Goal: Task Accomplishment & Management: Complete application form

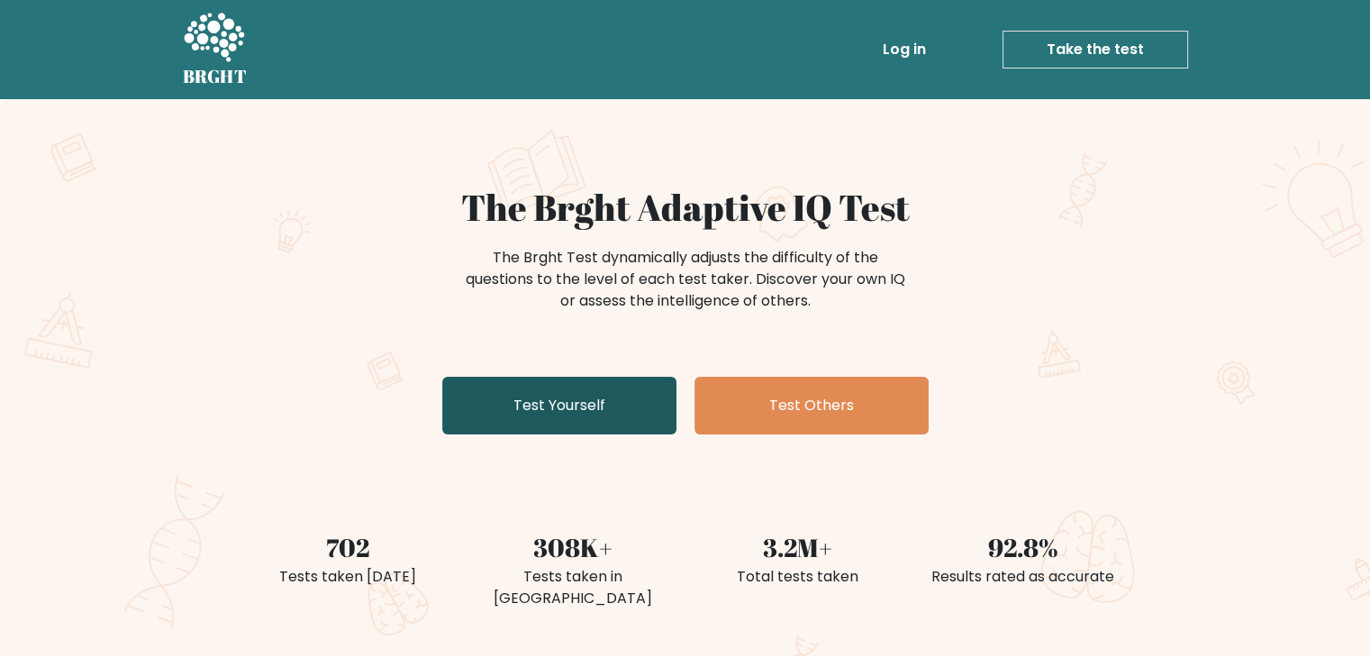
click at [549, 387] on link "Test Yourself" at bounding box center [559, 406] width 234 height 58
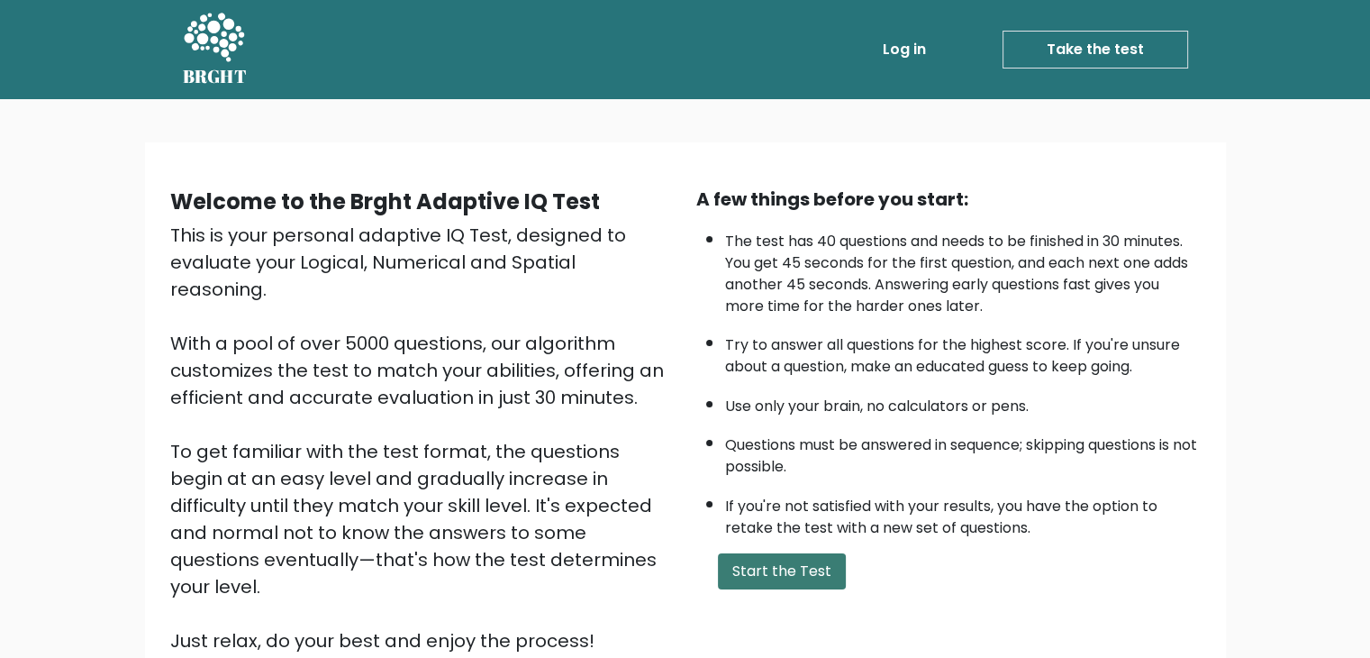
click at [778, 556] on button "Start the Test" at bounding box center [782, 571] width 128 height 36
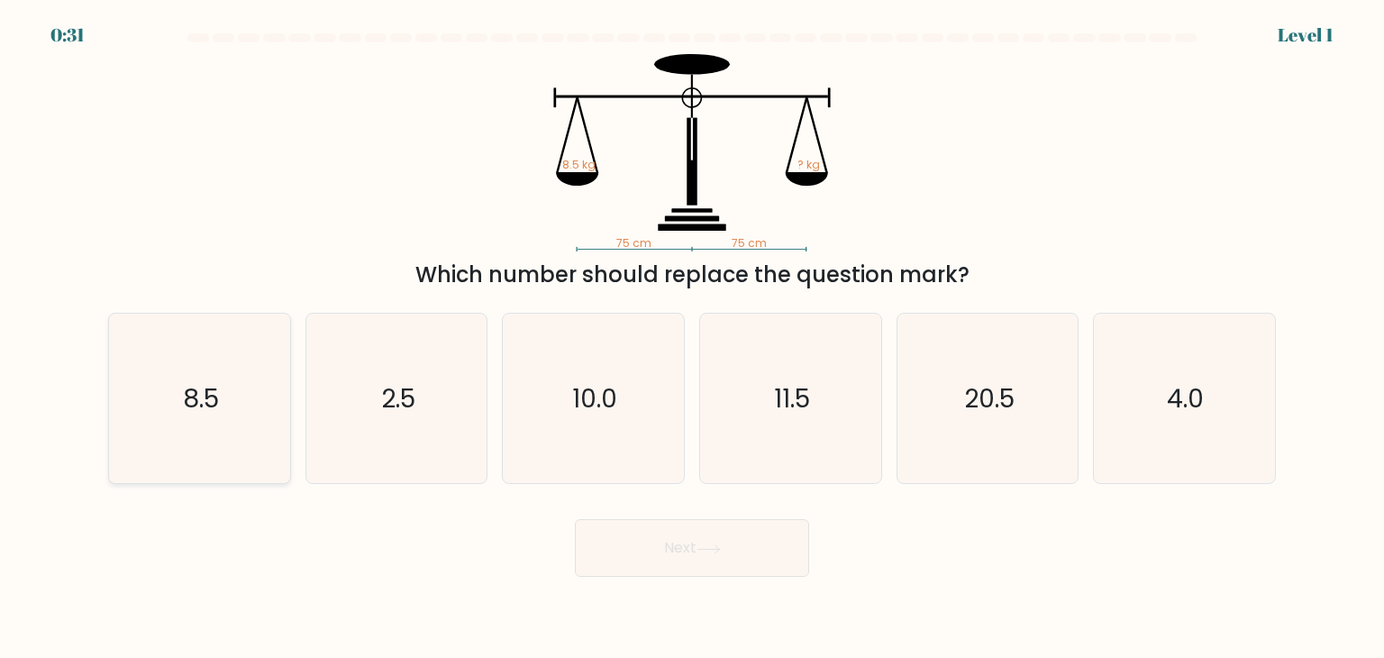
click at [194, 395] on text "8.5" at bounding box center [201, 398] width 36 height 36
click at [692, 338] on input "a. 8.5" at bounding box center [692, 333] width 1 height 9
radio input "true"
click at [683, 558] on button "Next" at bounding box center [692, 548] width 234 height 58
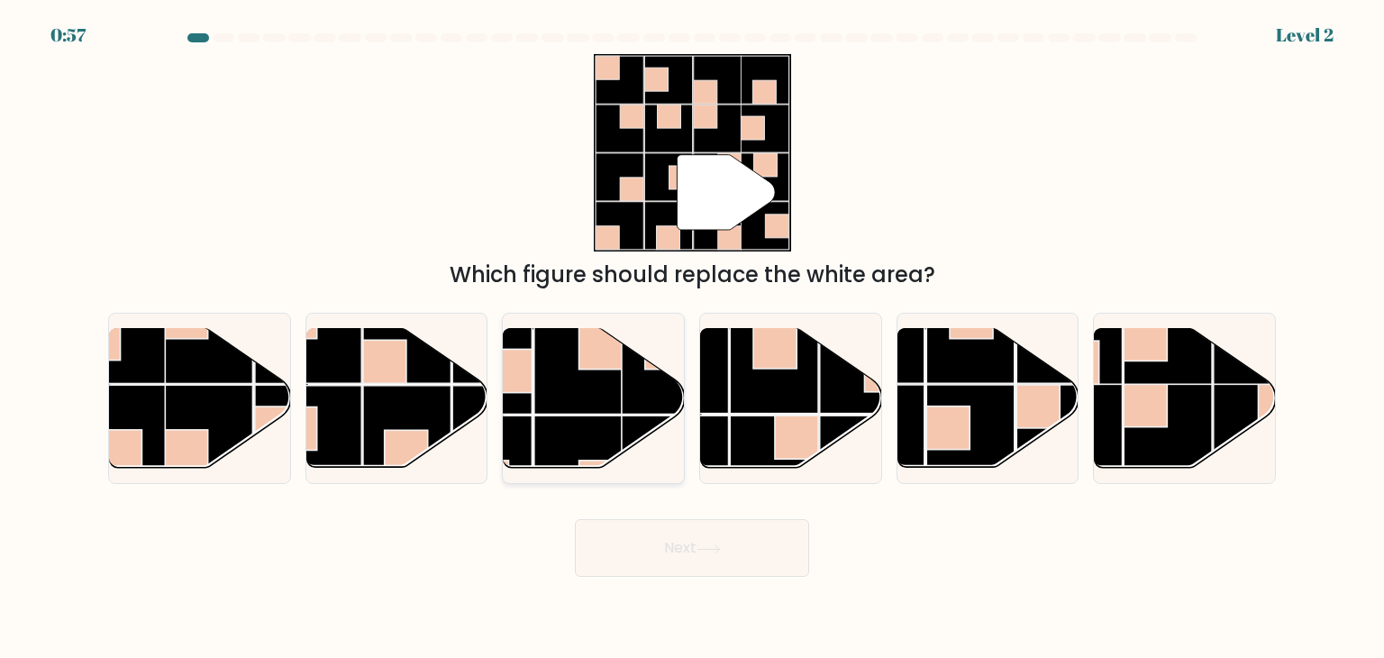
click at [611, 386] on rect at bounding box center [578, 369] width 88 height 88
click at [692, 338] on input "c." at bounding box center [692, 333] width 1 height 9
radio input "true"
click at [715, 561] on button "Next" at bounding box center [692, 548] width 234 height 58
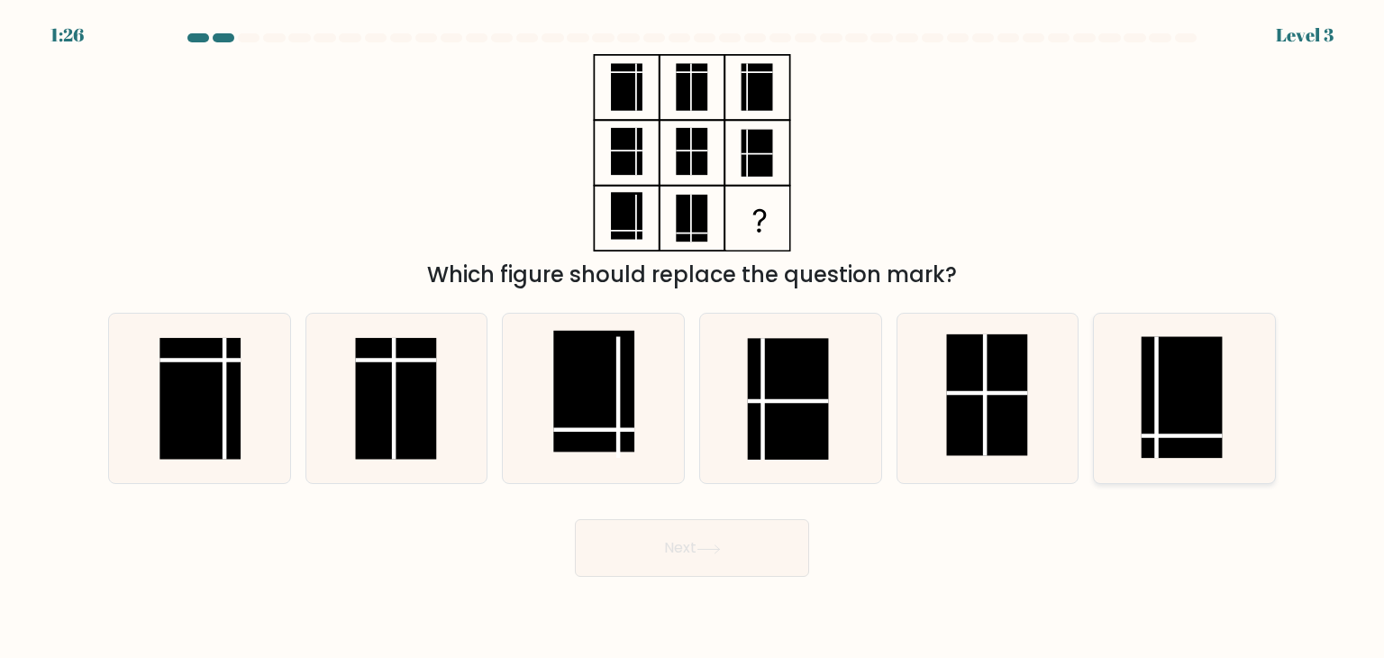
click at [1184, 404] on rect at bounding box center [1182, 398] width 81 height 122
click at [693, 338] on input "f." at bounding box center [692, 333] width 1 height 9
radio input "true"
click at [760, 542] on button "Next" at bounding box center [692, 548] width 234 height 58
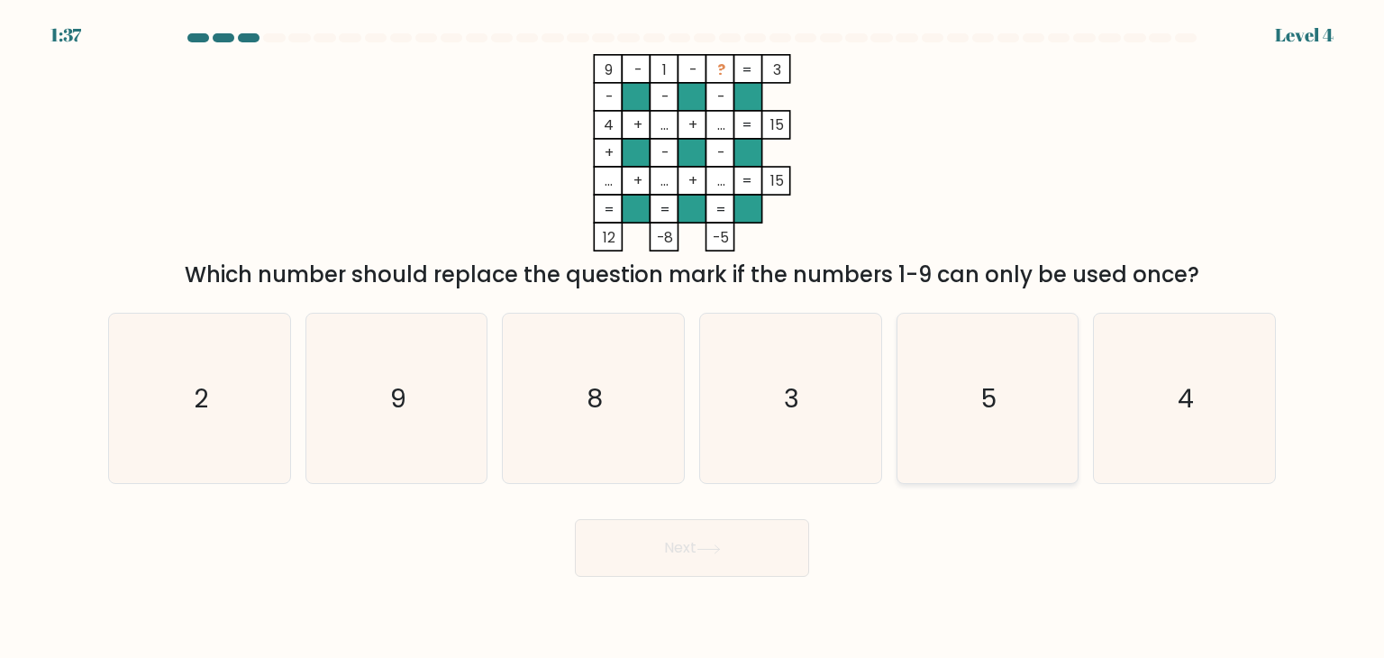
click at [972, 365] on icon "5" at bounding box center [987, 398] width 169 height 169
click at [693, 338] on input "e. 5" at bounding box center [692, 333] width 1 height 9
radio input "true"
click at [652, 545] on button "Next" at bounding box center [692, 548] width 234 height 58
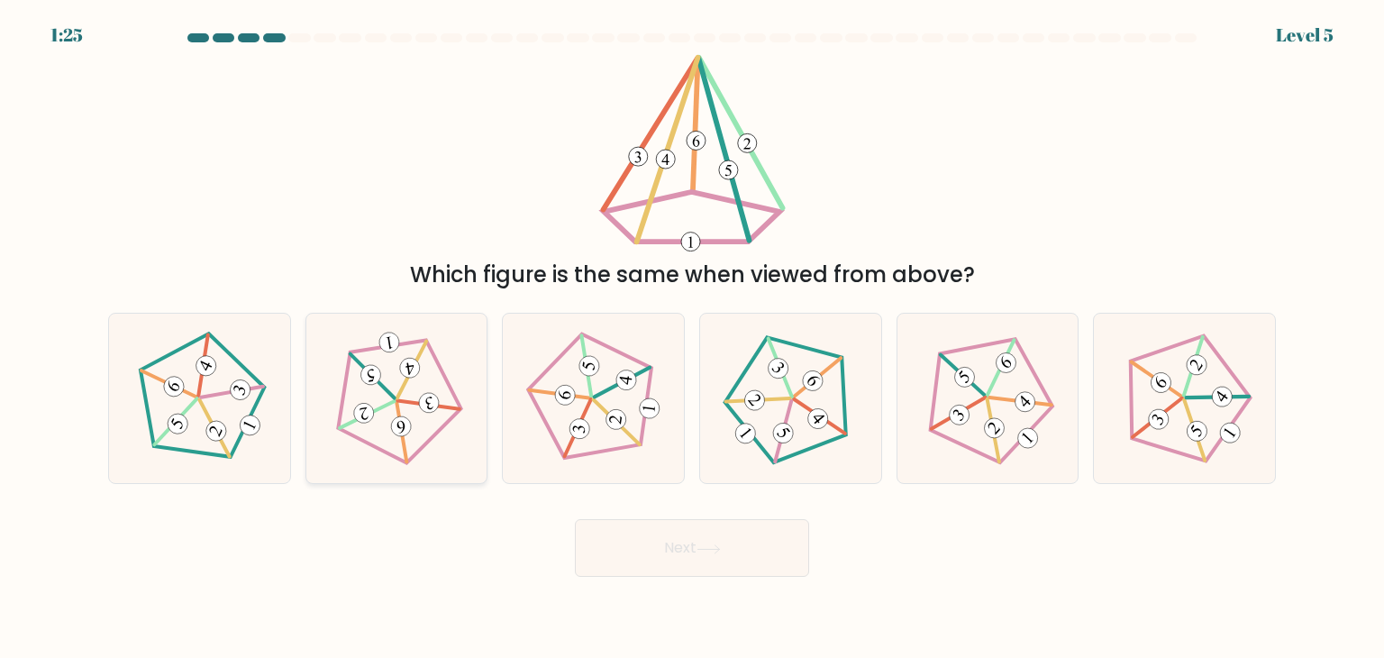
click at [378, 405] on icon at bounding box center [397, 399] width 136 height 136
click at [692, 338] on input "b." at bounding box center [692, 333] width 1 height 9
radio input "true"
click at [753, 529] on button "Next" at bounding box center [692, 548] width 234 height 58
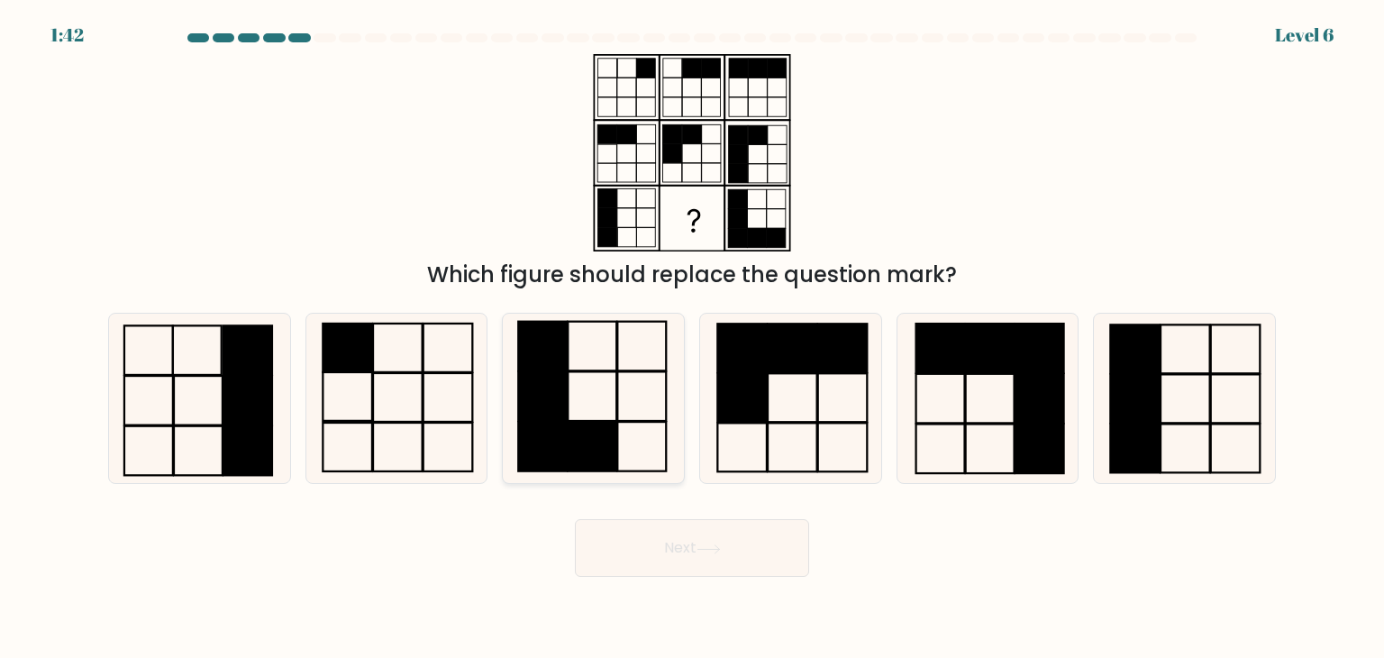
click at [597, 365] on icon at bounding box center [592, 398] width 169 height 169
click at [692, 338] on input "c." at bounding box center [692, 333] width 1 height 9
radio input "true"
click at [696, 554] on button "Next" at bounding box center [692, 548] width 234 height 58
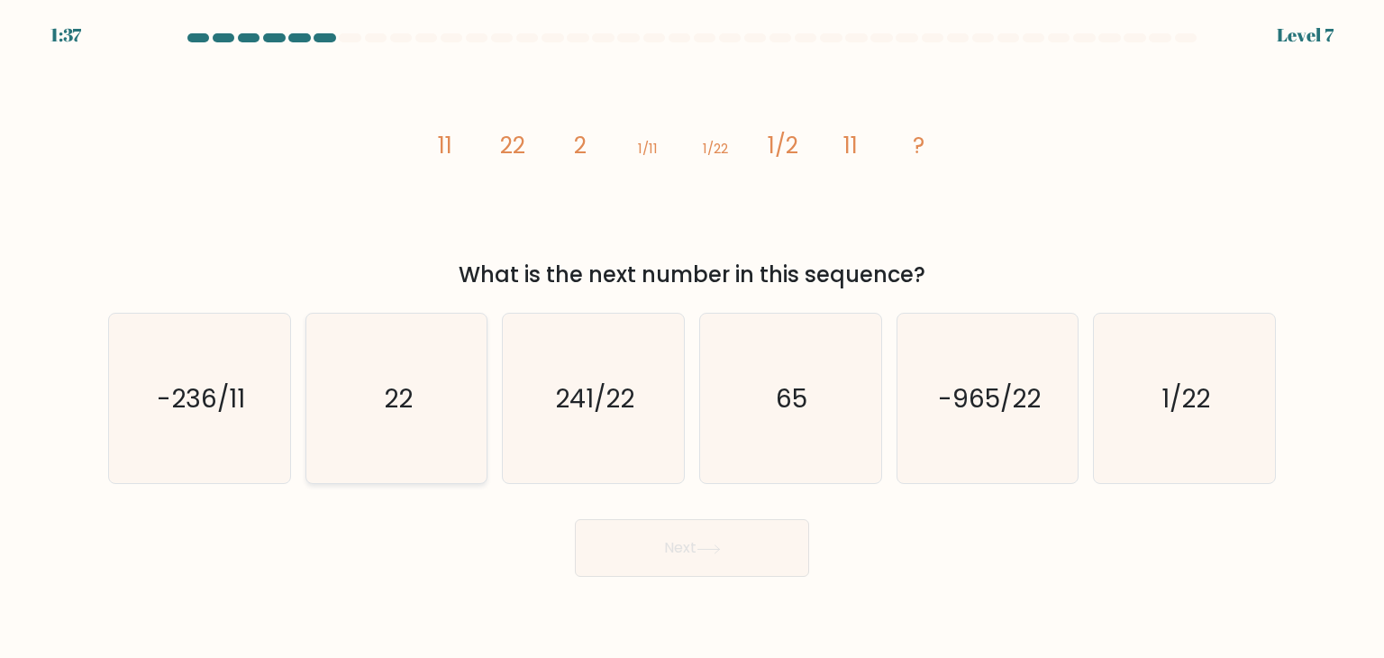
click at [365, 400] on icon "22" at bounding box center [396, 398] width 169 height 169
click at [692, 338] on input "b. 22" at bounding box center [692, 333] width 1 height 9
radio input "true"
click at [683, 556] on button "Next" at bounding box center [692, 548] width 234 height 58
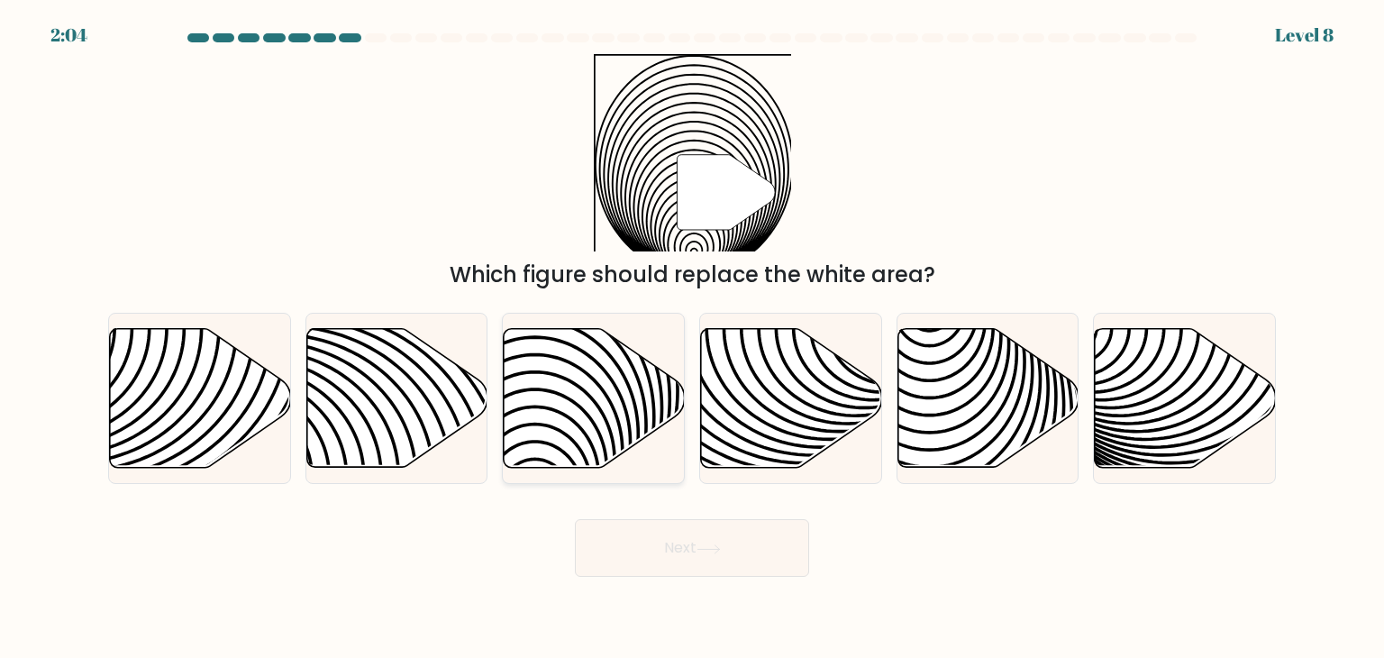
click at [564, 427] on icon at bounding box center [594, 398] width 181 height 139
click at [692, 338] on input "c." at bounding box center [692, 333] width 1 height 9
radio input "true"
click at [687, 556] on button "Next" at bounding box center [692, 548] width 234 height 58
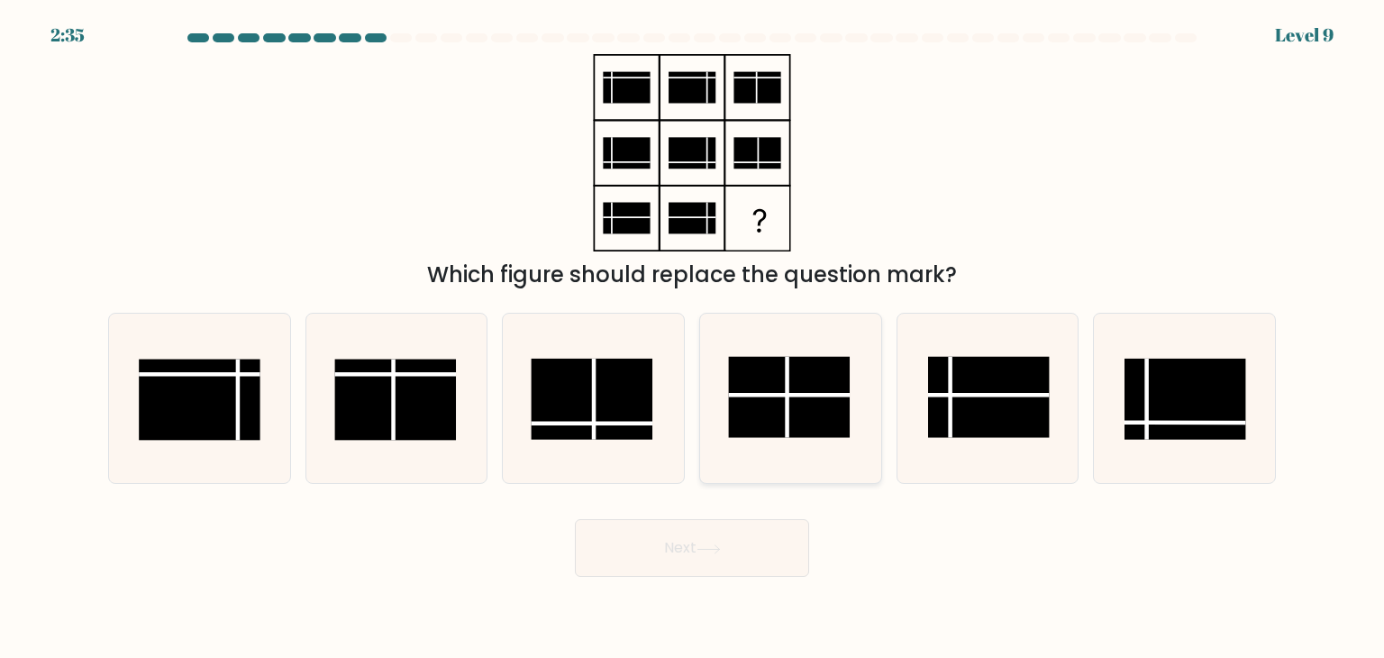
click at [808, 405] on rect at bounding box center [790, 397] width 122 height 81
click at [693, 338] on input "d." at bounding box center [692, 333] width 1 height 9
radio input "true"
click at [739, 570] on button "Next" at bounding box center [692, 548] width 234 height 58
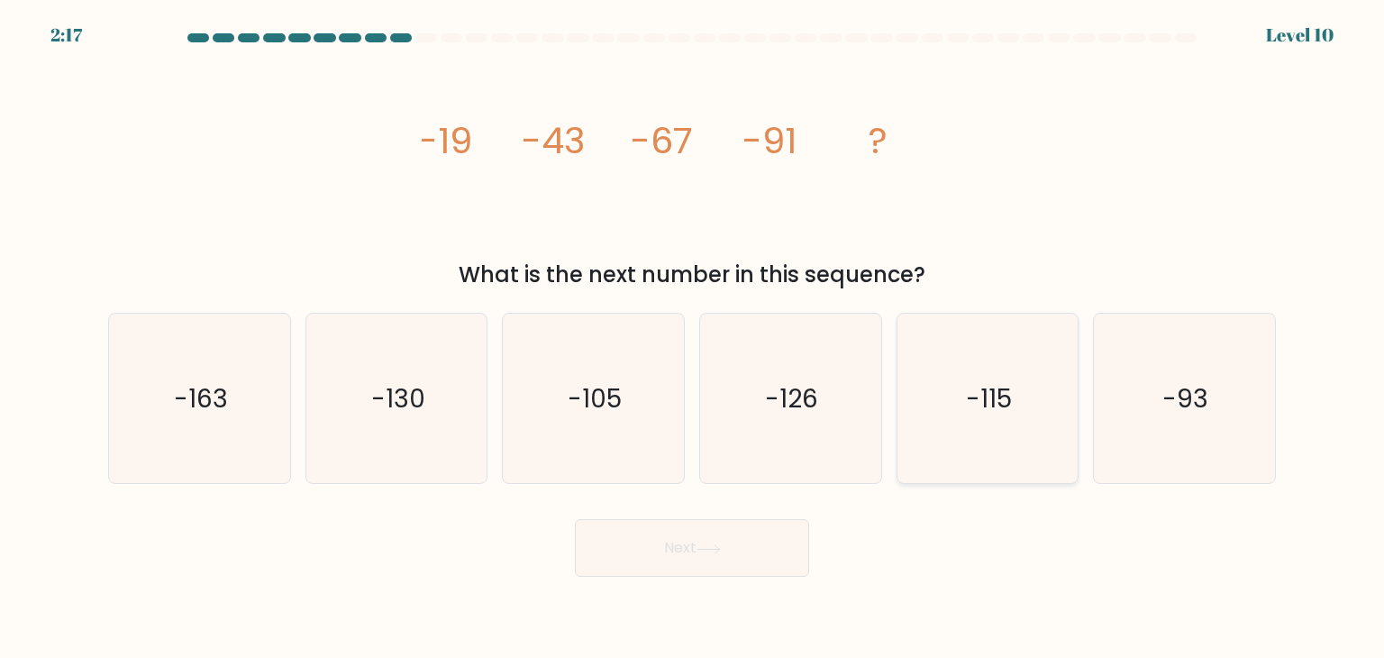
click at [948, 363] on icon "-115" at bounding box center [987, 398] width 169 height 169
click at [693, 338] on input "e. -115" at bounding box center [692, 333] width 1 height 9
radio input "true"
click at [696, 570] on button "Next" at bounding box center [692, 548] width 234 height 58
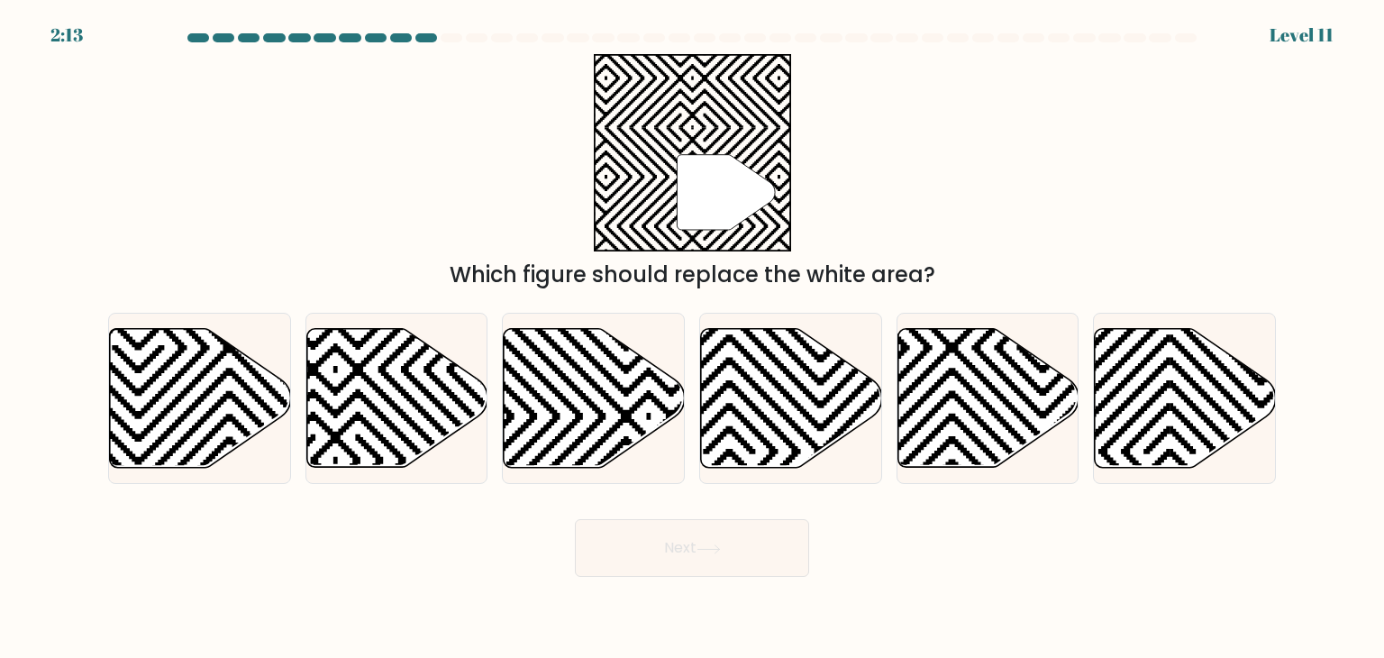
click at [667, 548] on button "Next" at bounding box center [692, 548] width 234 height 58
click at [482, 247] on div "" Which figure should replace the white area?" at bounding box center [691, 172] width 1189 height 237
click at [400, 416] on icon at bounding box center [396, 398] width 181 height 139
click at [692, 338] on input "b." at bounding box center [692, 333] width 1 height 9
radio input "true"
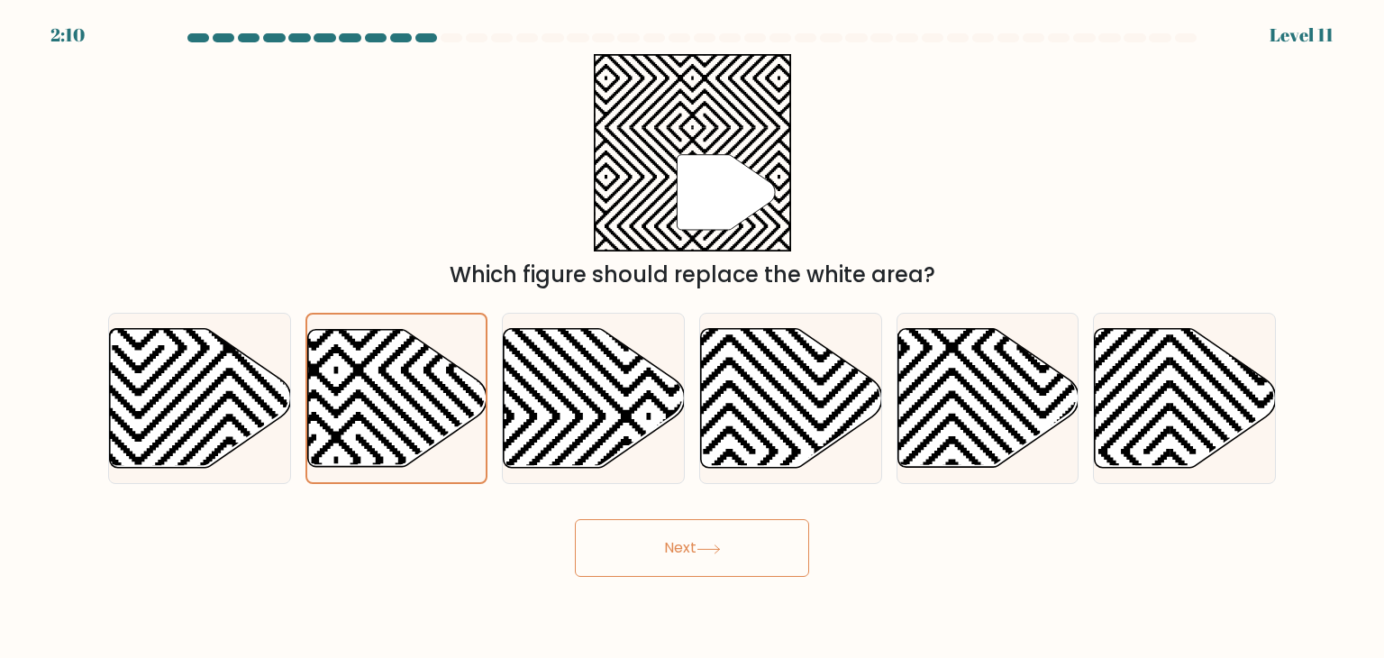
click at [648, 553] on button "Next" at bounding box center [692, 548] width 234 height 58
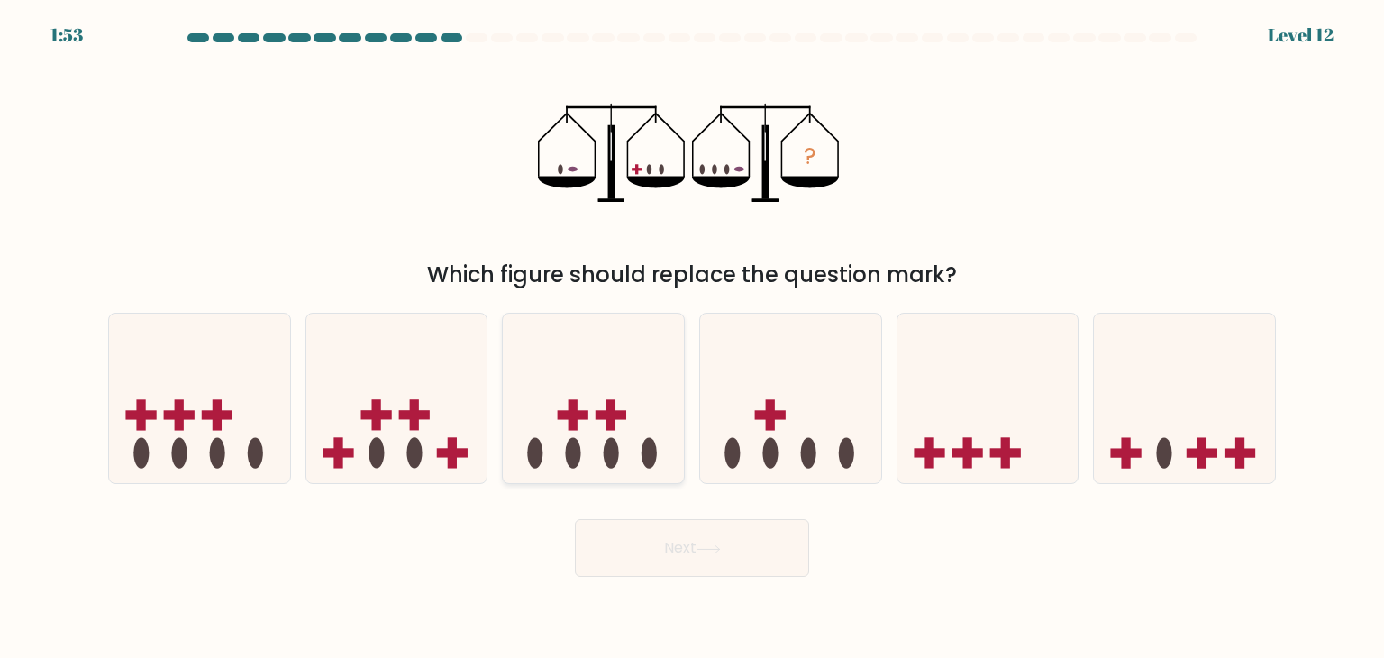
click at [615, 457] on ellipse at bounding box center [611, 453] width 15 height 31
click at [692, 338] on input "c." at bounding box center [692, 333] width 1 height 9
radio input "true"
click at [678, 569] on button "Next" at bounding box center [692, 548] width 234 height 58
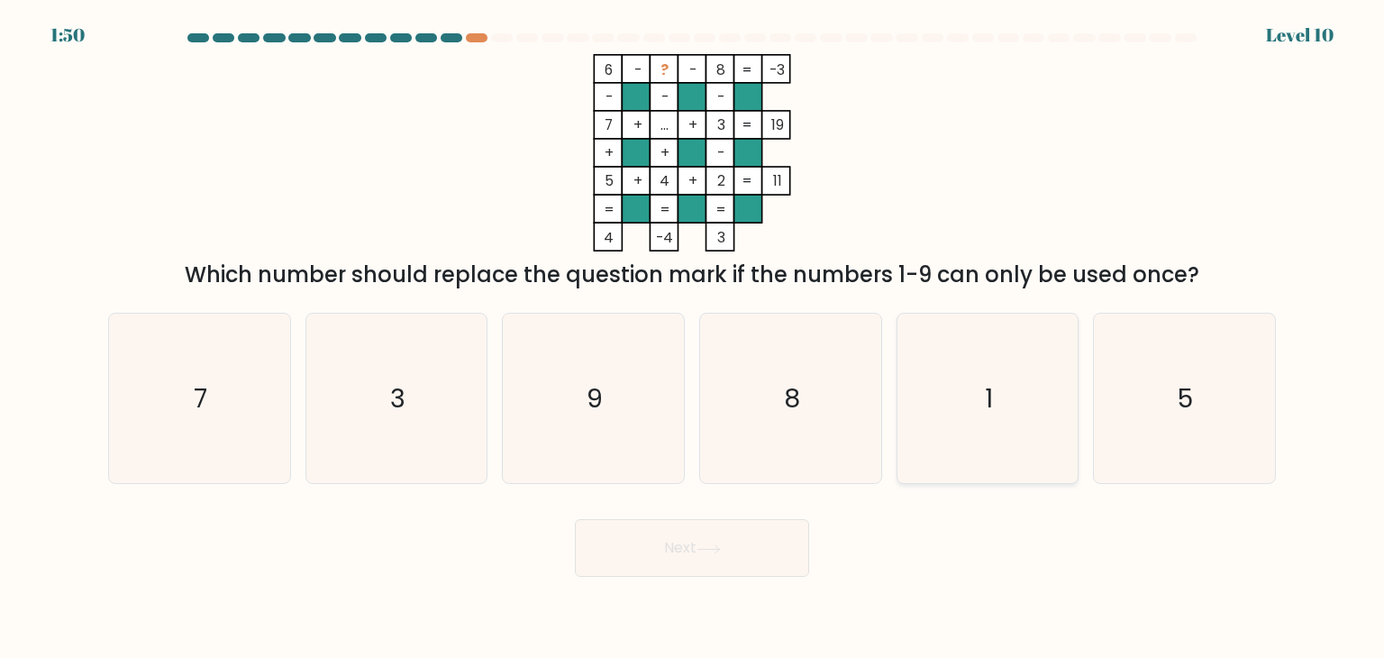
click at [932, 355] on icon "1" at bounding box center [987, 398] width 169 height 169
click at [693, 338] on input "e. 1" at bounding box center [692, 333] width 1 height 9
radio input "true"
click at [731, 556] on button "Next" at bounding box center [692, 548] width 234 height 58
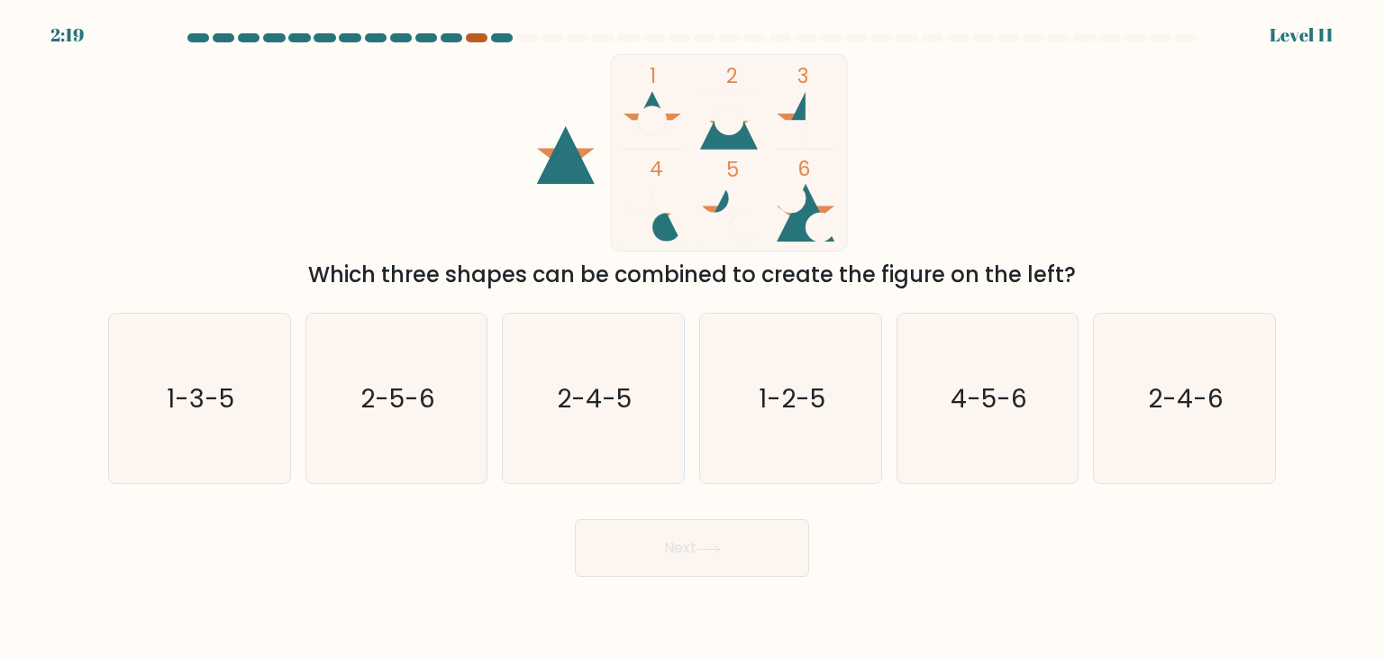
click at [473, 34] on div at bounding box center [477, 37] width 22 height 9
click at [619, 387] on text "2-4-5" at bounding box center [595, 398] width 75 height 36
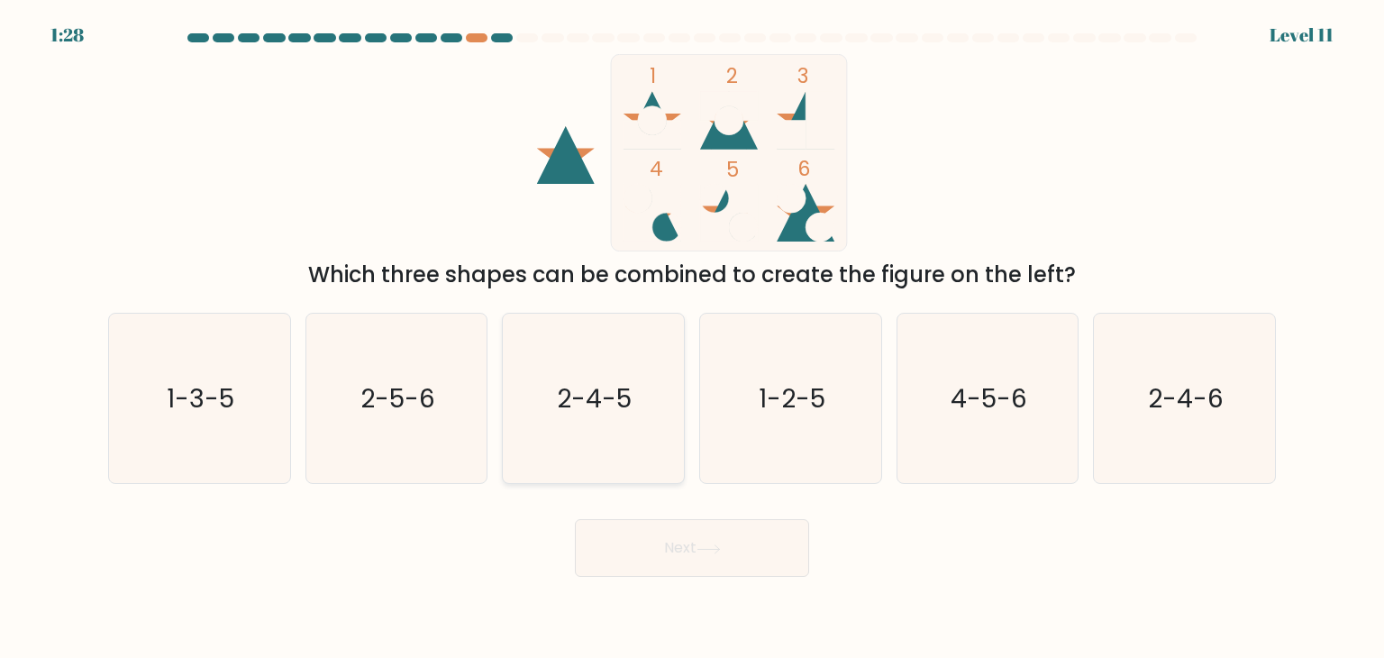
click at [692, 338] on input "c. 2-4-5" at bounding box center [692, 333] width 1 height 9
radio input "true"
click at [643, 539] on button "Next" at bounding box center [692, 548] width 234 height 58
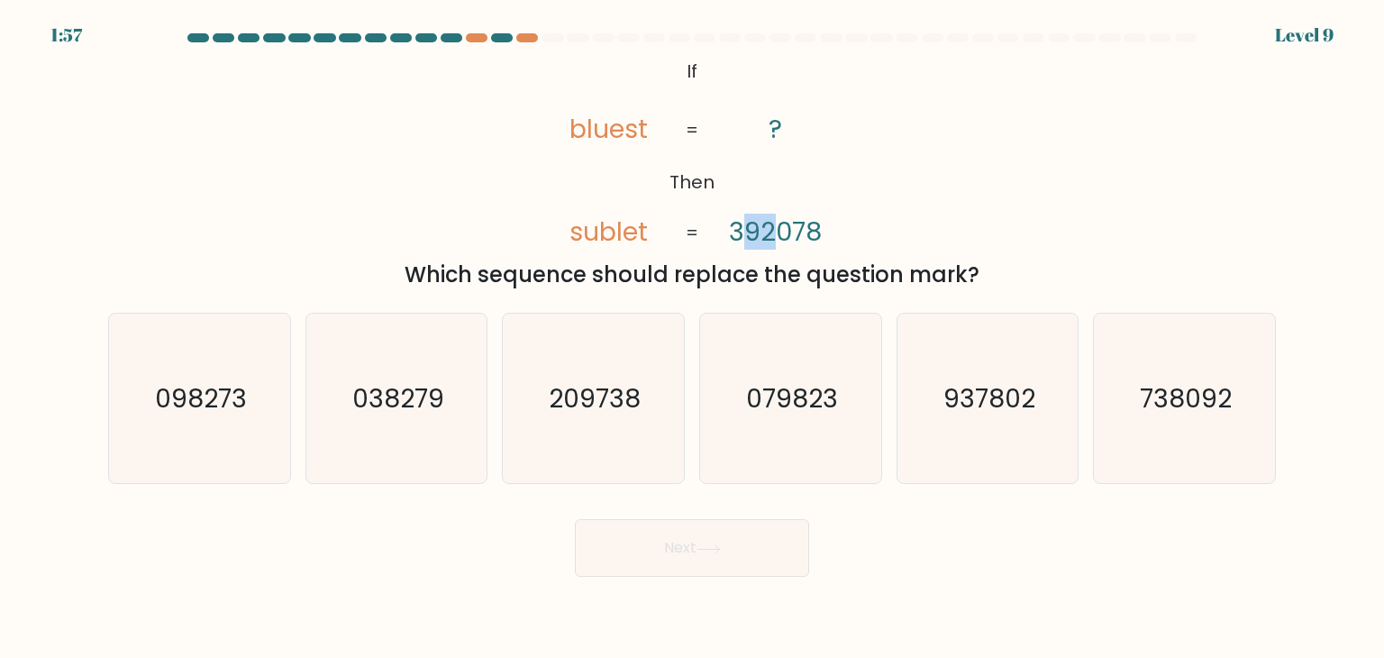
drag, startPoint x: 746, startPoint y: 238, endPoint x: 778, endPoint y: 238, distance: 31.5
click at [778, 238] on tspan "392078" at bounding box center [775, 232] width 93 height 36
click at [685, 196] on icon "@import url('https://fonts.googleapis.com/css?family=Abril+Fatface:400,100,100i…" at bounding box center [692, 152] width 321 height 197
drag, startPoint x: 761, startPoint y: 232, endPoint x: 773, endPoint y: 234, distance: 11.9
click at [773, 234] on tspan "392078" at bounding box center [775, 232] width 93 height 36
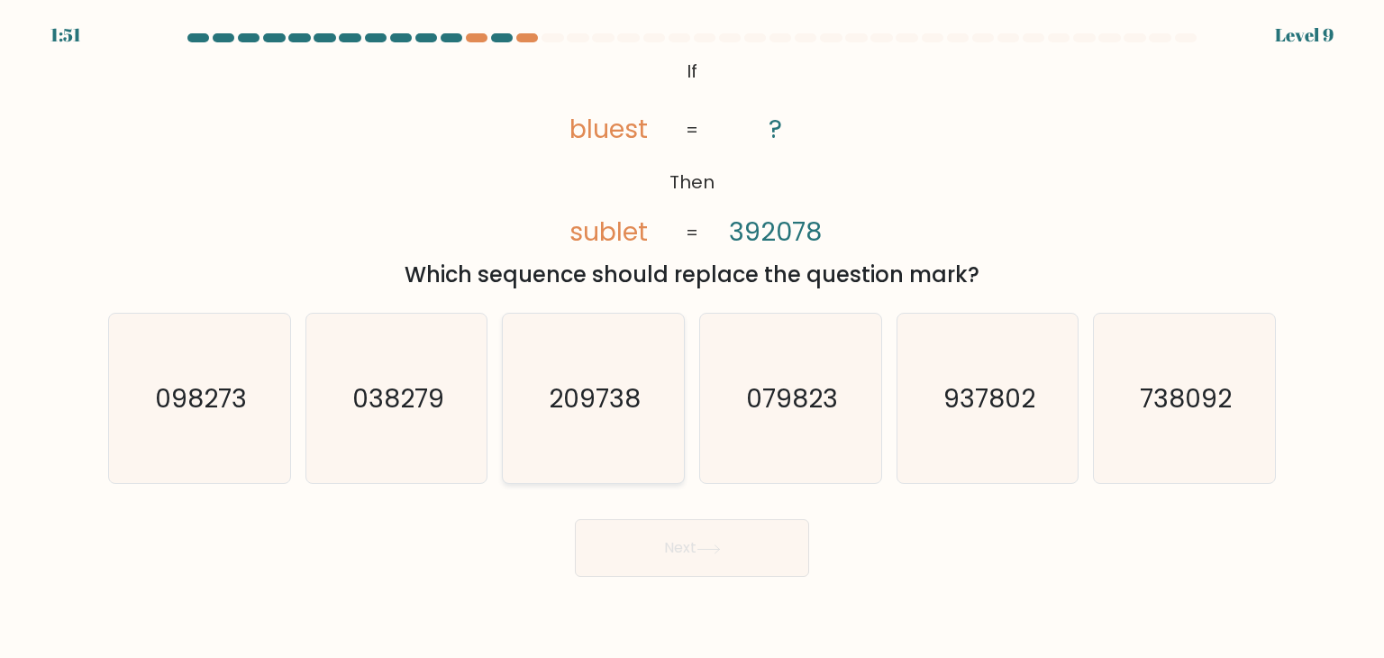
click at [569, 372] on icon "209738" at bounding box center [592, 398] width 169 height 169
click at [692, 338] on input "c. 209738" at bounding box center [692, 333] width 1 height 9
radio input "true"
click at [652, 556] on button "Next" at bounding box center [692, 548] width 234 height 58
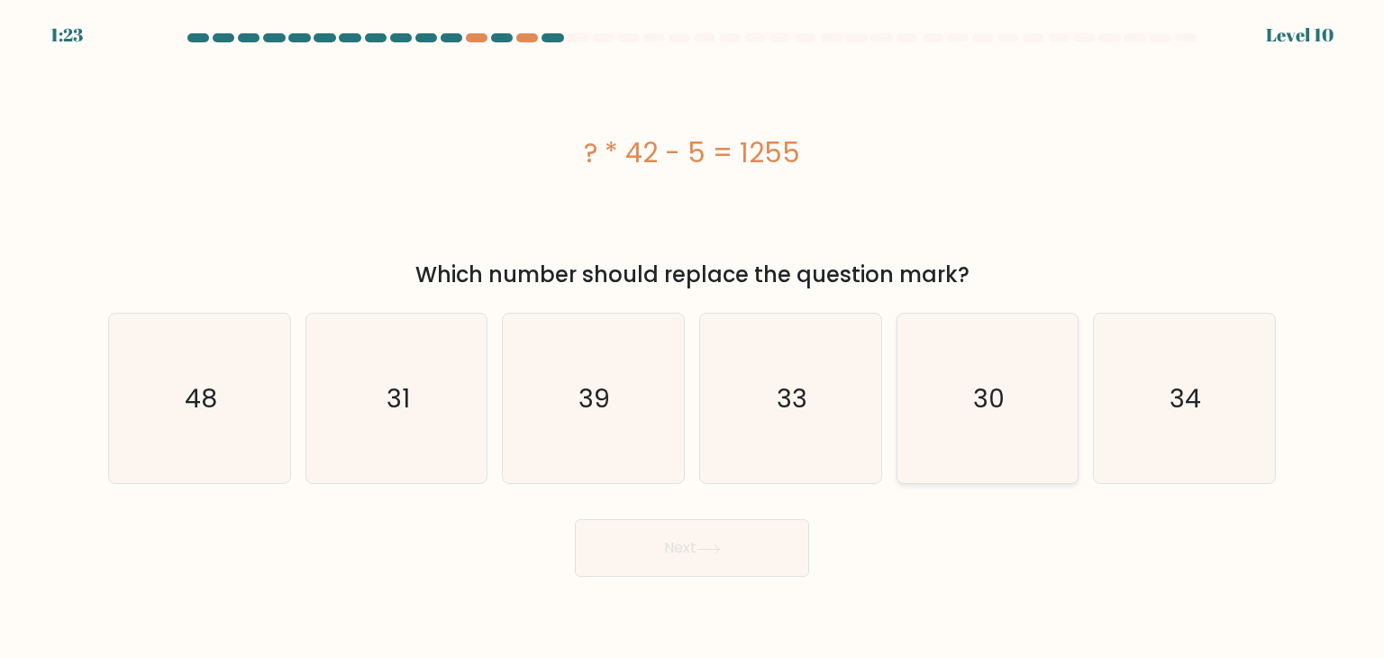
click at [970, 374] on icon "30" at bounding box center [987, 398] width 169 height 169
click at [693, 338] on input "e. 30" at bounding box center [692, 333] width 1 height 9
radio input "true"
click at [706, 534] on button "Next" at bounding box center [692, 548] width 234 height 58
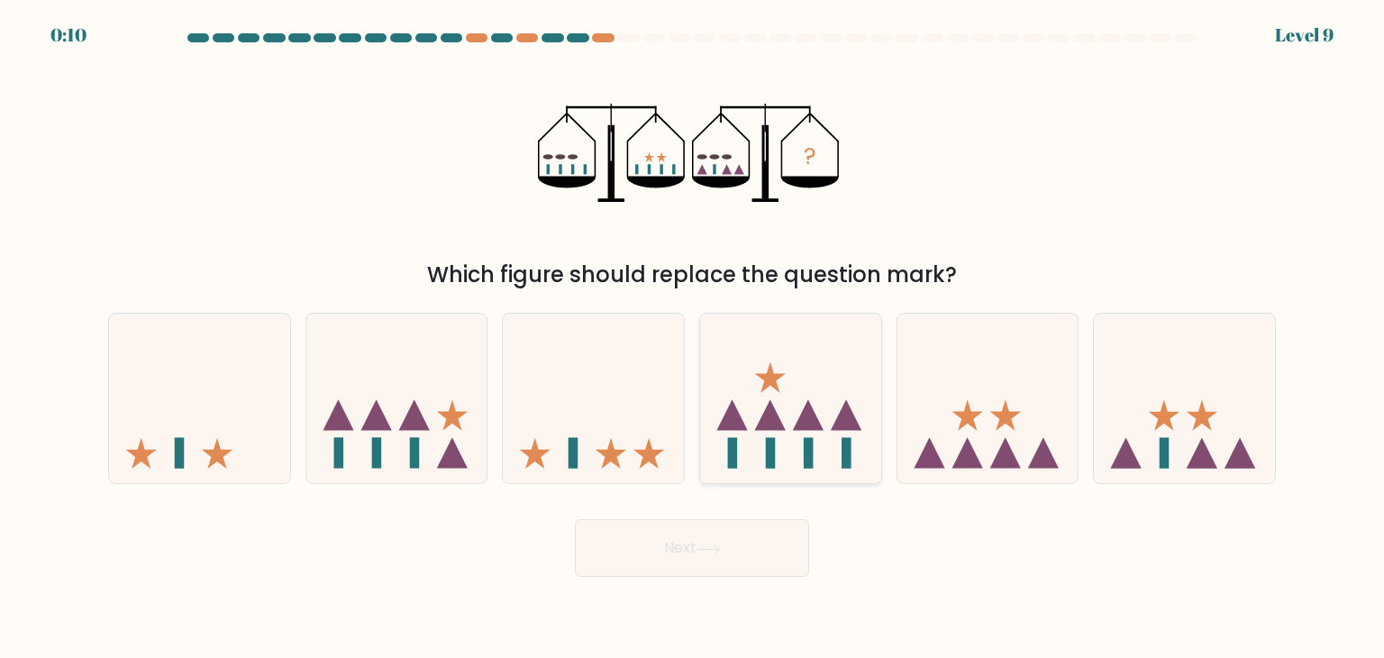
click at [812, 430] on icon at bounding box center [808, 415] width 31 height 31
click at [693, 338] on input "d." at bounding box center [692, 333] width 1 height 9
radio input "true"
click at [718, 542] on button "Next" at bounding box center [692, 548] width 234 height 58
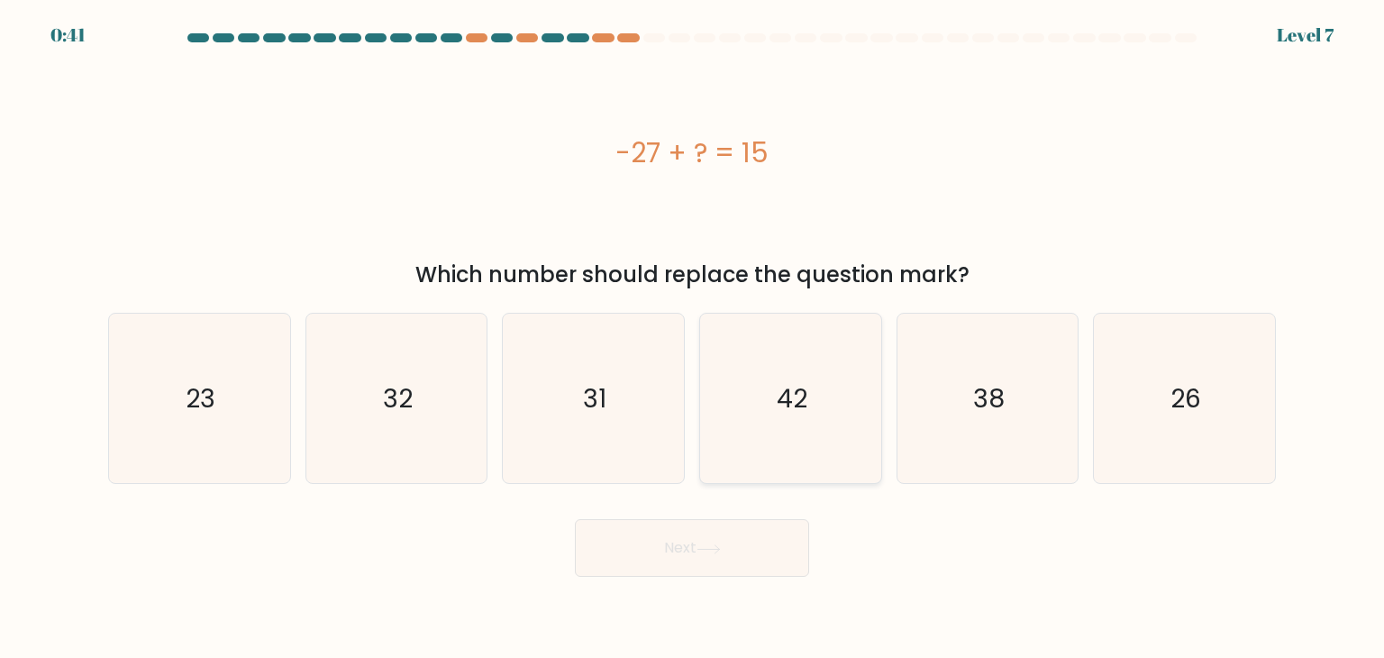
click at [828, 401] on icon "42" at bounding box center [790, 398] width 169 height 169
click at [693, 338] on input "d. 42" at bounding box center [692, 333] width 1 height 9
radio input "true"
click at [704, 563] on button "Next" at bounding box center [692, 548] width 234 height 58
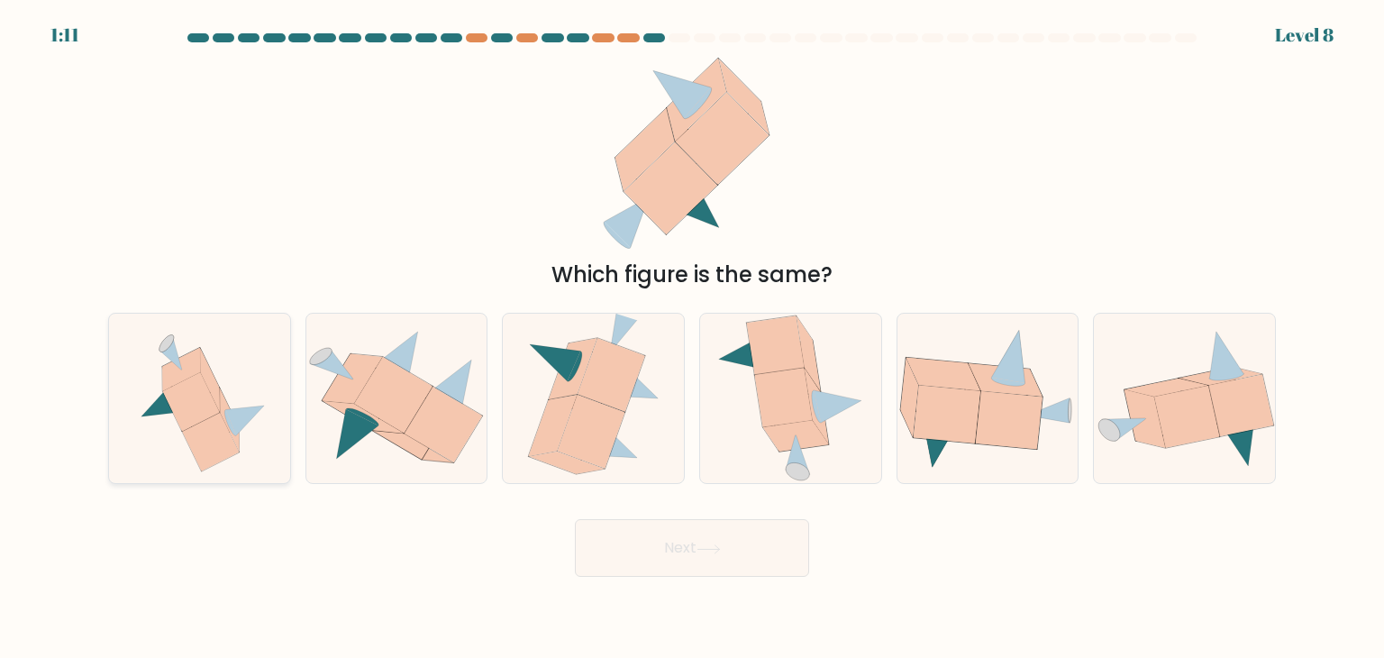
click at [217, 433] on icon at bounding box center [210, 442] width 57 height 59
click at [692, 338] on input "a." at bounding box center [692, 333] width 1 height 9
radio input "true"
click at [688, 547] on button "Next" at bounding box center [692, 548] width 234 height 58
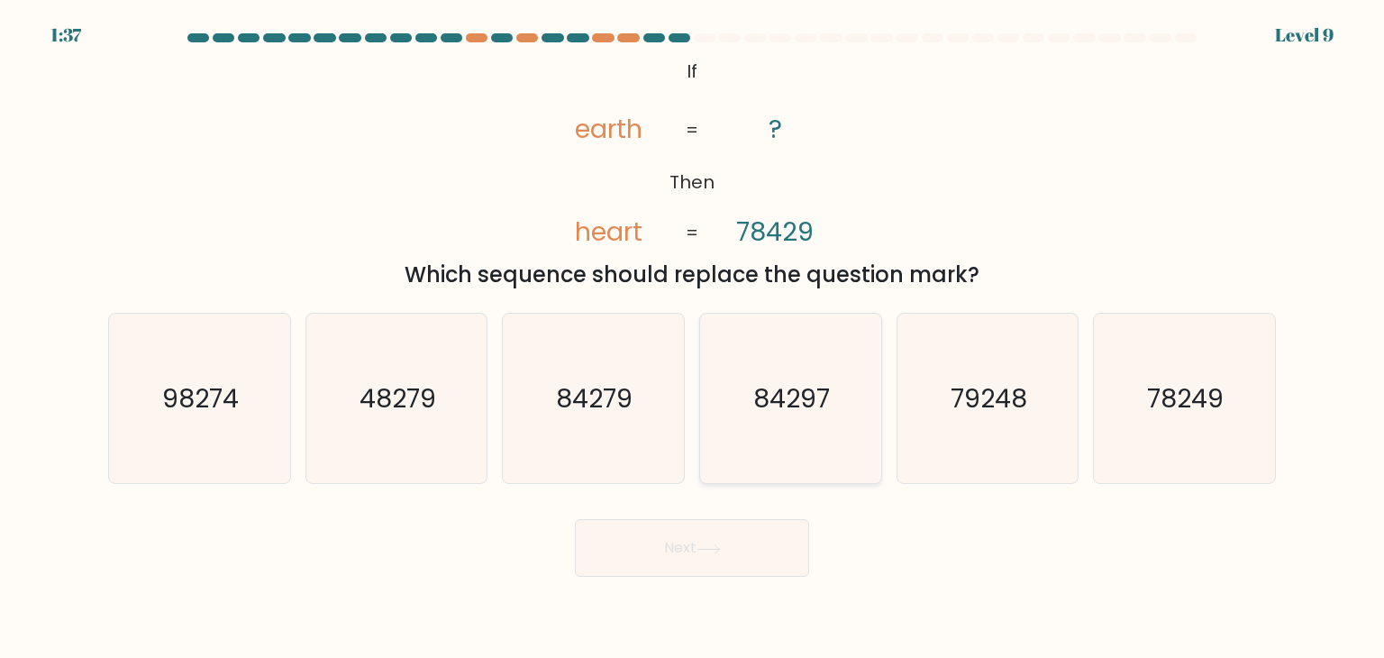
click at [867, 440] on icon "84297" at bounding box center [790, 398] width 169 height 169
click at [693, 338] on input "d. 84297" at bounding box center [692, 333] width 1 height 9
radio input "true"
click at [696, 544] on button "Next" at bounding box center [692, 548] width 234 height 58
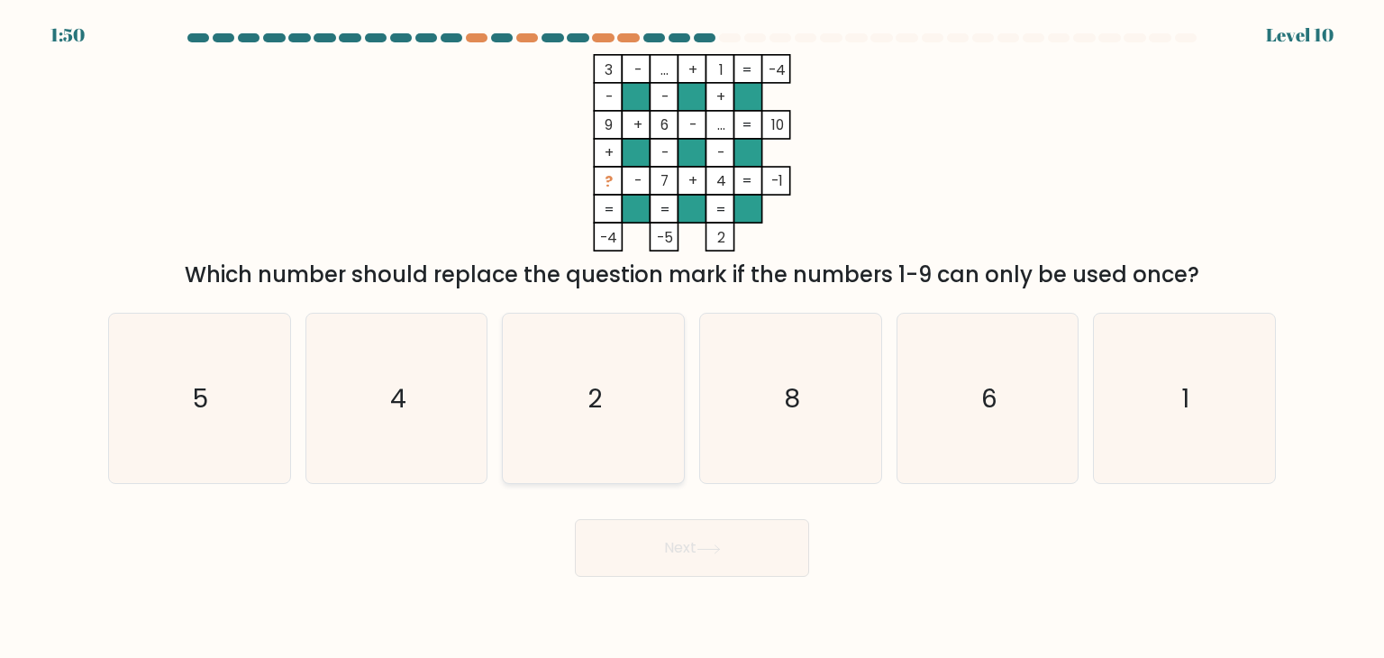
click at [548, 401] on icon "2" at bounding box center [592, 398] width 169 height 169
click at [692, 338] on input "c. 2" at bounding box center [692, 333] width 1 height 9
radio input "true"
click at [643, 563] on button "Next" at bounding box center [692, 548] width 234 height 58
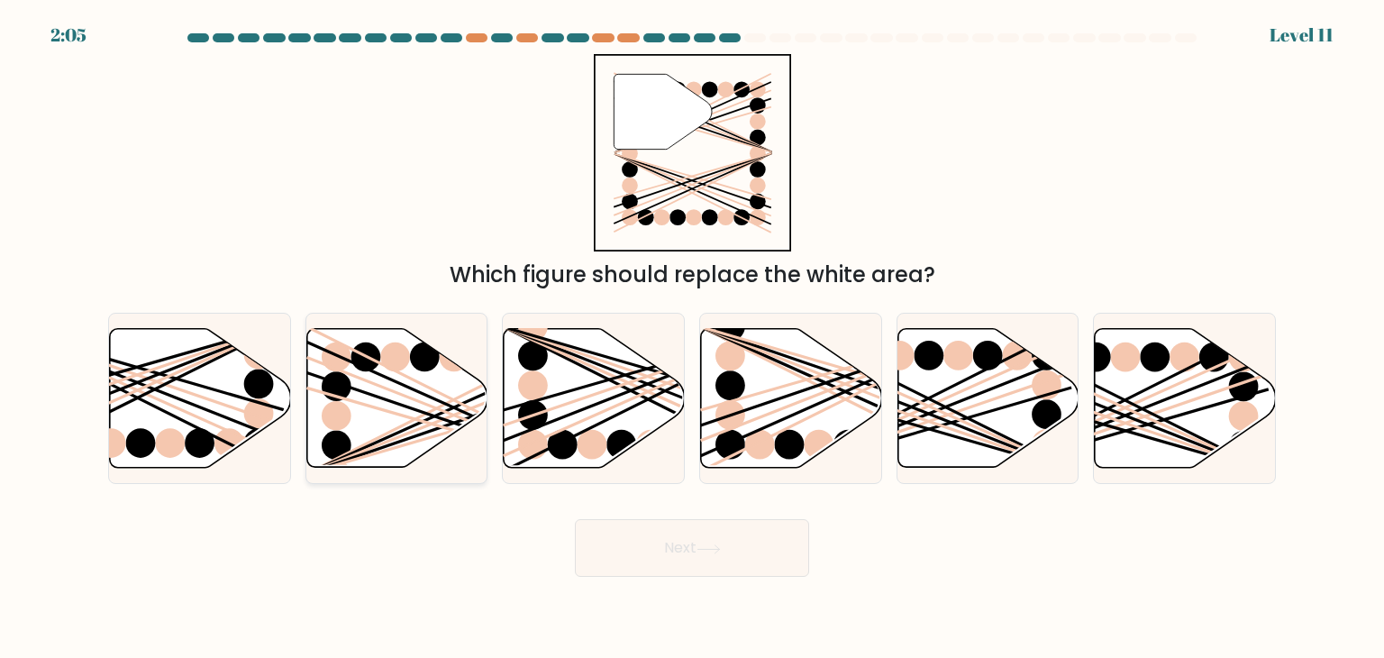
click at [348, 416] on ellipse at bounding box center [337, 416] width 30 height 30
click at [692, 338] on input "b." at bounding box center [692, 333] width 1 height 9
radio input "true"
click at [740, 523] on button "Next" at bounding box center [692, 548] width 234 height 58
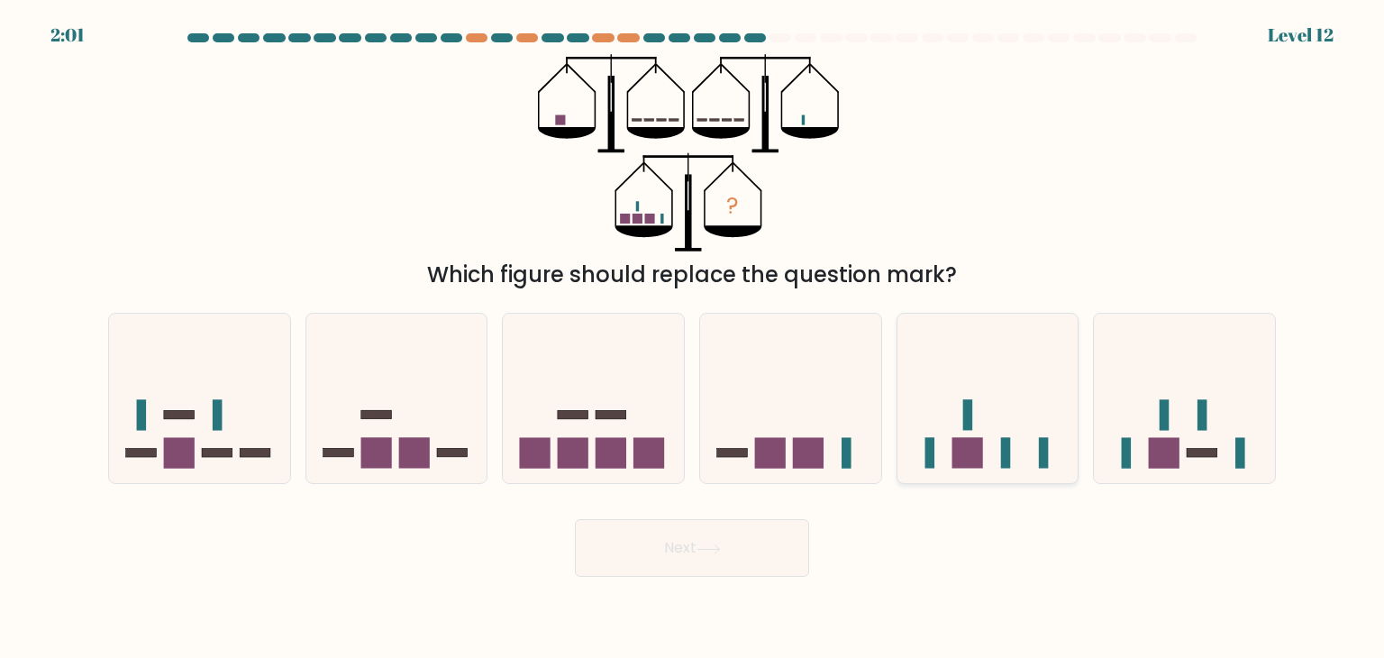
click at [1008, 441] on rect at bounding box center [1006, 453] width 10 height 31
click at [693, 338] on input "e." at bounding box center [692, 333] width 1 height 9
radio input "true"
click at [784, 529] on button "Next" at bounding box center [692, 548] width 234 height 58
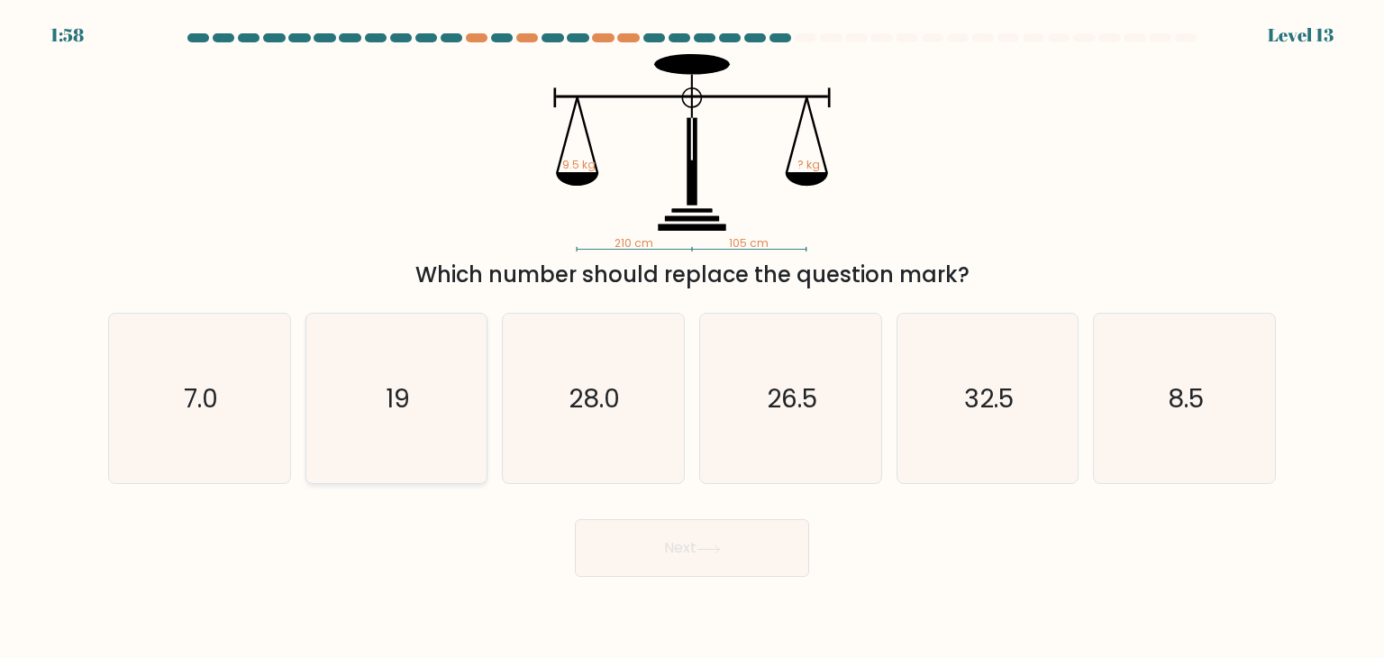
click at [476, 388] on icon "19" at bounding box center [396, 398] width 169 height 169
click at [692, 338] on input "b. 19" at bounding box center [692, 333] width 1 height 9
radio input "true"
drag, startPoint x: 645, startPoint y: 576, endPoint x: 621, endPoint y: 551, distance: 34.4
click at [621, 551] on button "Next" at bounding box center [692, 548] width 234 height 58
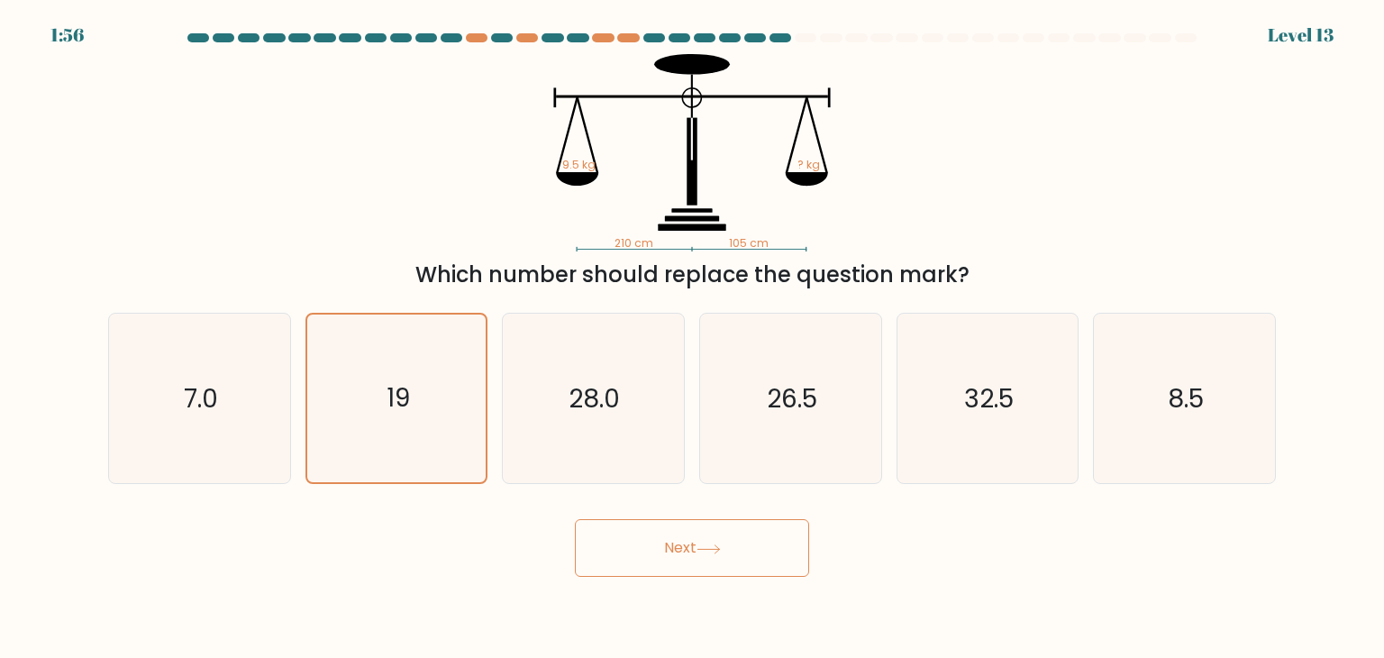
click at [621, 551] on button "Next" at bounding box center [692, 548] width 234 height 58
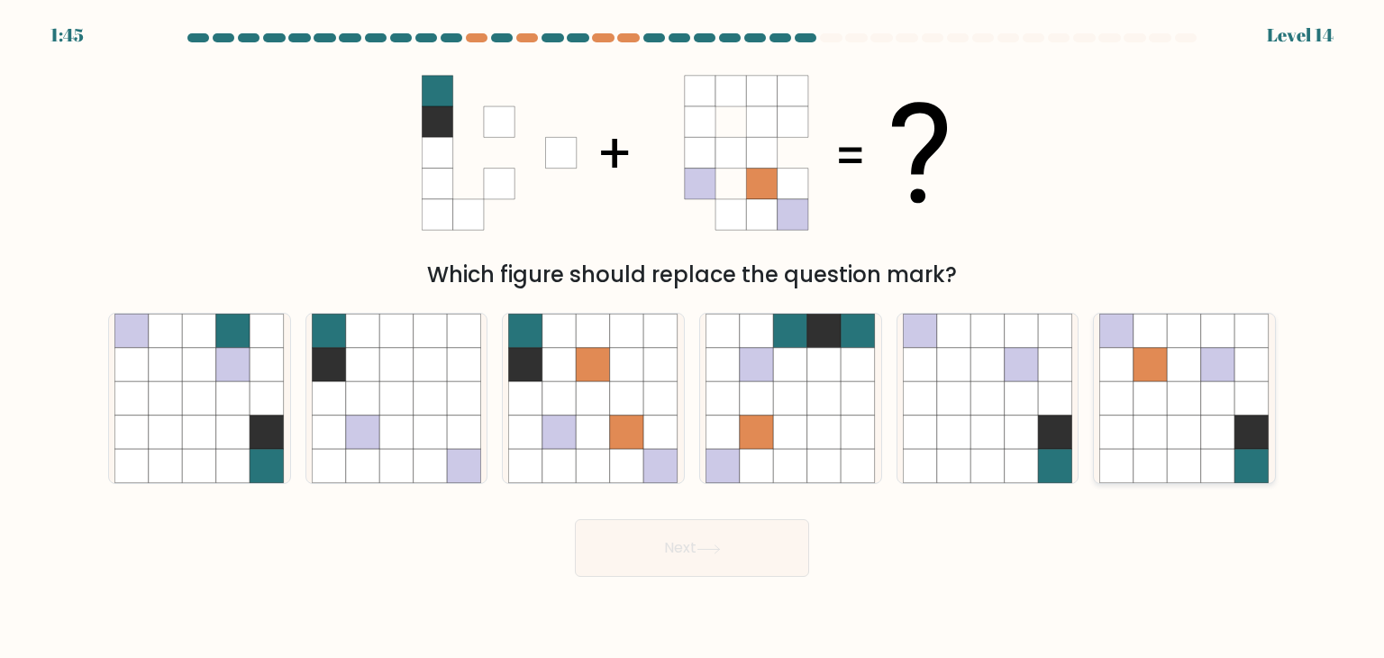
click at [1182, 390] on icon at bounding box center [1185, 398] width 34 height 34
click at [693, 338] on input "f." at bounding box center [692, 333] width 1 height 9
radio input "true"
click at [605, 536] on button "Next" at bounding box center [692, 548] width 234 height 58
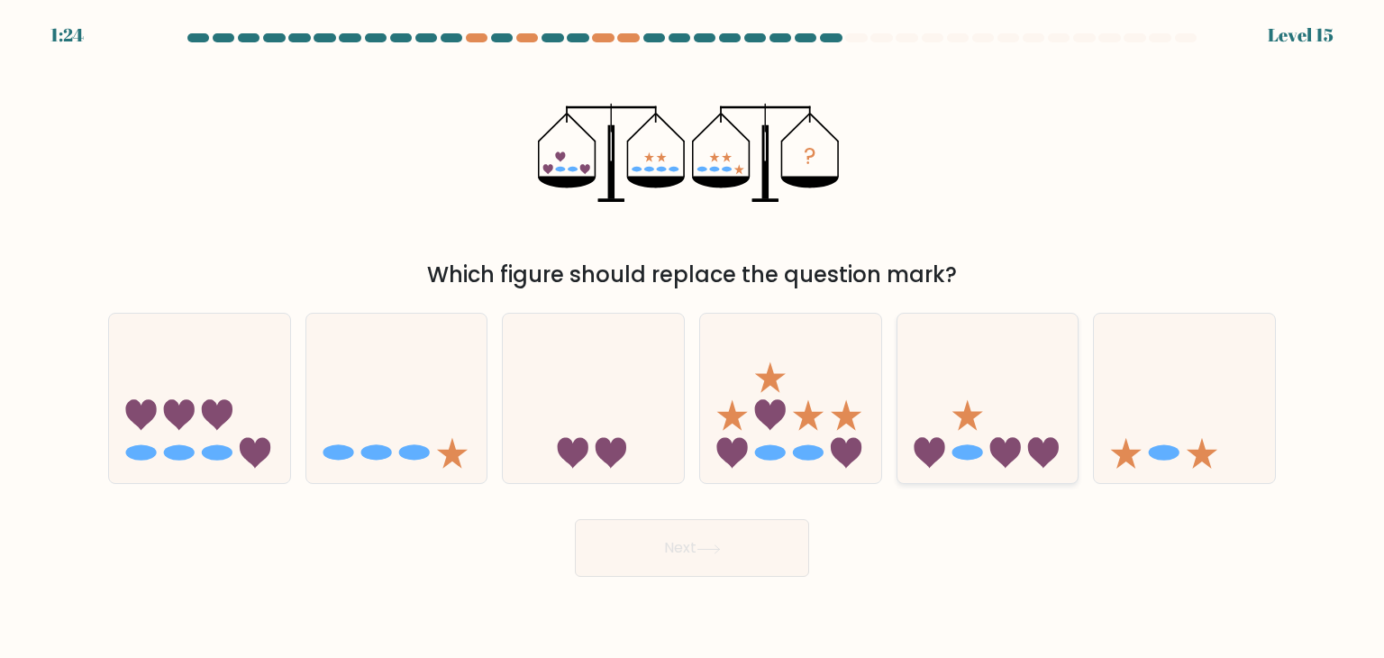
click at [941, 423] on icon at bounding box center [987, 398] width 181 height 150
click at [693, 338] on input "e." at bounding box center [692, 333] width 1 height 9
radio input "true"
click at [715, 558] on button "Next" at bounding box center [692, 548] width 234 height 58
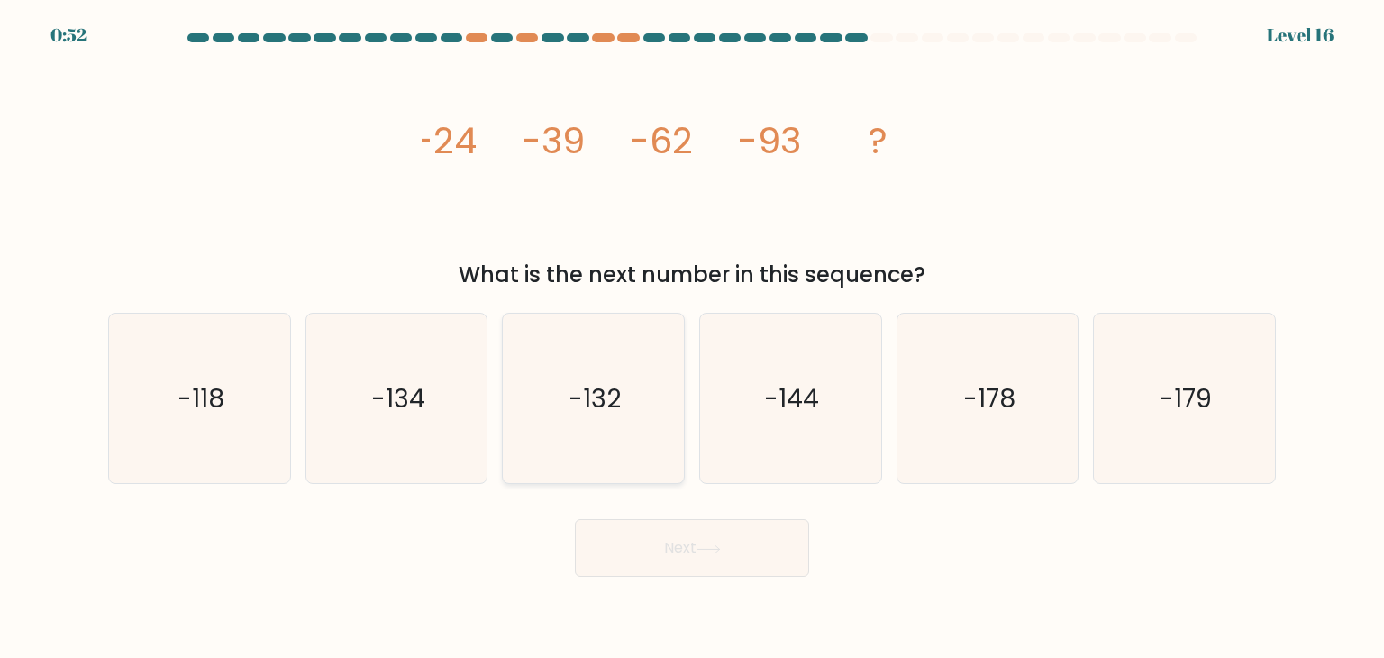
click at [569, 362] on icon "-132" at bounding box center [592, 398] width 169 height 169
click at [692, 338] on input "c. -132" at bounding box center [692, 333] width 1 height 9
radio input "true"
click at [670, 593] on body "0:51 Level 16" at bounding box center [692, 329] width 1384 height 658
click at [639, 536] on button "Next" at bounding box center [692, 548] width 234 height 58
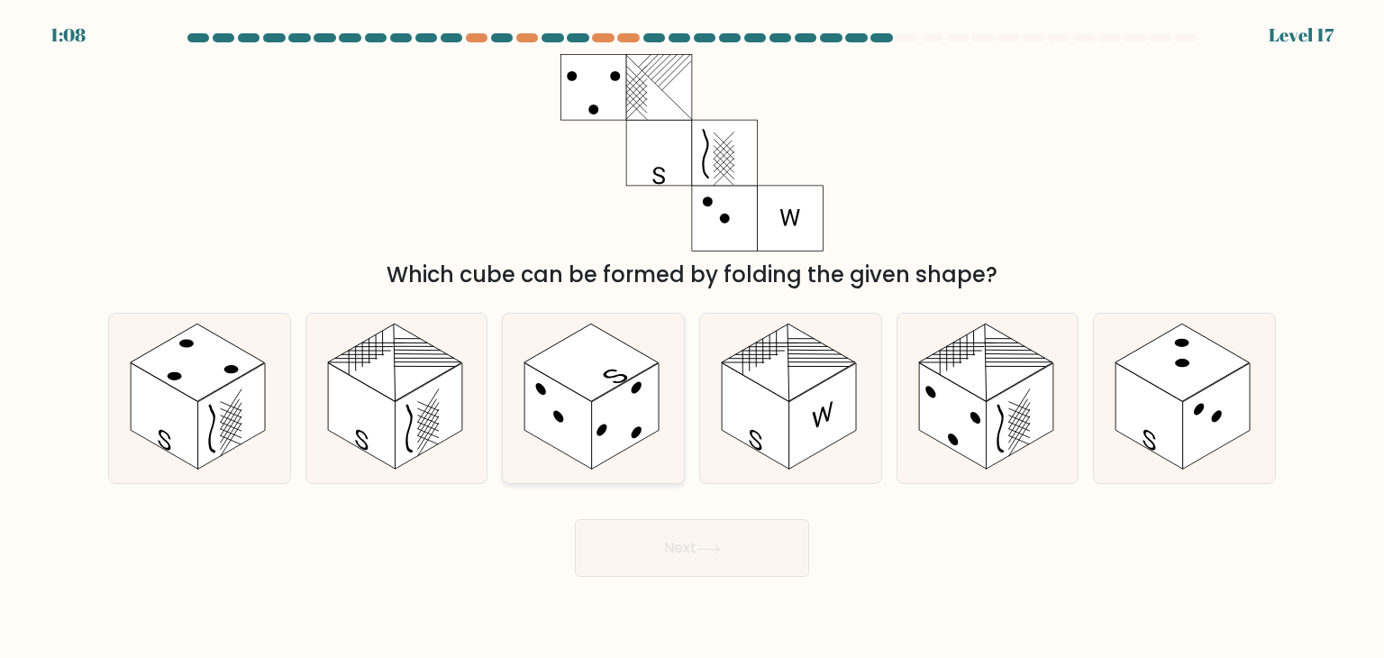
click at [591, 379] on rect at bounding box center [591, 361] width 134 height 77
click at [692, 338] on input "c." at bounding box center [692, 333] width 1 height 9
radio input "true"
click at [703, 531] on button "Next" at bounding box center [692, 548] width 234 height 58
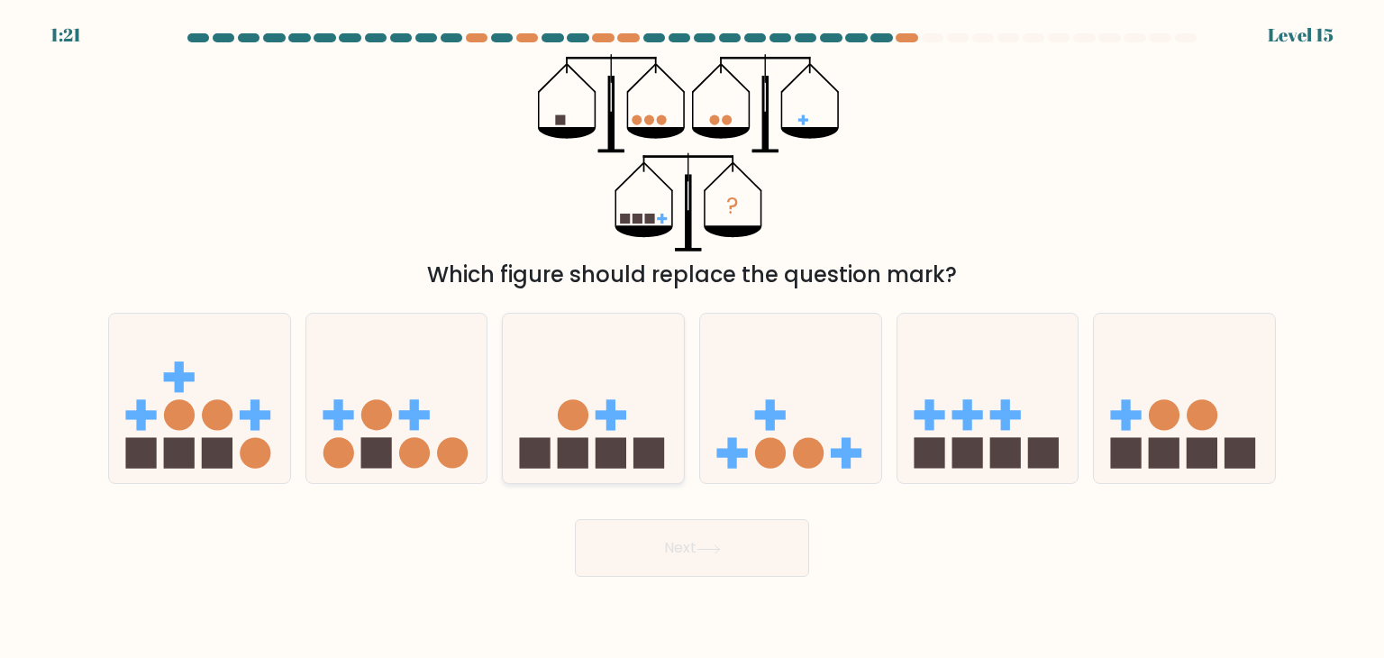
click at [526, 420] on icon at bounding box center [593, 398] width 181 height 150
click at [692, 338] on input "c." at bounding box center [692, 333] width 1 height 9
radio input "true"
click at [432, 462] on icon at bounding box center [396, 398] width 181 height 150
click at [692, 338] on input "b." at bounding box center [692, 333] width 1 height 9
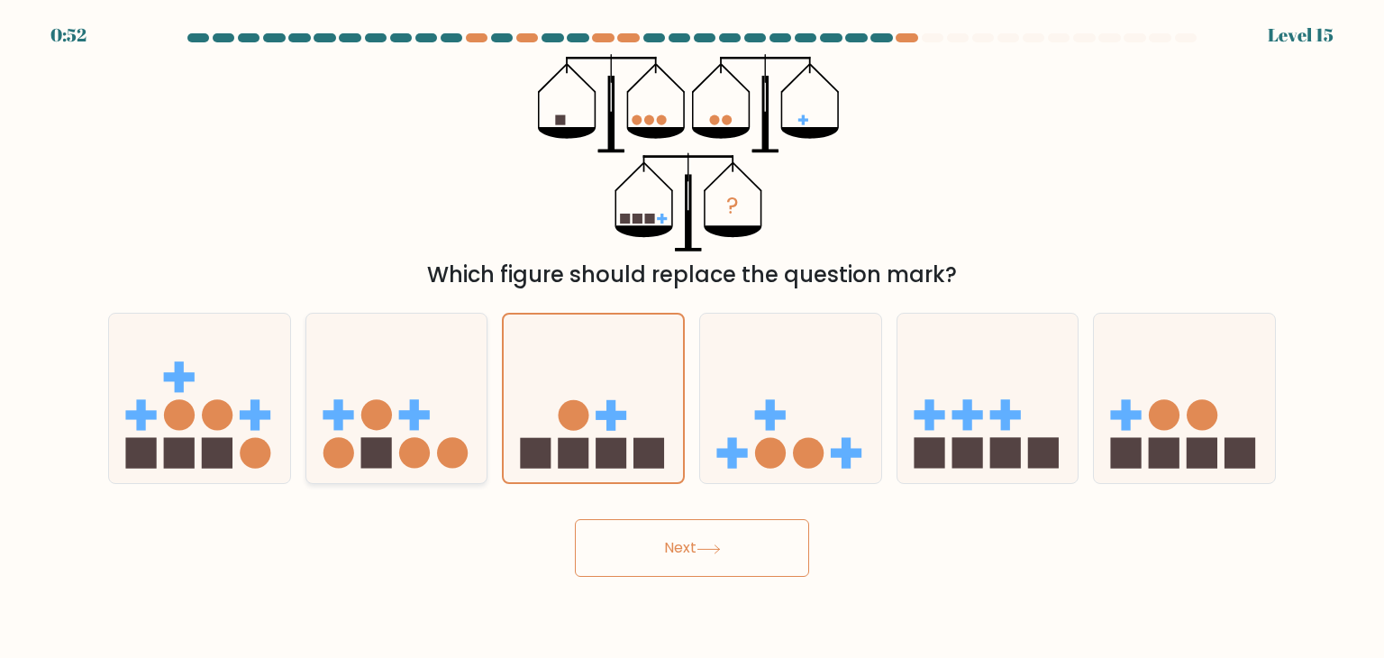
radio input "true"
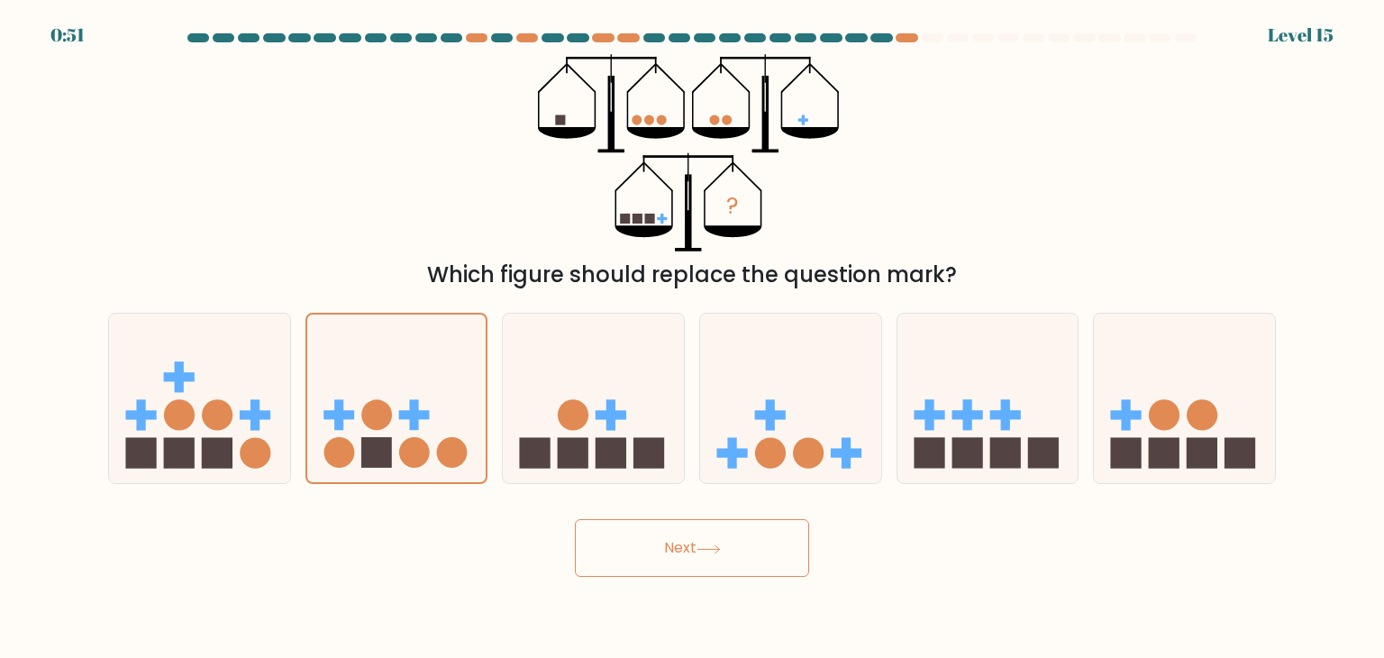
click at [632, 549] on button "Next" at bounding box center [692, 548] width 234 height 58
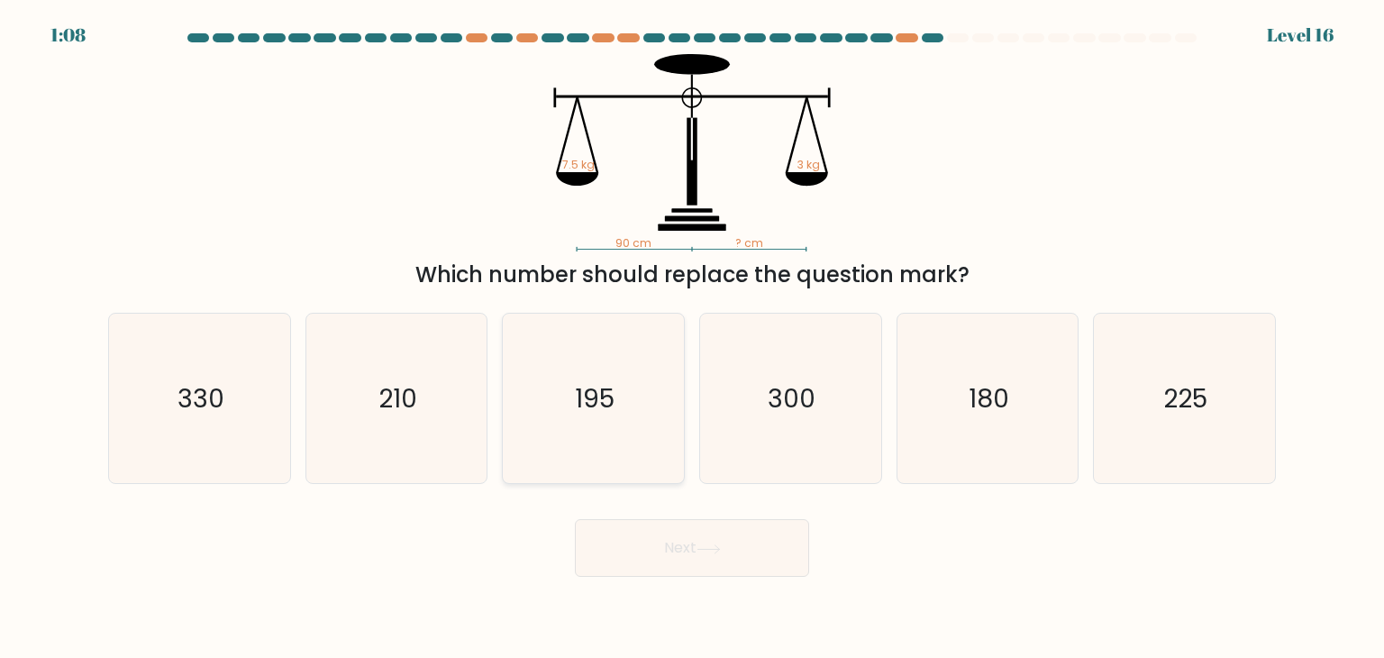
click at [627, 369] on icon "195" at bounding box center [592, 398] width 169 height 169
click at [692, 338] on input "c. 195" at bounding box center [692, 333] width 1 height 9
radio input "true"
click at [636, 531] on button "Next" at bounding box center [692, 548] width 234 height 58
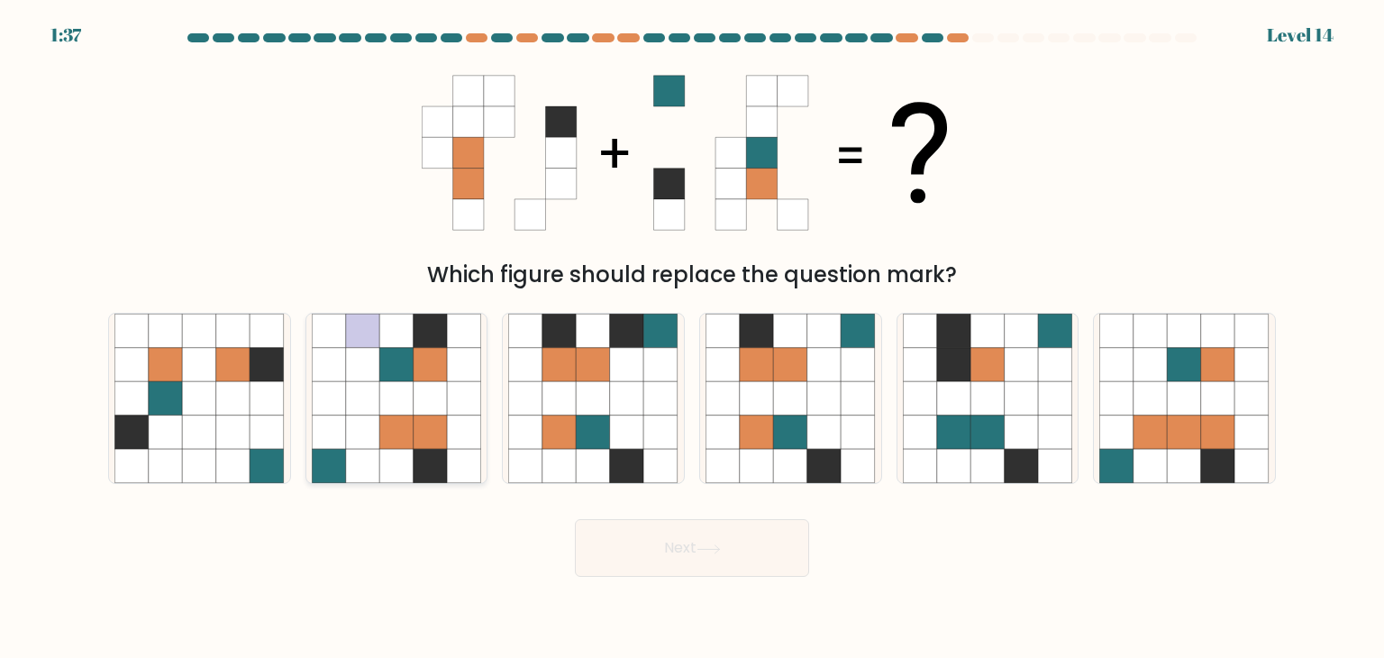
drag, startPoint x: 394, startPoint y: 441, endPoint x: 386, endPoint y: 431, distance: 12.8
click at [386, 431] on icon at bounding box center [396, 432] width 34 height 34
click at [692, 338] on input "b." at bounding box center [692, 333] width 1 height 9
radio input "true"
click at [829, 429] on icon at bounding box center [824, 432] width 34 height 34
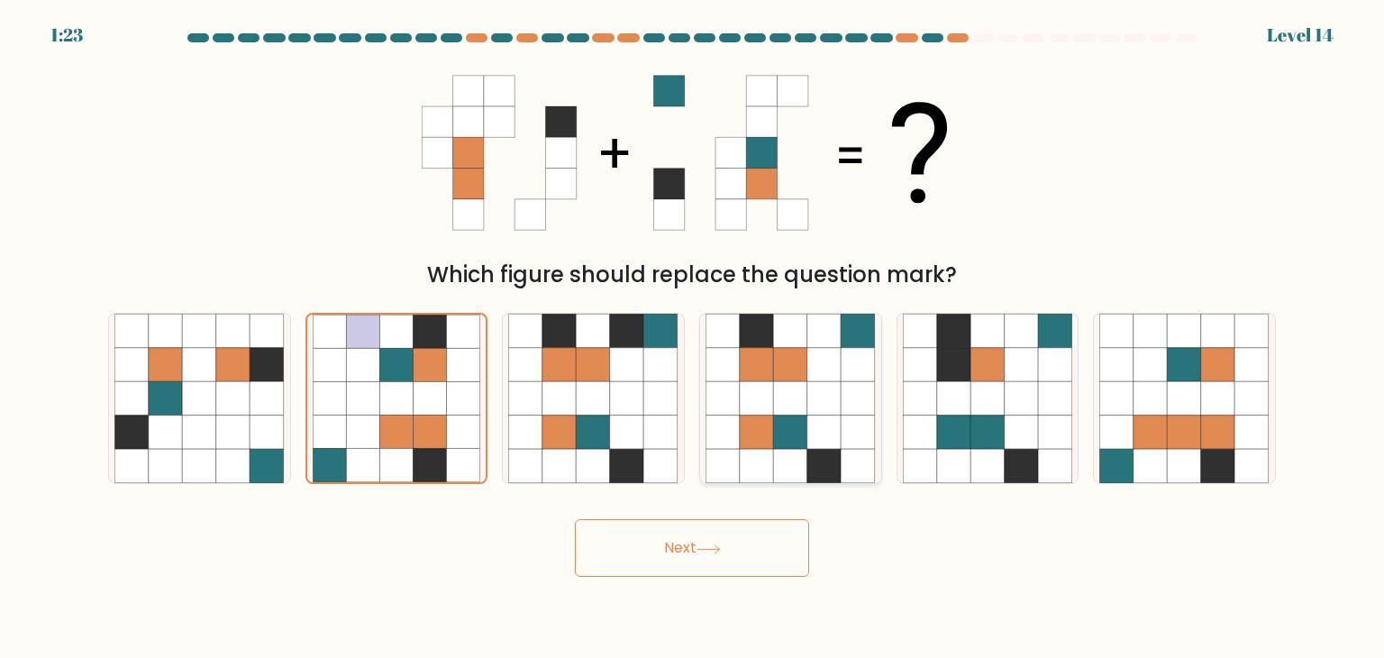
click at [693, 338] on input "d." at bounding box center [692, 333] width 1 height 9
radio input "true"
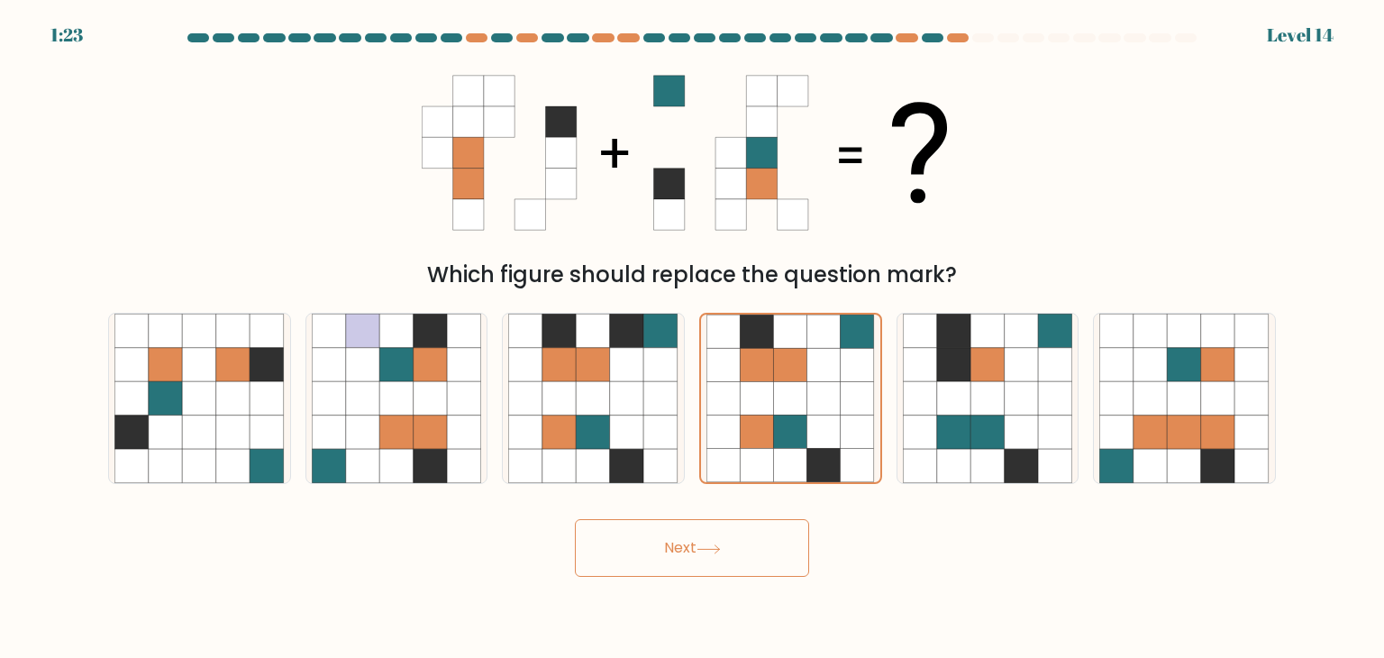
click at [751, 527] on button "Next" at bounding box center [692, 548] width 234 height 58
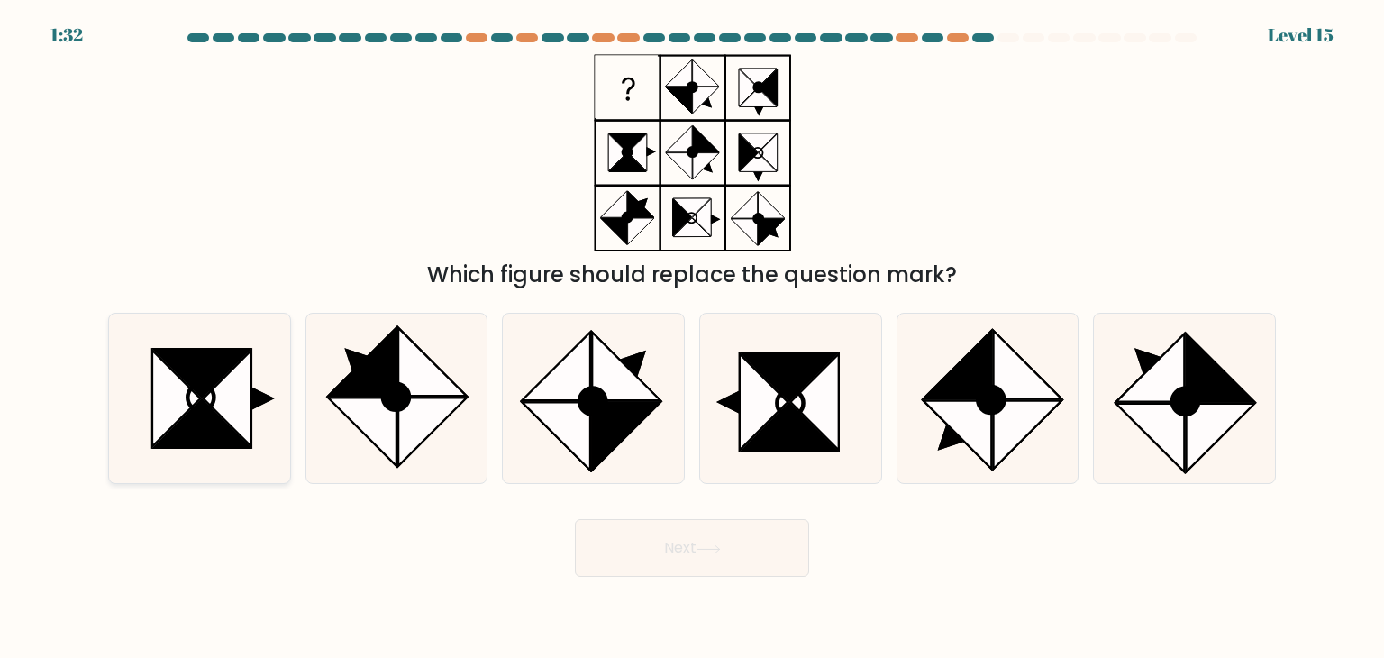
click at [213, 402] on icon at bounding box center [201, 398] width 26 height 26
click at [692, 338] on input "a." at bounding box center [692, 333] width 1 height 9
radio input "true"
click at [696, 556] on button "Next" at bounding box center [692, 548] width 234 height 58
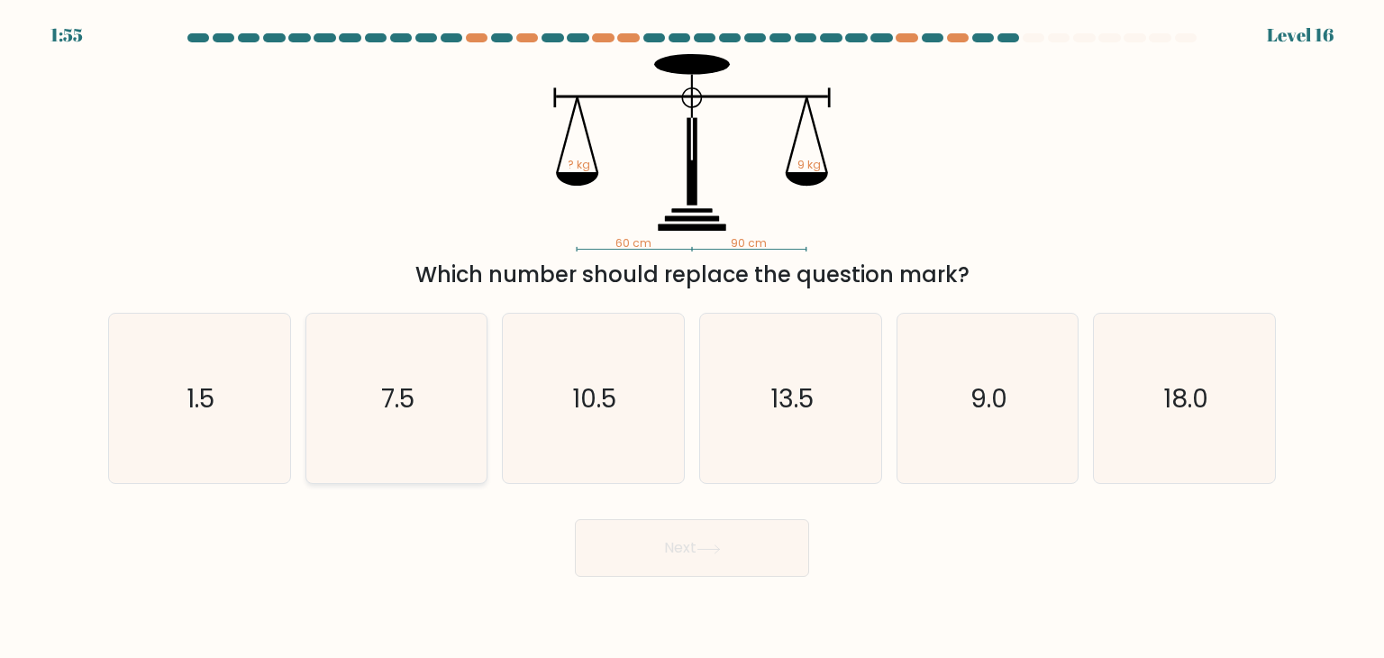
click at [344, 404] on icon "7.5" at bounding box center [396, 398] width 169 height 169
click at [692, 338] on input "b. 7.5" at bounding box center [692, 333] width 1 height 9
radio input "true"
click at [624, 532] on button "Next" at bounding box center [692, 548] width 234 height 58
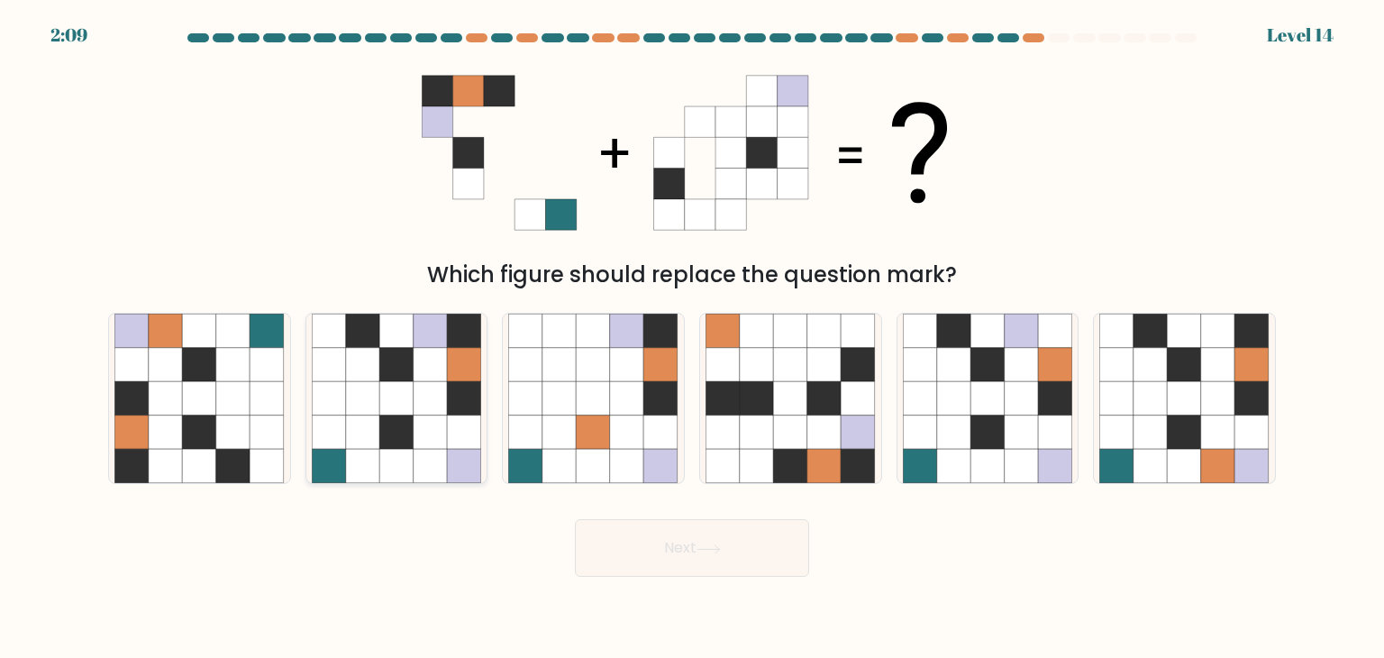
click at [386, 412] on icon at bounding box center [396, 398] width 34 height 34
click at [692, 338] on input "b." at bounding box center [692, 333] width 1 height 9
radio input "true"
click at [765, 518] on div "Next" at bounding box center [691, 540] width 1189 height 71
click at [767, 543] on button "Next" at bounding box center [692, 548] width 234 height 58
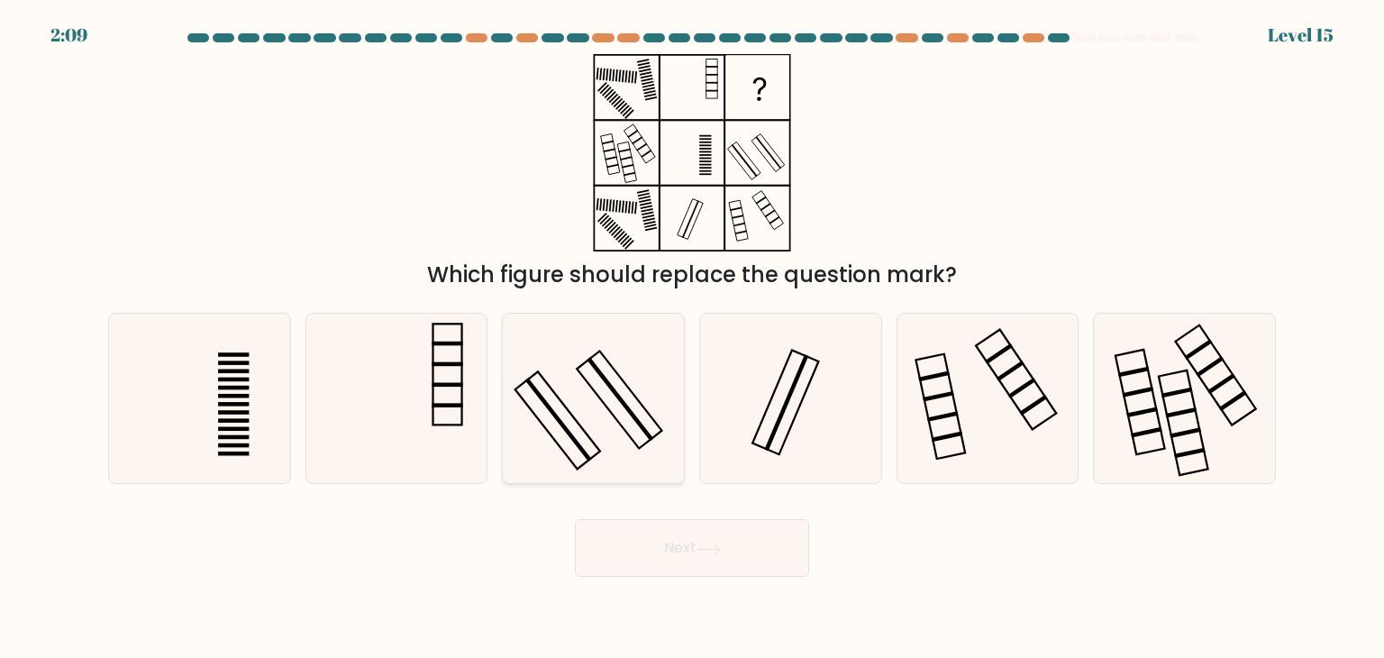
click at [624, 410] on icon at bounding box center [592, 398] width 169 height 169
click at [692, 338] on input "c." at bounding box center [692, 333] width 1 height 9
radio input "true"
click at [715, 533] on button "Next" at bounding box center [692, 548] width 234 height 58
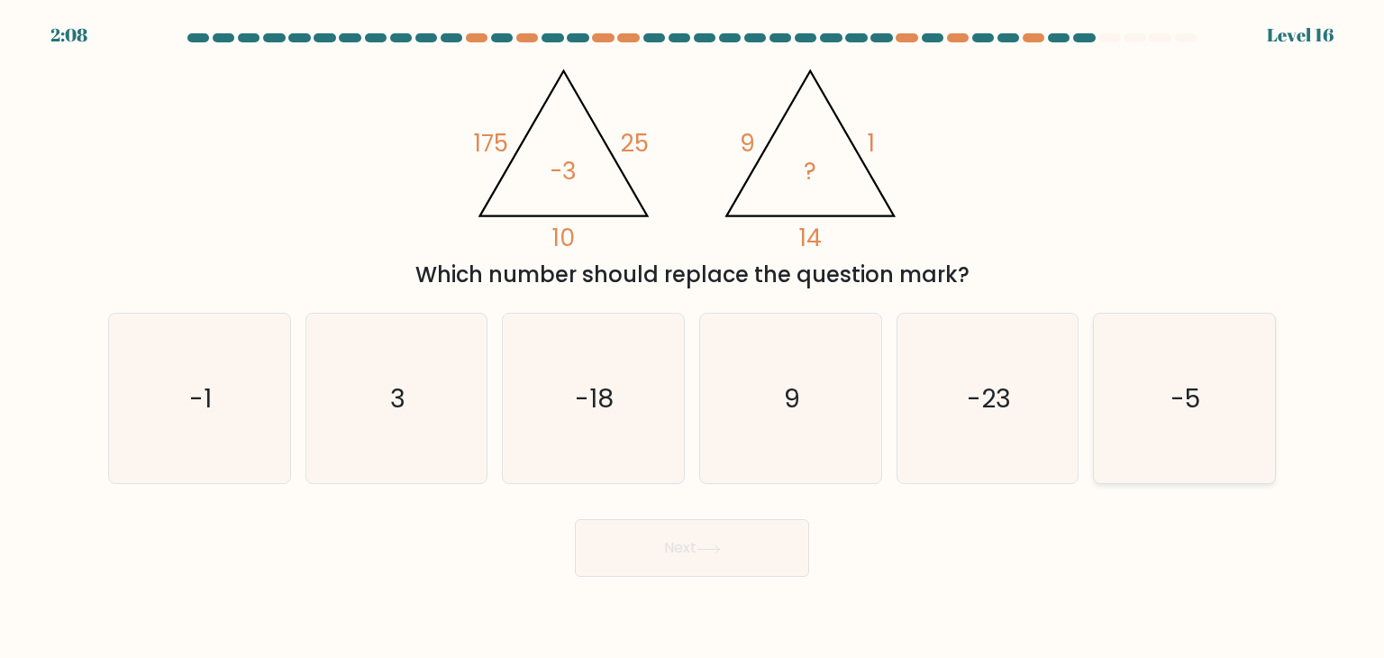
click at [1109, 442] on icon "-5" at bounding box center [1183, 398] width 169 height 169
click at [693, 338] on input "f. -5" at bounding box center [692, 333] width 1 height 9
radio input "true"
click at [786, 564] on button "Next" at bounding box center [692, 548] width 234 height 58
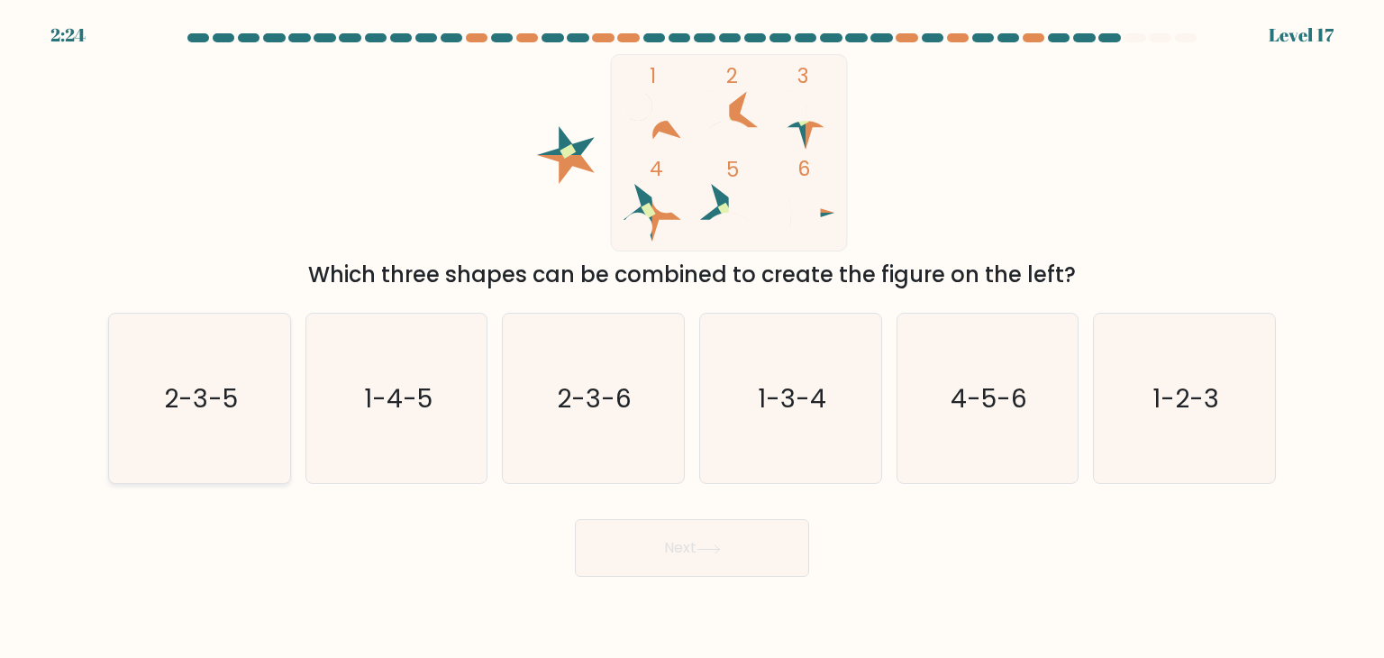
click at [241, 398] on icon "2-3-5" at bounding box center [198, 398] width 169 height 169
click at [692, 338] on input "a. 2-3-5" at bounding box center [692, 333] width 1 height 9
radio input "true"
click at [728, 527] on button "Next" at bounding box center [692, 548] width 234 height 58
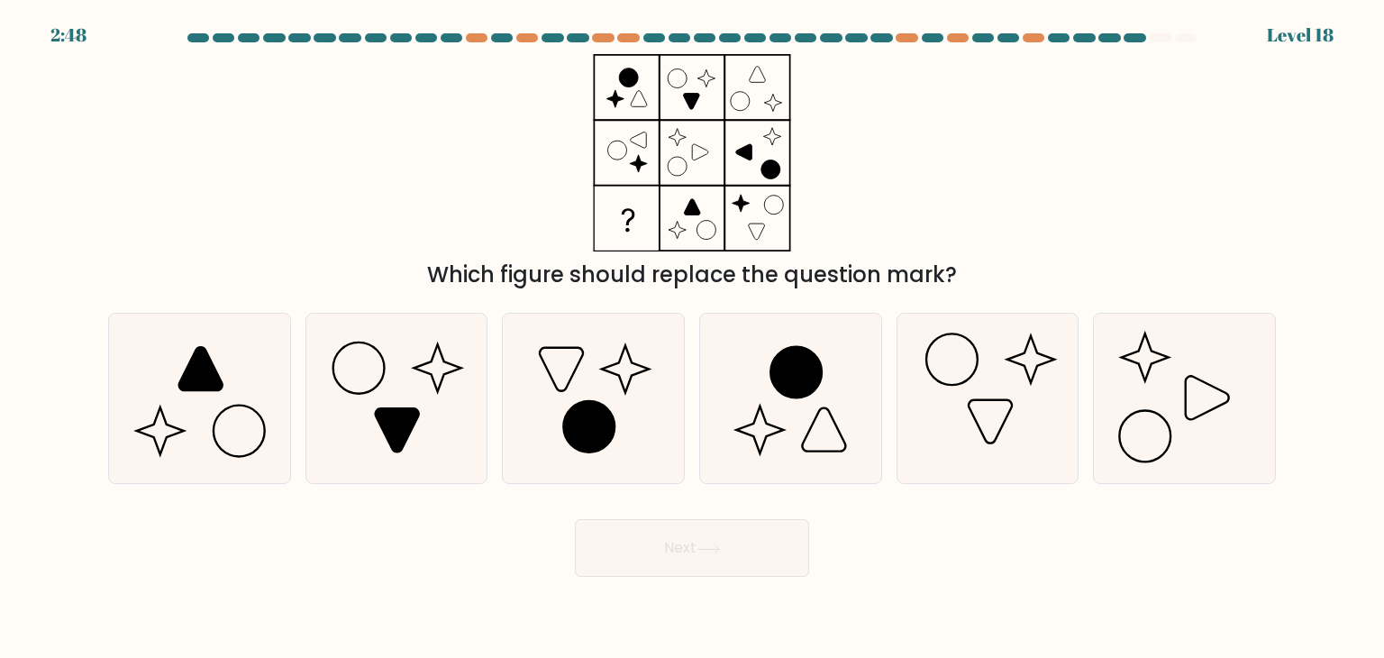
drag, startPoint x: 644, startPoint y: 141, endPoint x: 689, endPoint y: 219, distance: 89.6
click at [689, 219] on icon at bounding box center [691, 152] width 225 height 197
click at [216, 419] on icon at bounding box center [239, 430] width 51 height 51
click at [692, 338] on input "a." at bounding box center [692, 333] width 1 height 9
radio input "true"
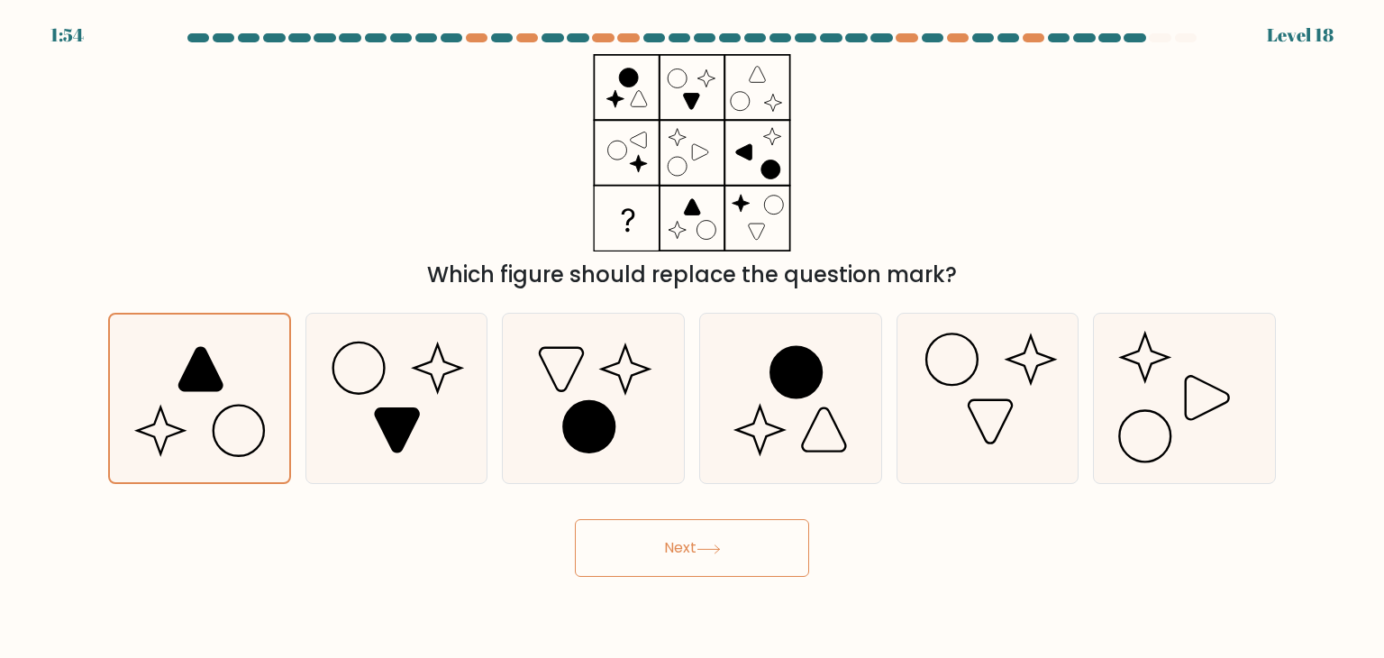
click at [687, 549] on button "Next" at bounding box center [692, 548] width 234 height 58
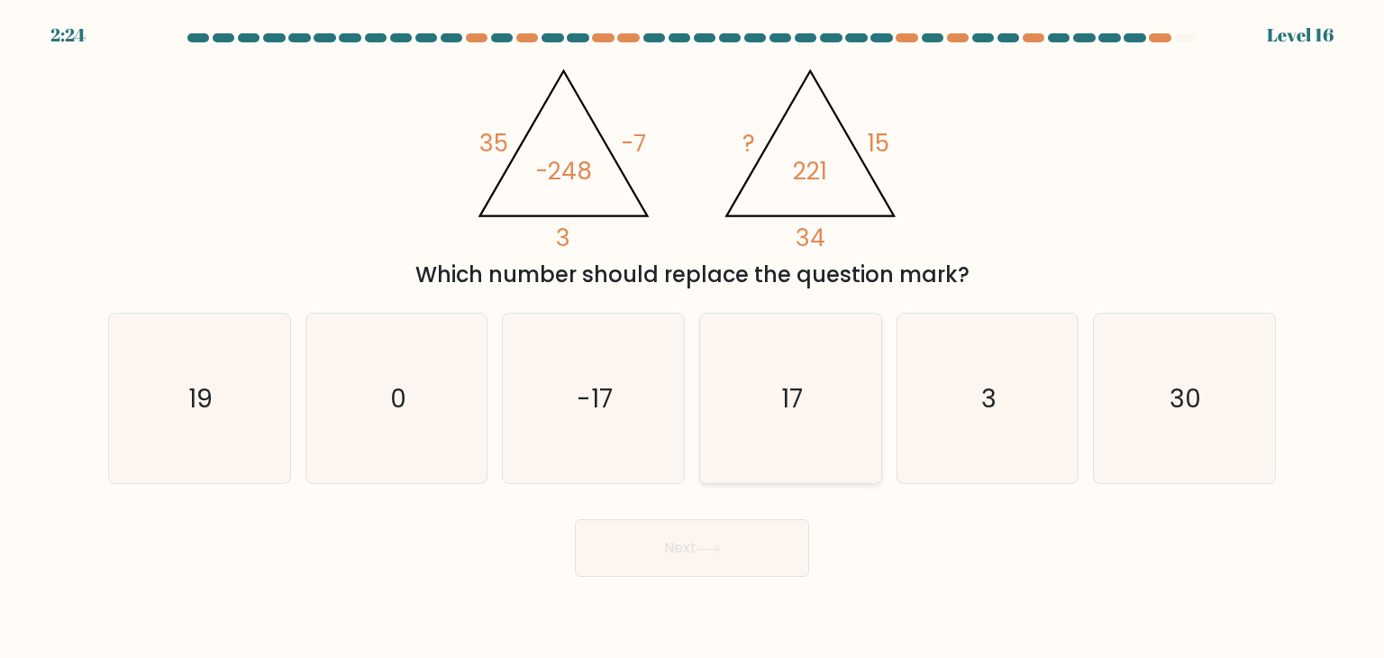
click at [815, 422] on icon "17" at bounding box center [790, 398] width 169 height 169
click at [693, 338] on input "d. 17" at bounding box center [692, 333] width 1 height 9
radio input "true"
click at [665, 567] on button "Next" at bounding box center [692, 548] width 234 height 58
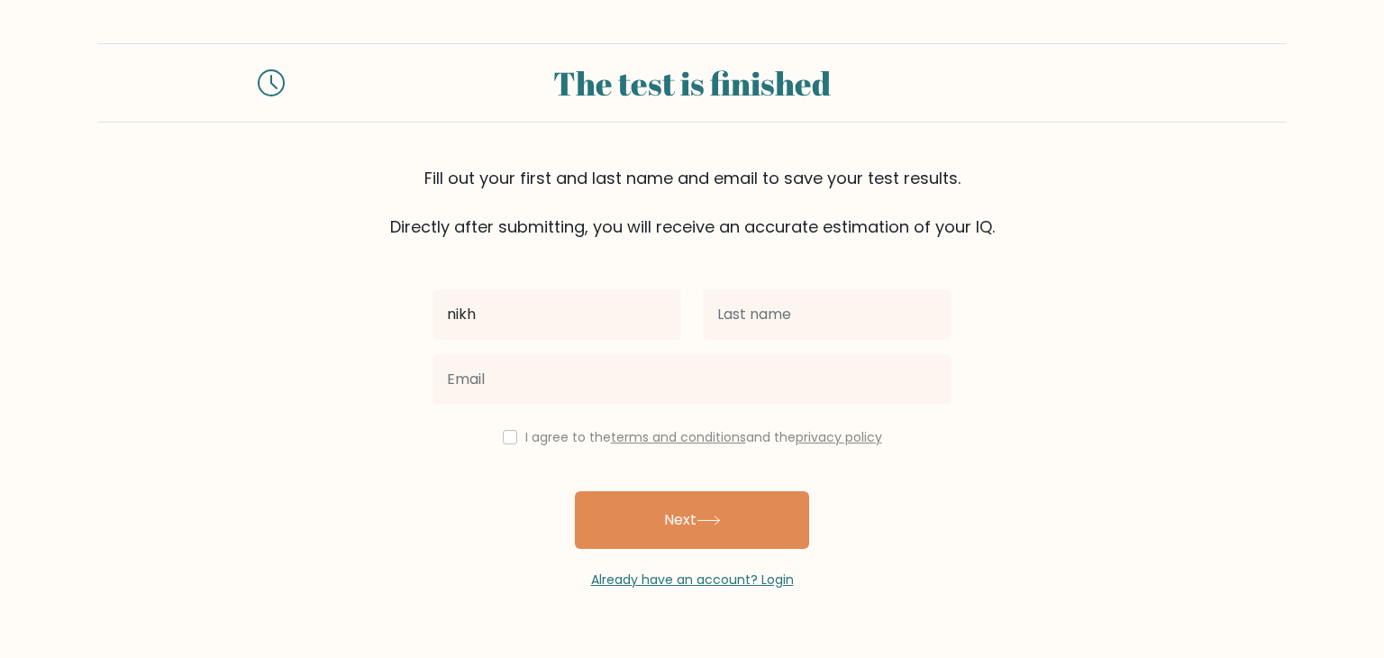
type input "nikh"
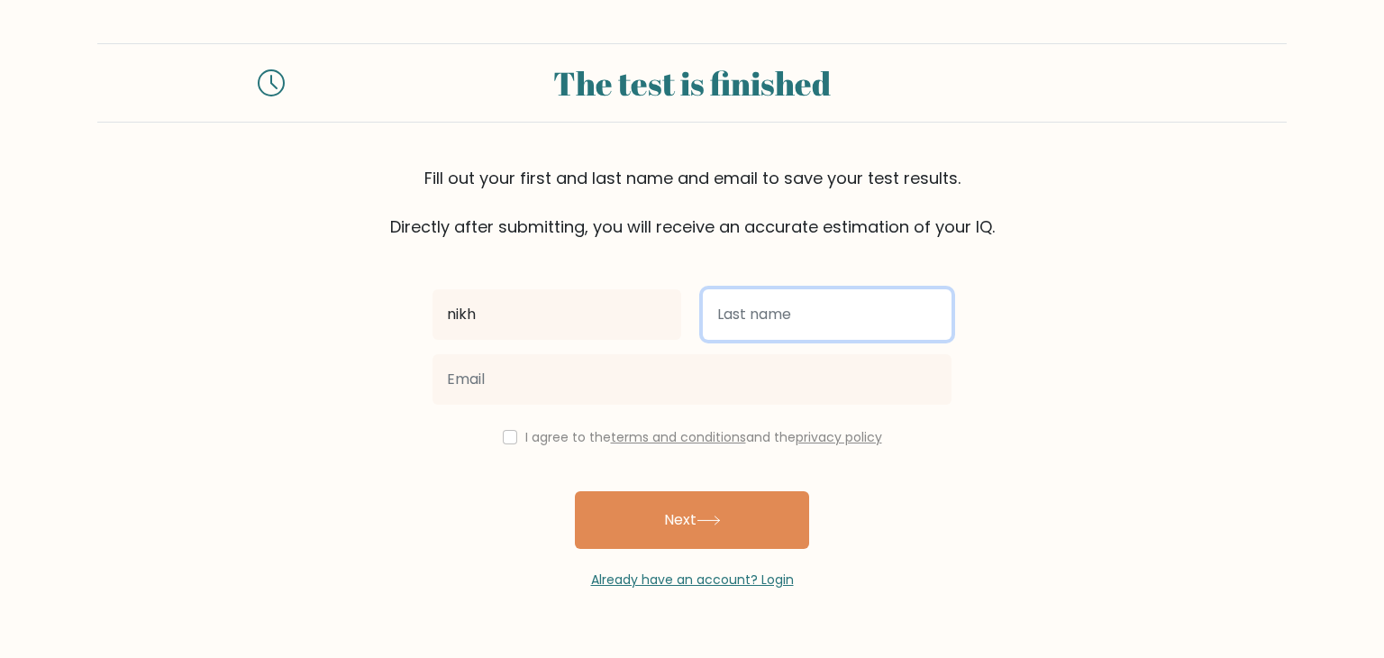
click at [887, 307] on input "text" at bounding box center [827, 314] width 249 height 50
type input "k"
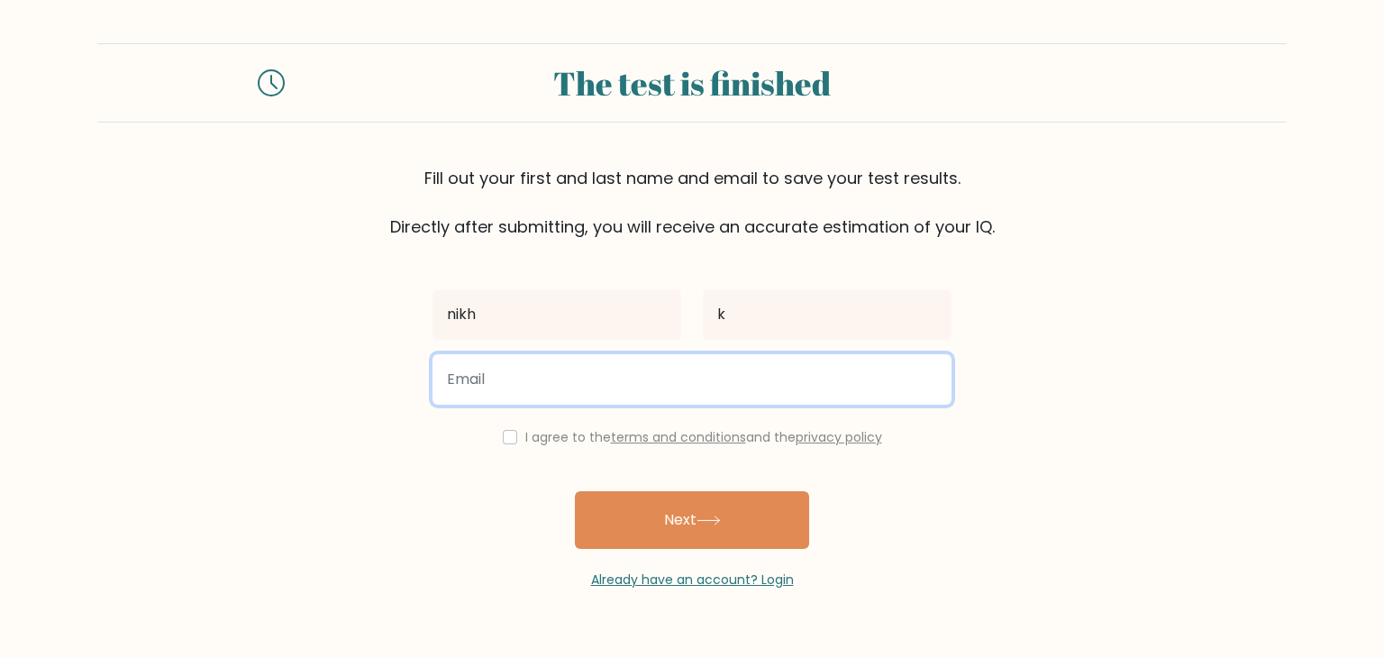
click at [785, 359] on input "email" at bounding box center [691, 379] width 519 height 50
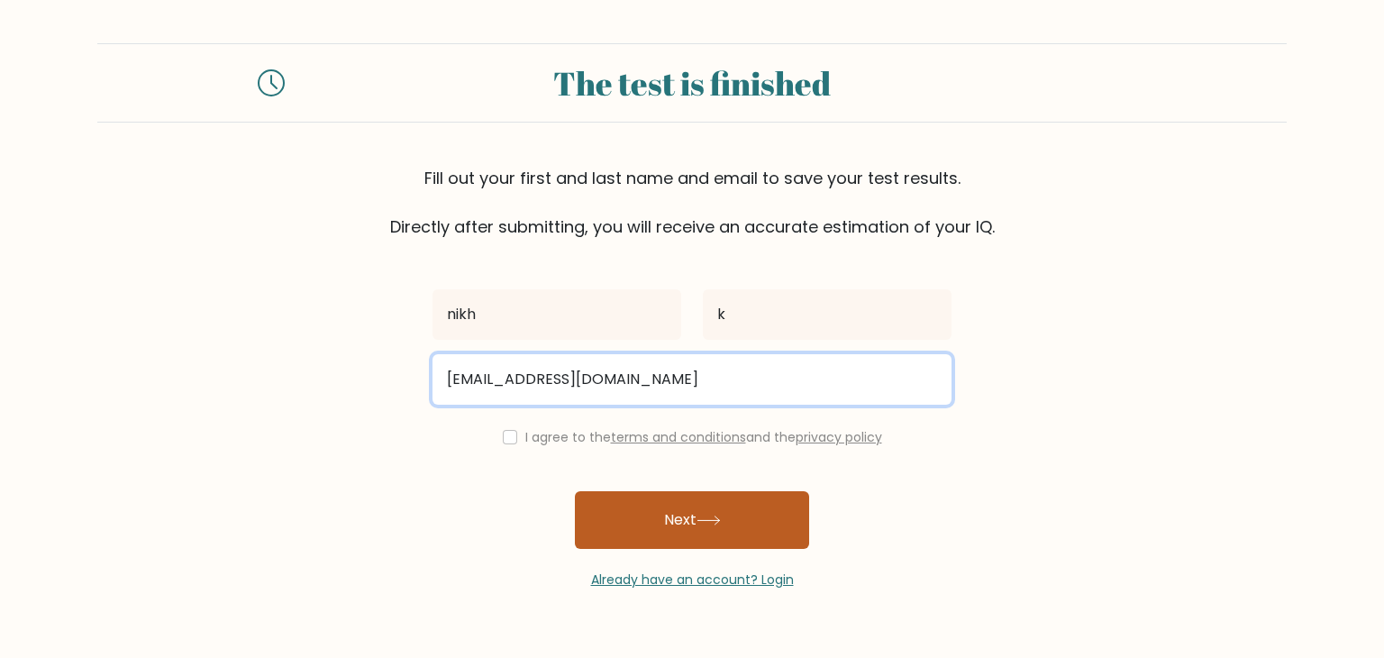
type input "[EMAIL_ADDRESS][DOMAIN_NAME]"
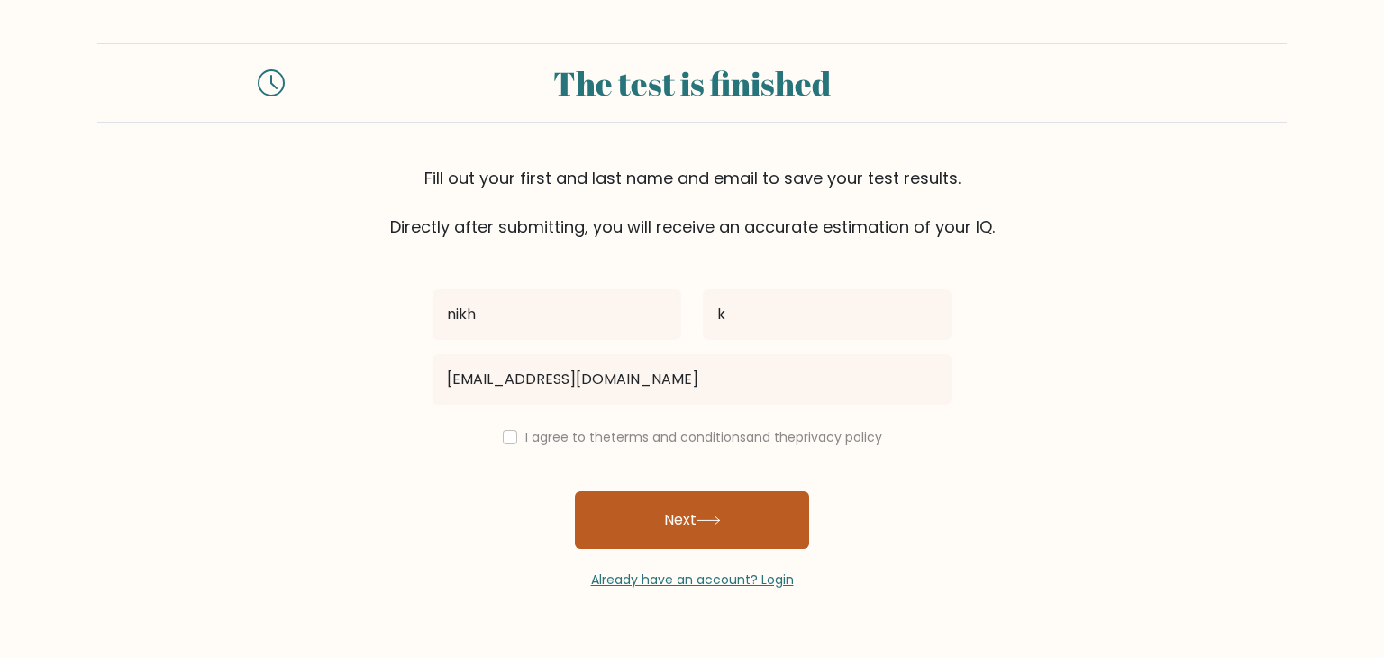
click at [651, 533] on button "Next" at bounding box center [692, 520] width 234 height 58
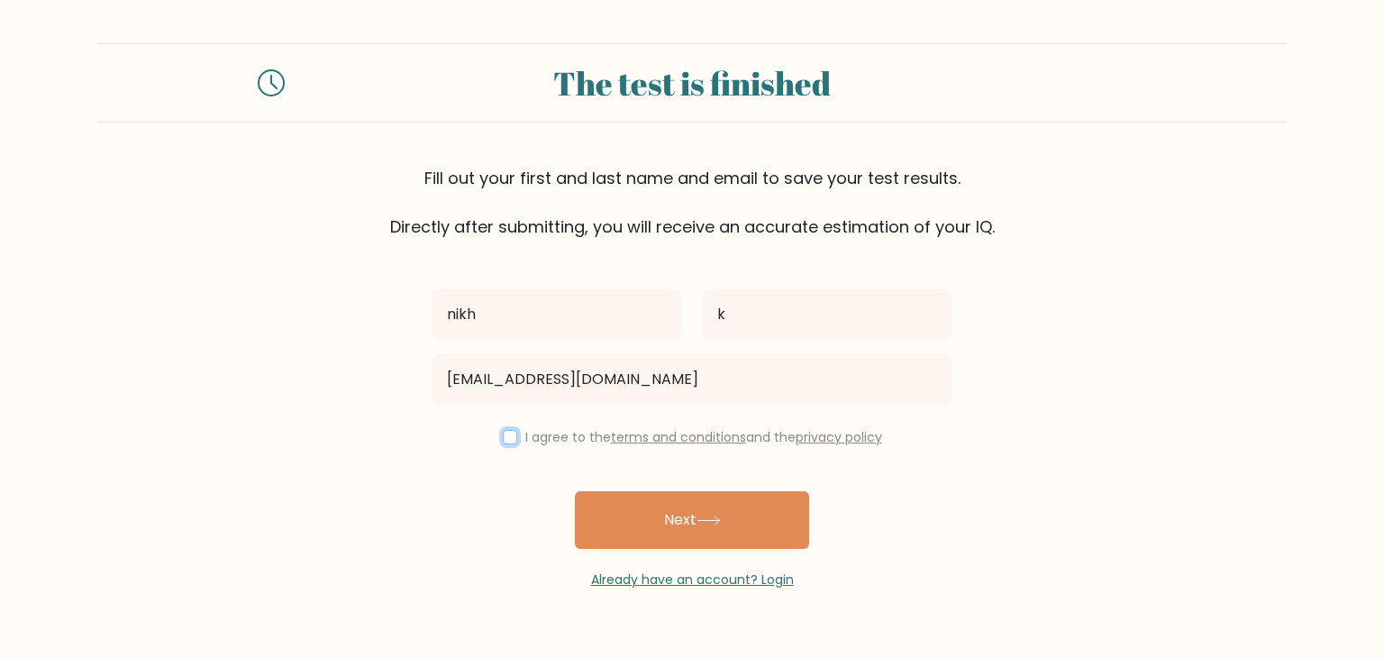
click at [504, 435] on input "checkbox" at bounding box center [510, 437] width 14 height 14
checkbox input "true"
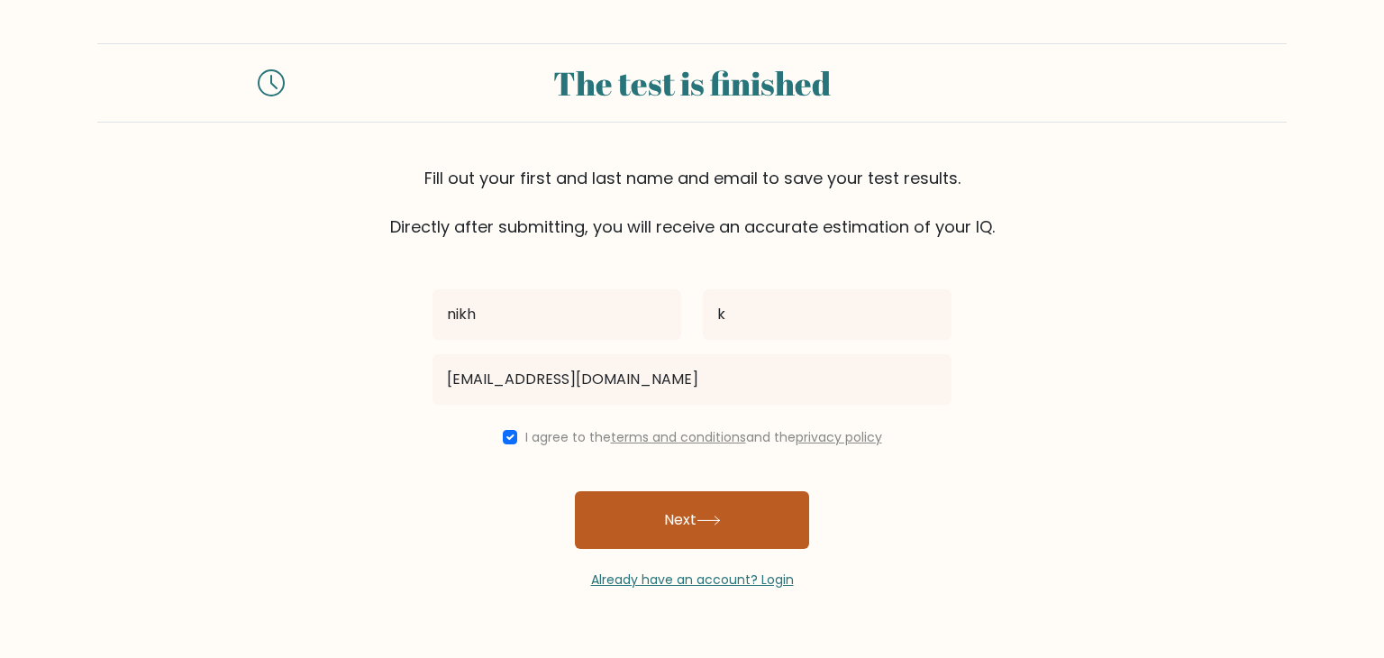
click at [624, 504] on button "Next" at bounding box center [692, 520] width 234 height 58
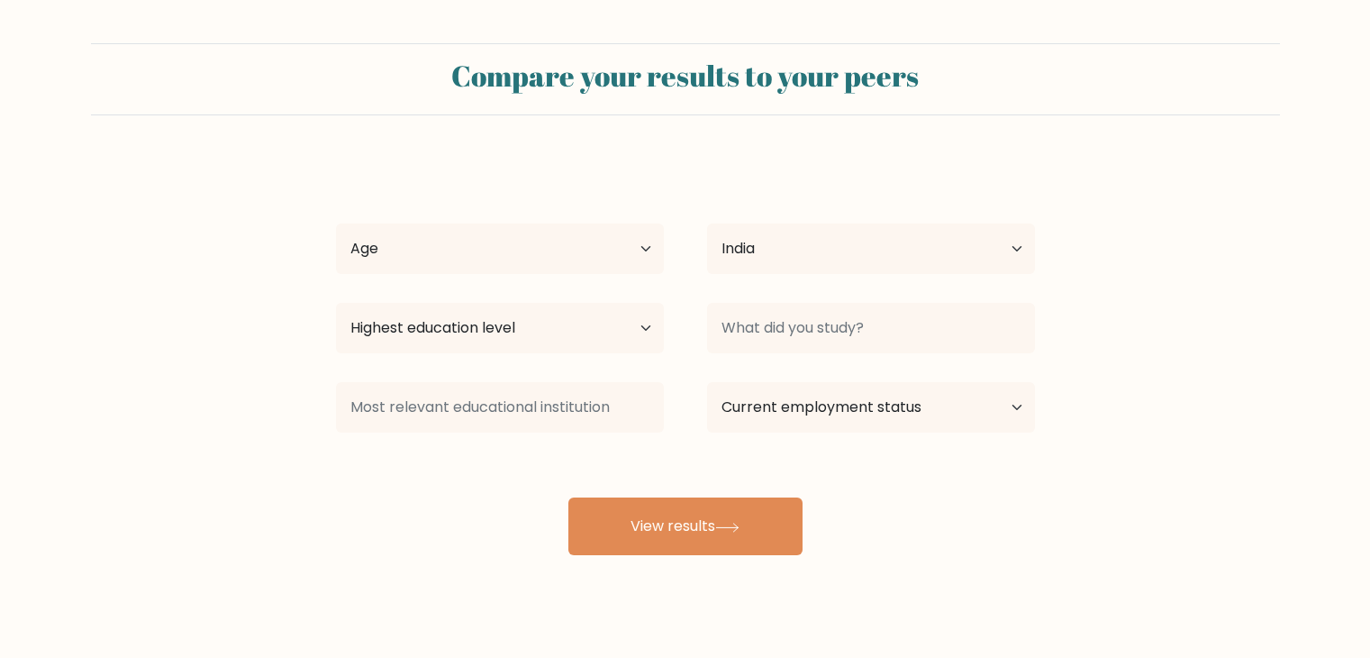
select select "IN"
click at [562, 259] on select "Age Under [DEMOGRAPHIC_DATA] [DEMOGRAPHIC_DATA] [DEMOGRAPHIC_DATA] [DEMOGRAPHIC…" at bounding box center [500, 248] width 328 height 50
select select "18_24"
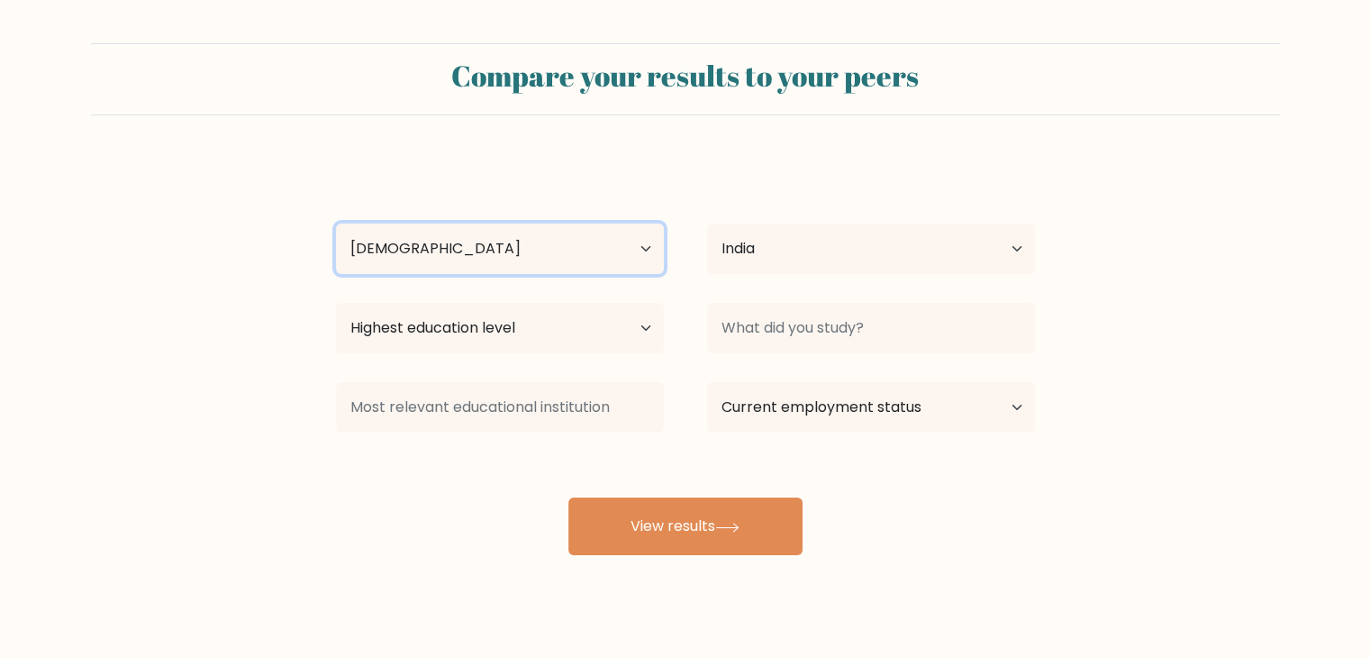
click at [336, 223] on select "Age Under [DEMOGRAPHIC_DATA] [DEMOGRAPHIC_DATA] [DEMOGRAPHIC_DATA] [DEMOGRAPHIC…" at bounding box center [500, 248] width 328 height 50
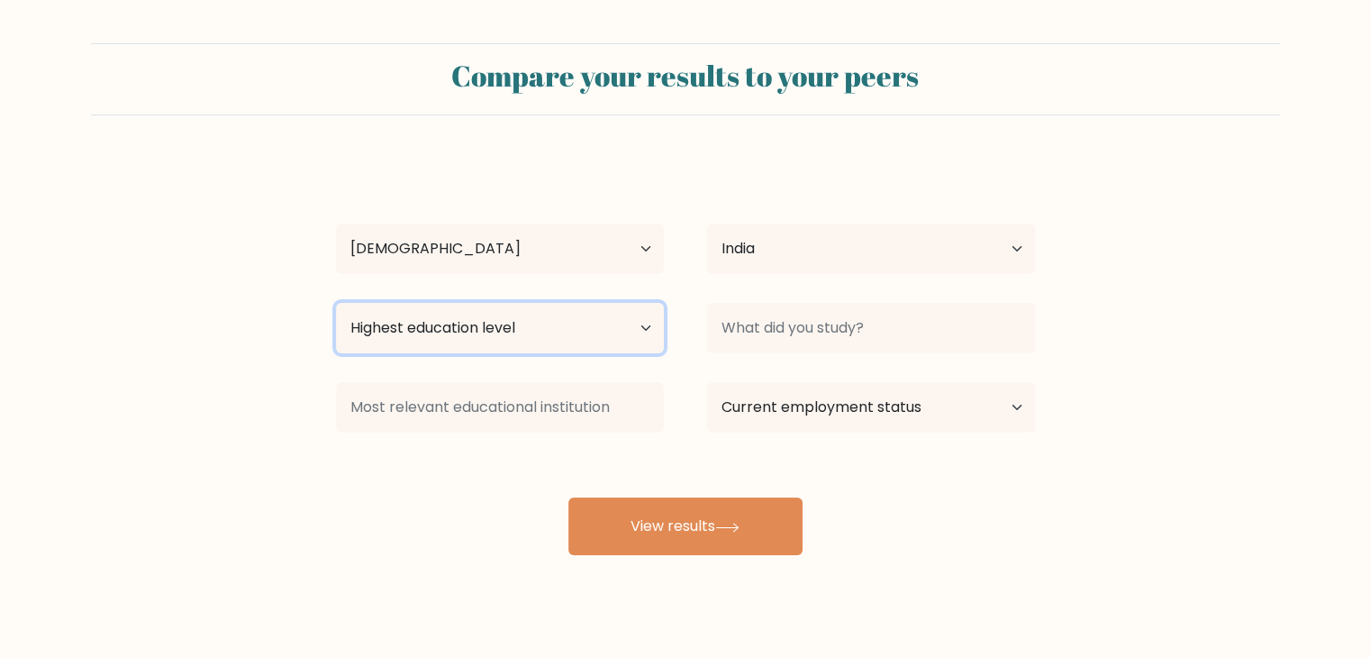
click at [530, 333] on select "Highest education level No schooling Primary Lower Secondary Upper Secondary Oc…" at bounding box center [500, 328] width 328 height 50
select select "upper_secondary"
click at [336, 303] on select "Highest education level No schooling Primary Lower Secondary Upper Secondary Oc…" at bounding box center [500, 328] width 328 height 50
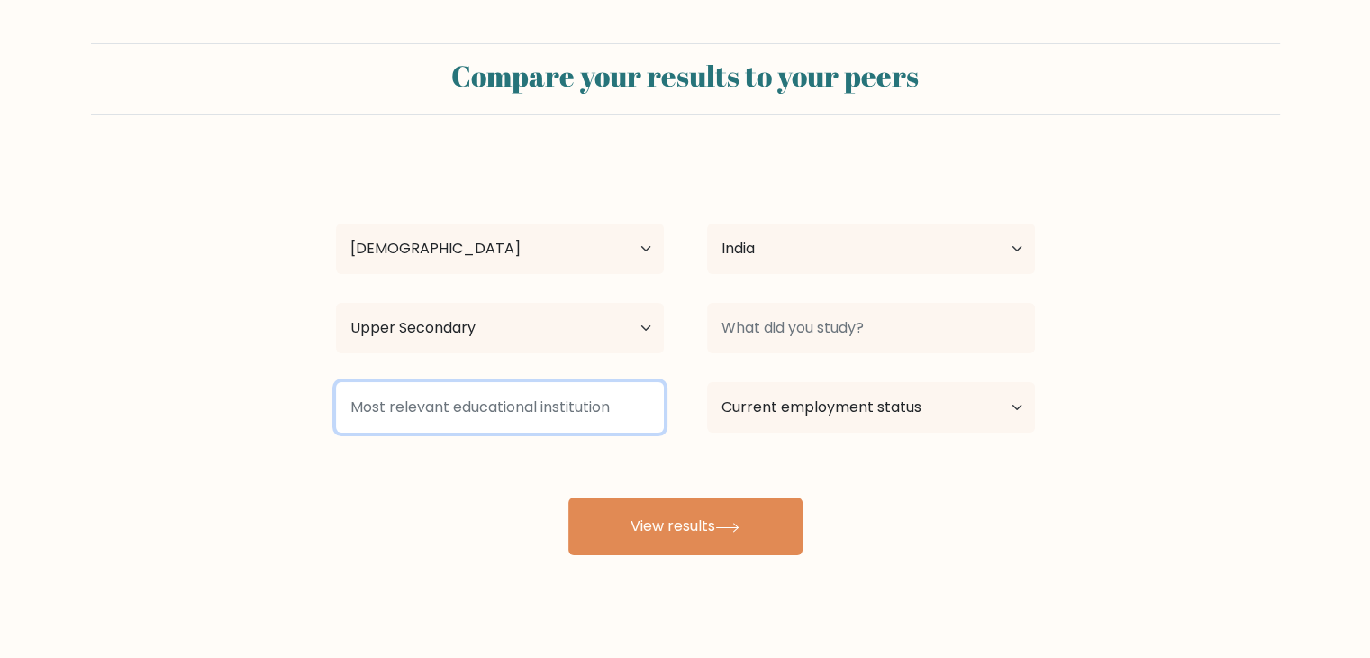
click at [603, 408] on input at bounding box center [500, 407] width 328 height 50
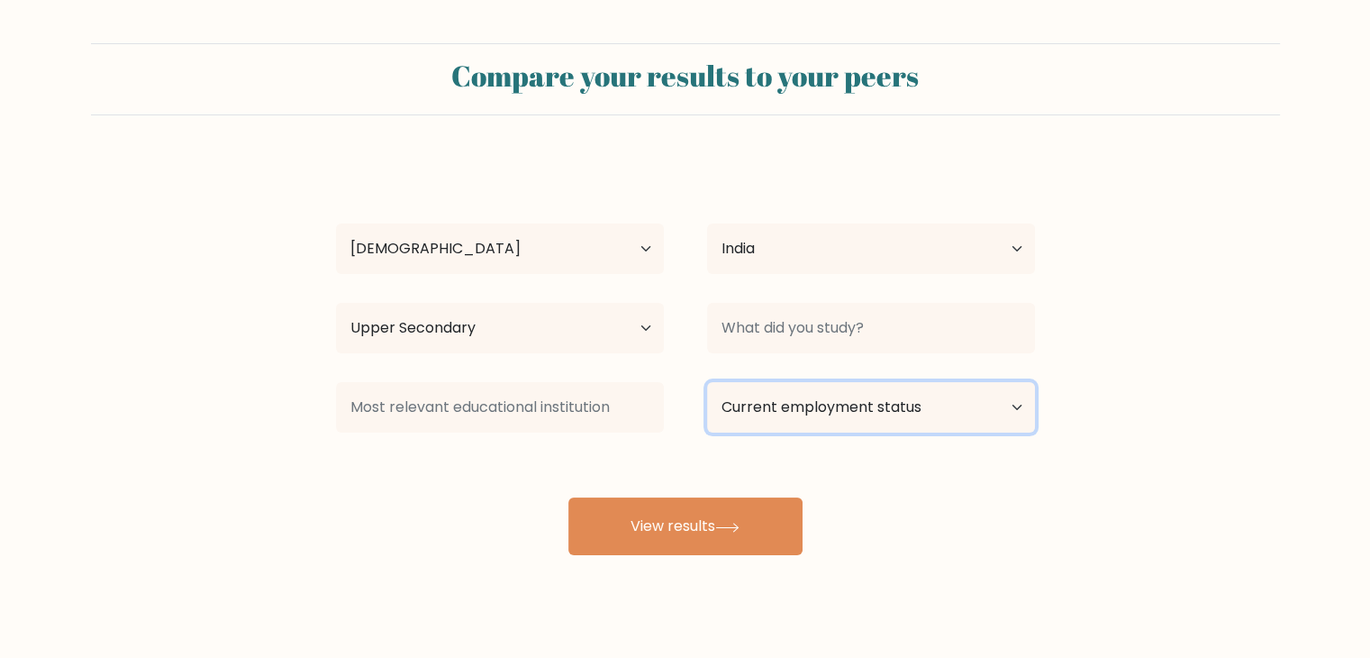
click at [788, 405] on select "Current employment status Employed Student Retired Other / prefer not to answer" at bounding box center [871, 407] width 328 height 50
select select "student"
click at [707, 382] on select "Current employment status Employed Student Retired Other / prefer not to answer" at bounding box center [871, 407] width 328 height 50
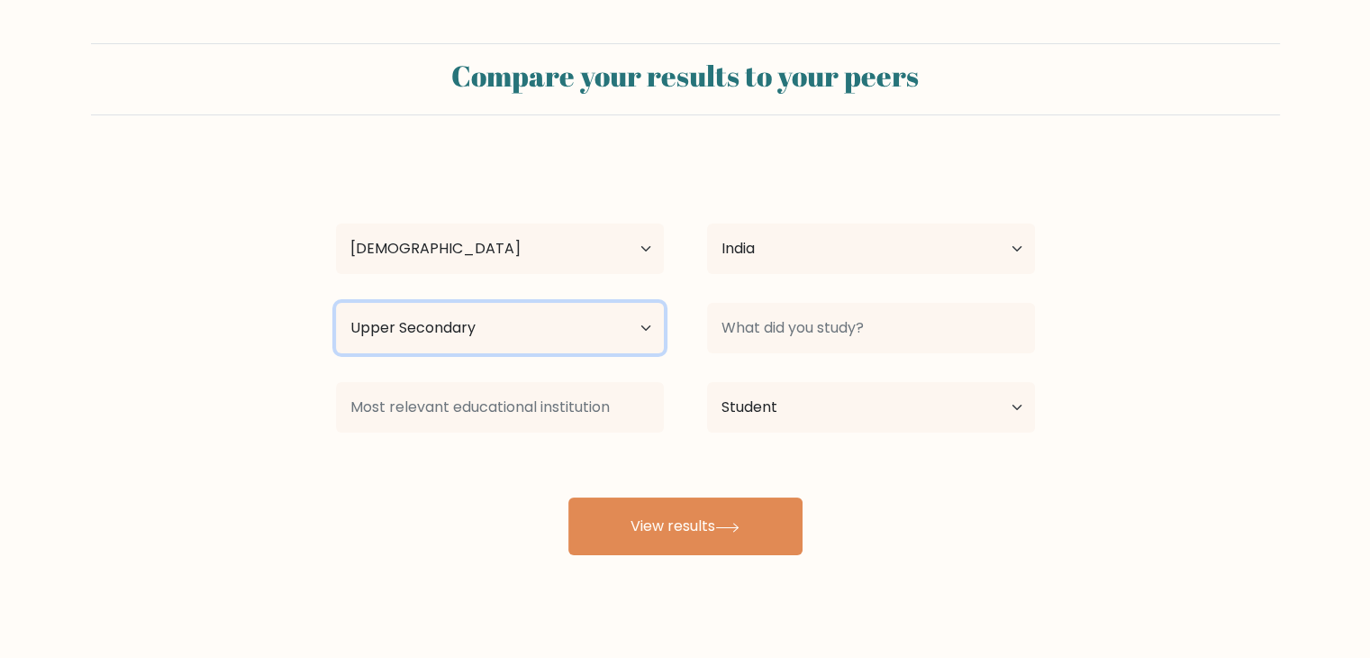
click at [614, 336] on select "Highest education level No schooling Primary Lower Secondary Upper Secondary Oc…" at bounding box center [500, 328] width 328 height 50
click at [336, 303] on select "Highest education level No schooling Primary Lower Secondary Upper Secondary Oc…" at bounding box center [500, 328] width 328 height 50
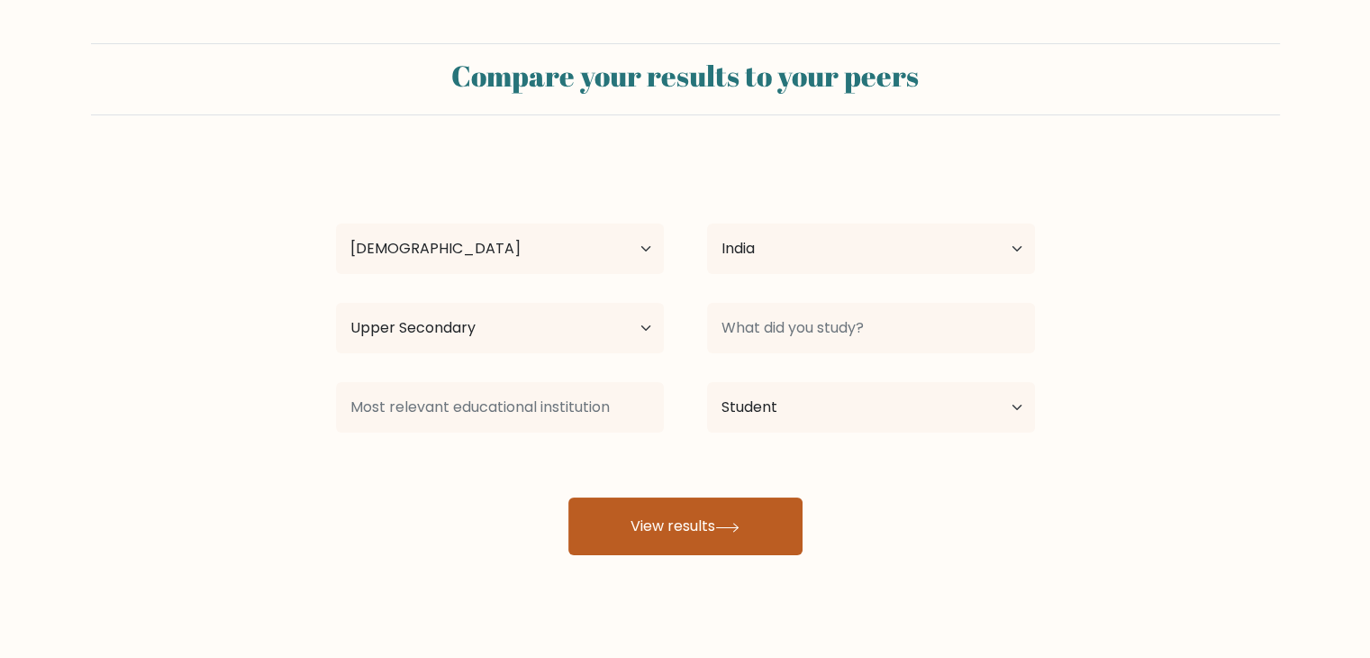
click at [703, 543] on button "View results" at bounding box center [686, 526] width 234 height 58
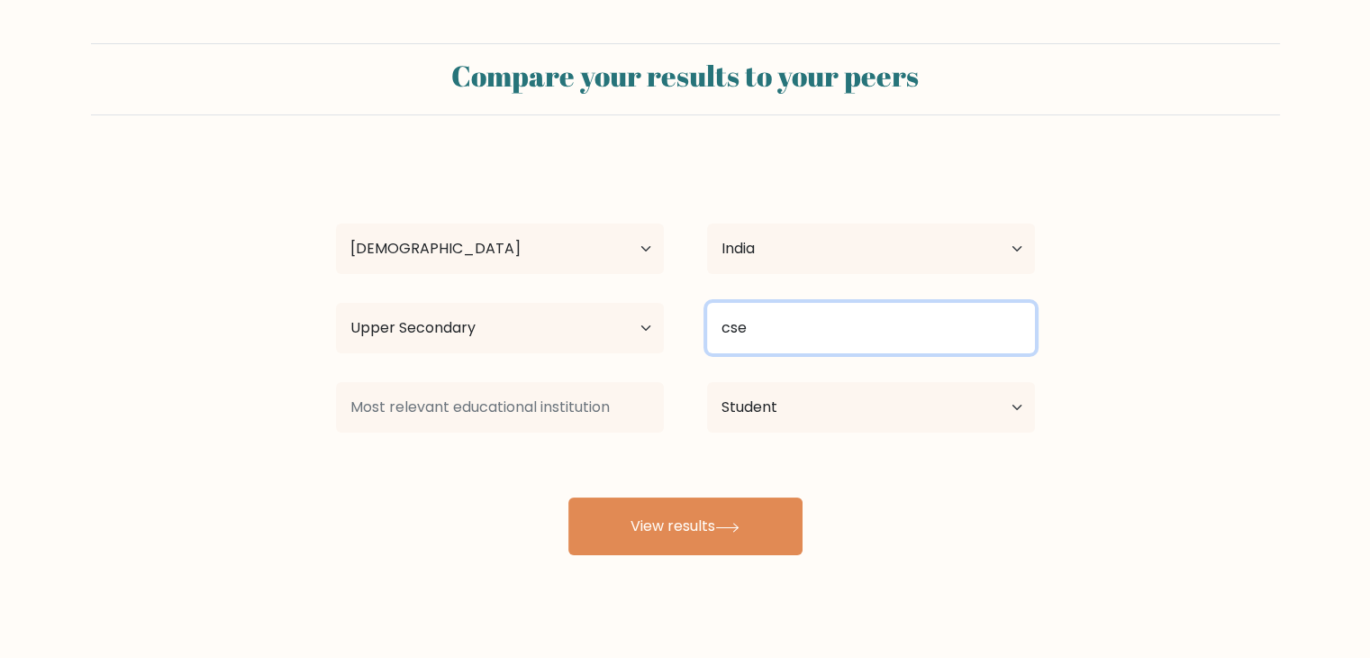
type input "cse"
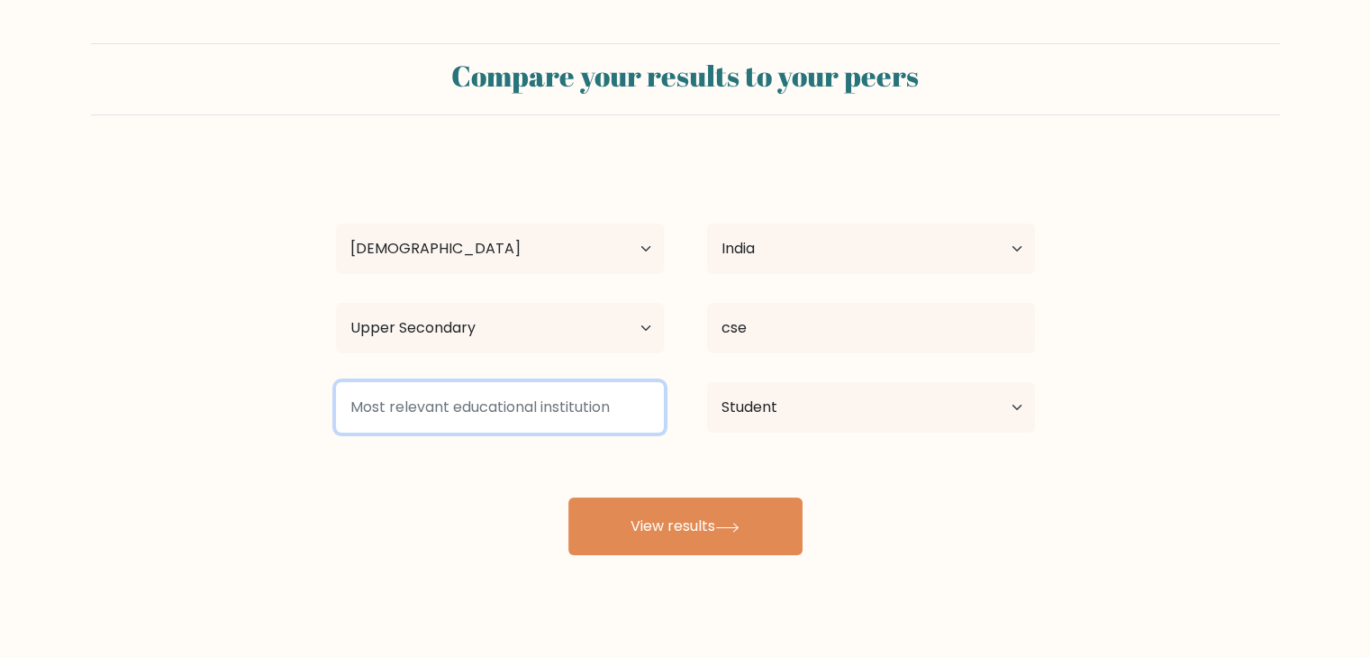
click at [624, 387] on input at bounding box center [500, 407] width 328 height 50
type input "i"
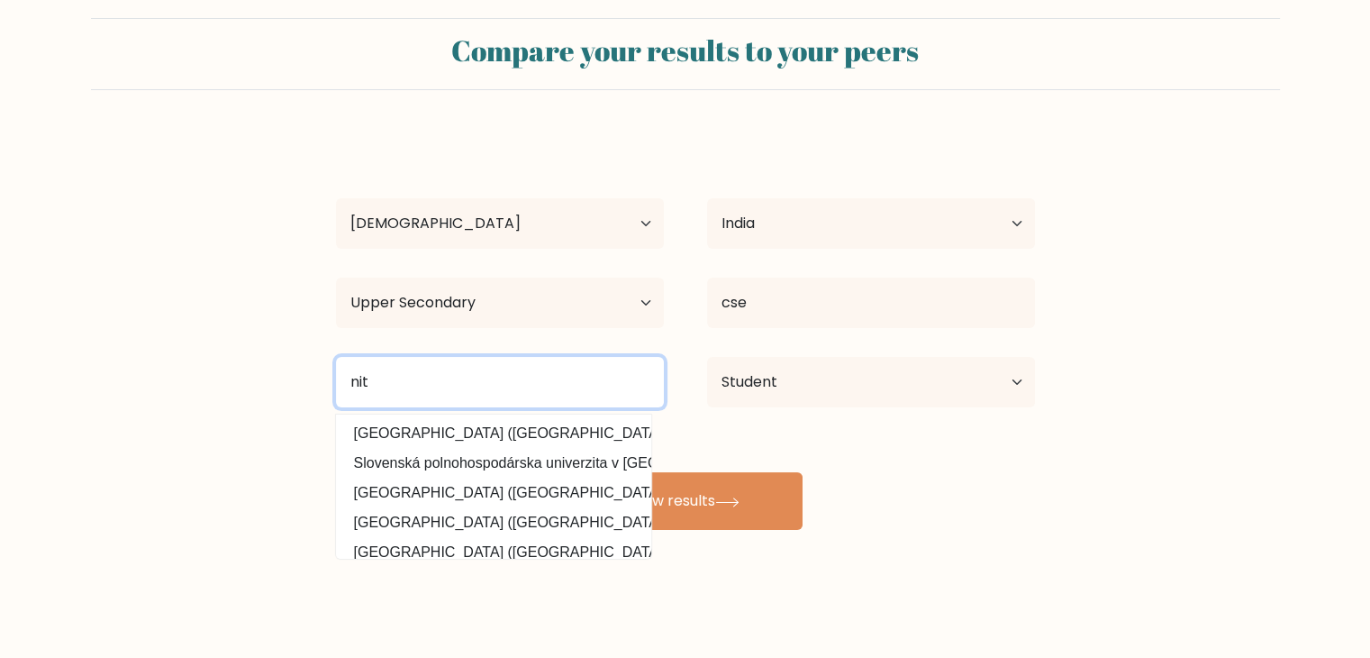
drag, startPoint x: 448, startPoint y: 390, endPoint x: 325, endPoint y: 383, distance: 122.8
click at [325, 383] on div "nit [GEOGRAPHIC_DATA] ([GEOGRAPHIC_DATA]) [GEOGRAPHIC_DATA] v [GEOGRAPHIC_DATA]…" at bounding box center [499, 382] width 371 height 65
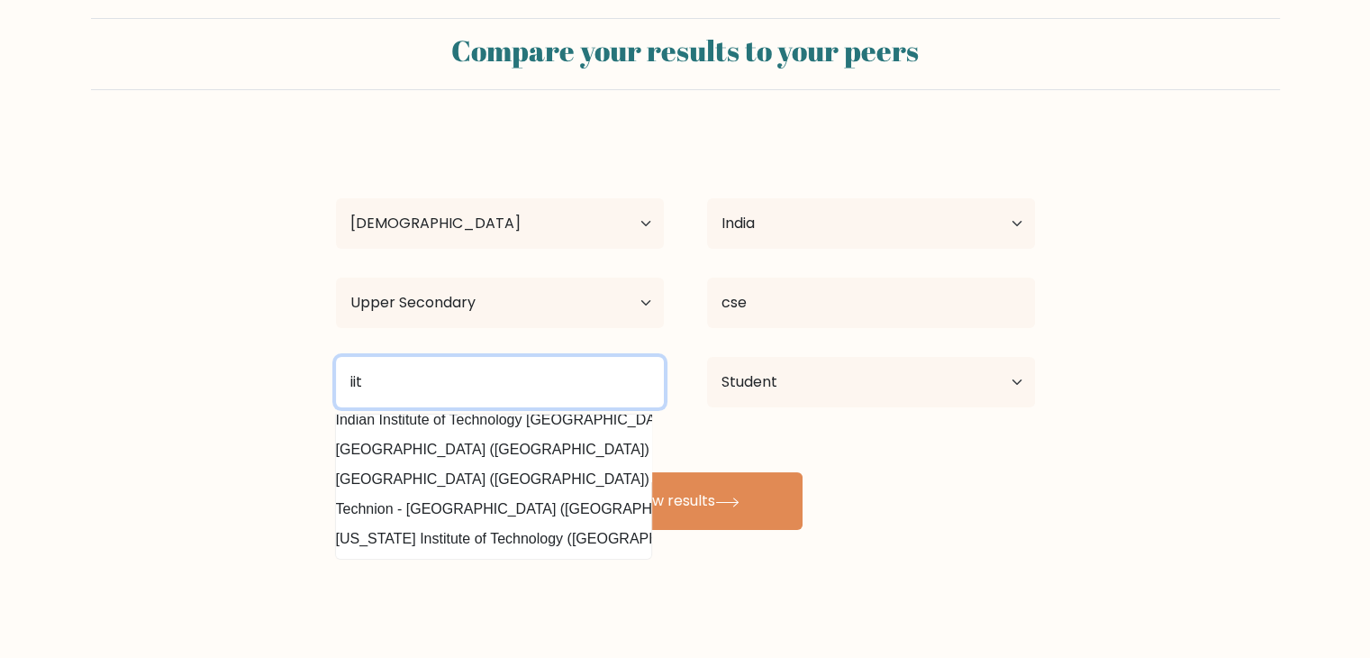
scroll to position [176, 0]
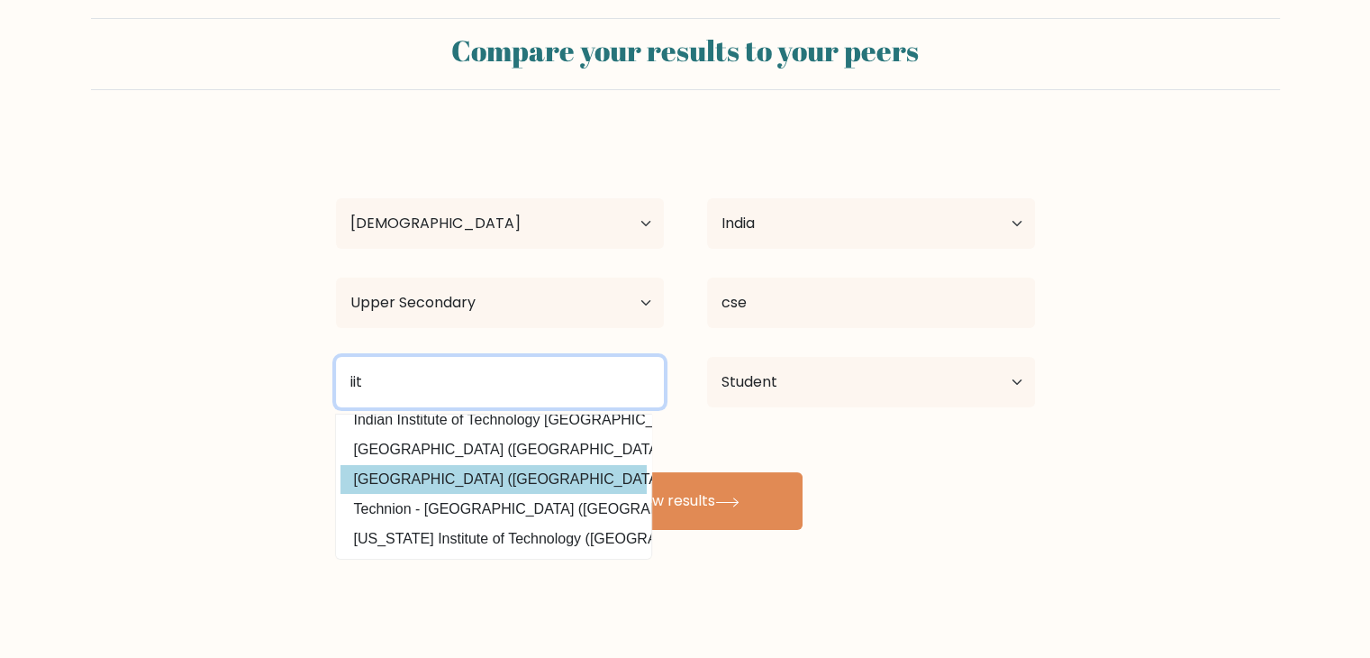
type input "iit"
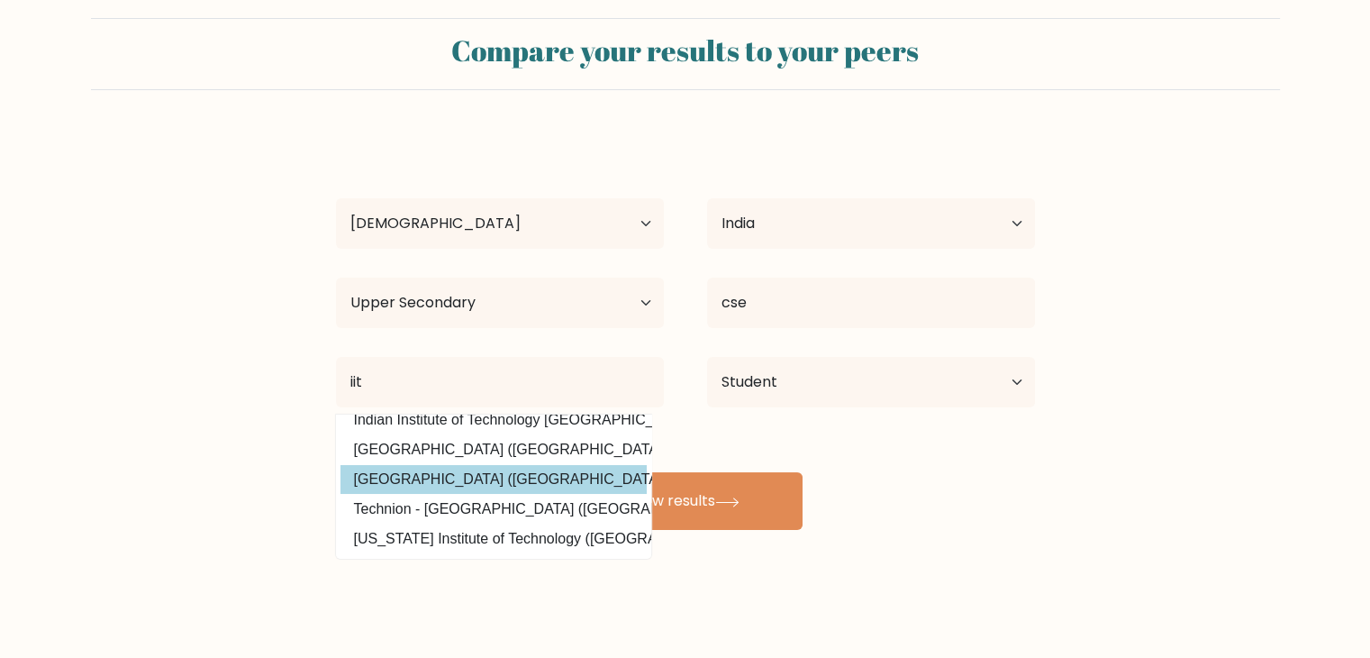
click at [450, 451] on div "nikh k Age Under [DEMOGRAPHIC_DATA] [DEMOGRAPHIC_DATA] [DEMOGRAPHIC_DATA] [DEMO…" at bounding box center [685, 331] width 721 height 396
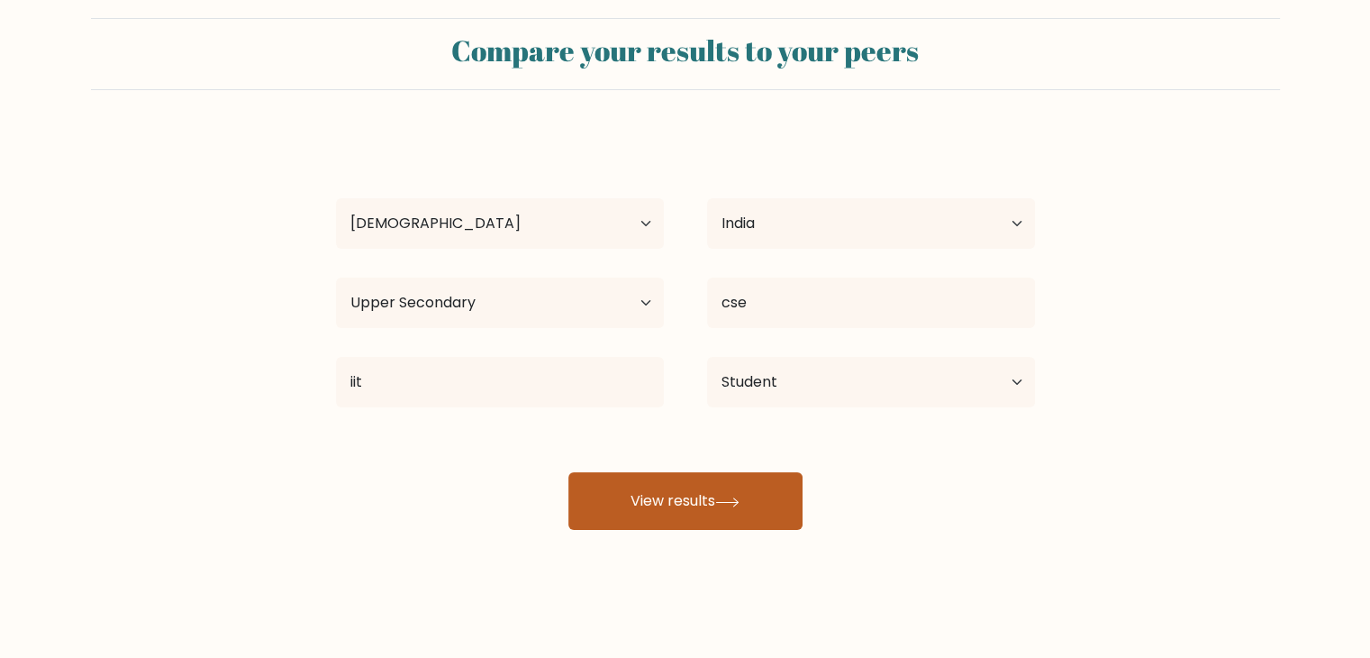
click at [690, 523] on button "View results" at bounding box center [686, 501] width 234 height 58
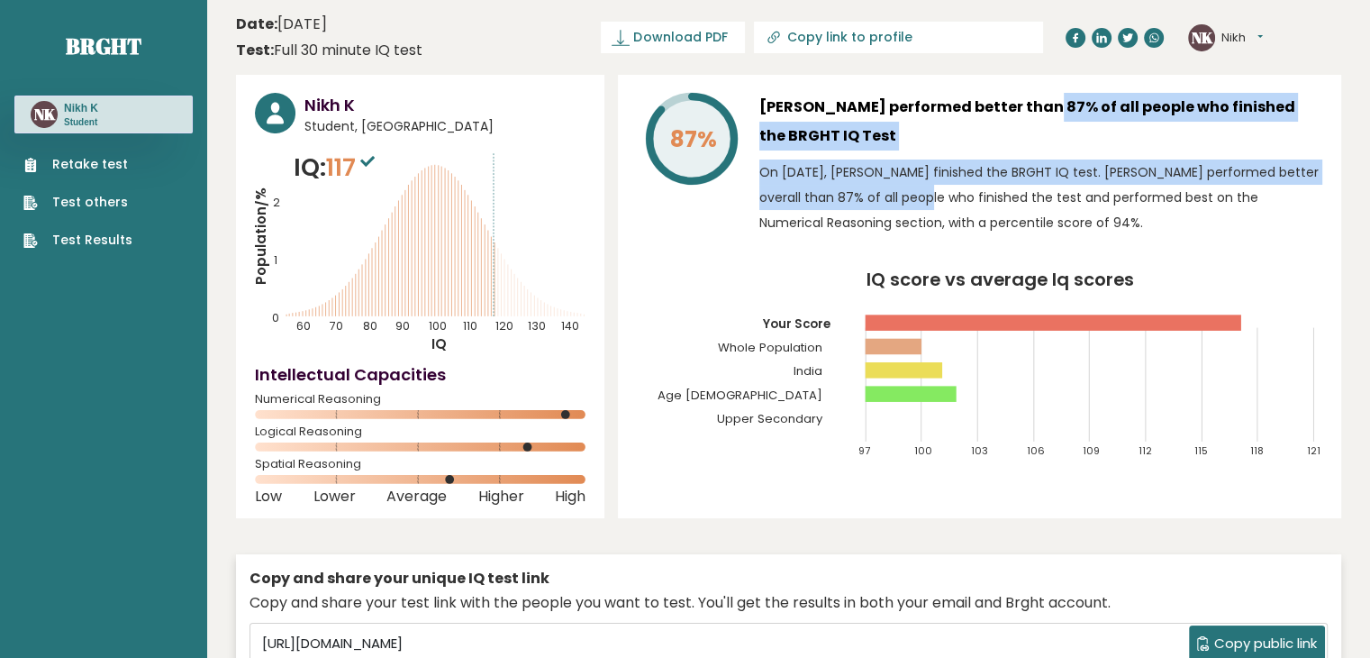
drag, startPoint x: 968, startPoint y: 99, endPoint x: 809, endPoint y: 206, distance: 191.4
click at [809, 206] on div "[PERSON_NAME] performed better than 87% of all people who finished the BRGHT IQ…" at bounding box center [1041, 168] width 563 height 151
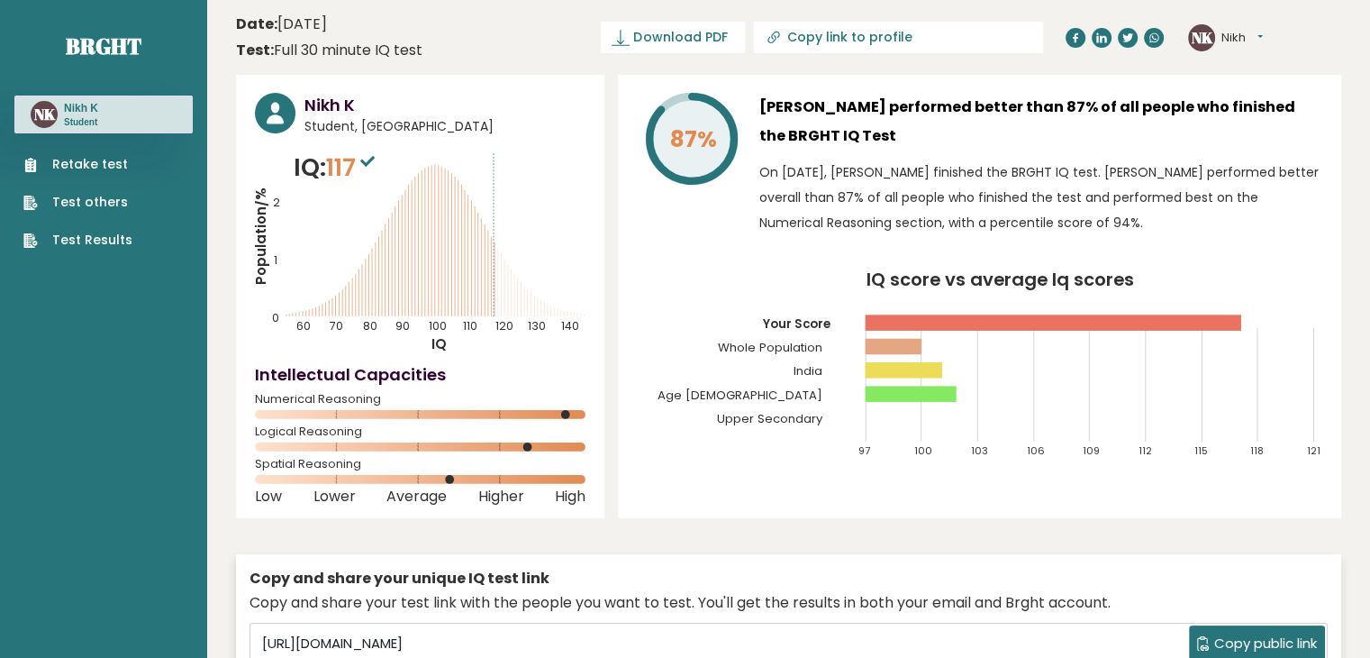
click at [685, 228] on div "87%" at bounding box center [691, 168] width 108 height 151
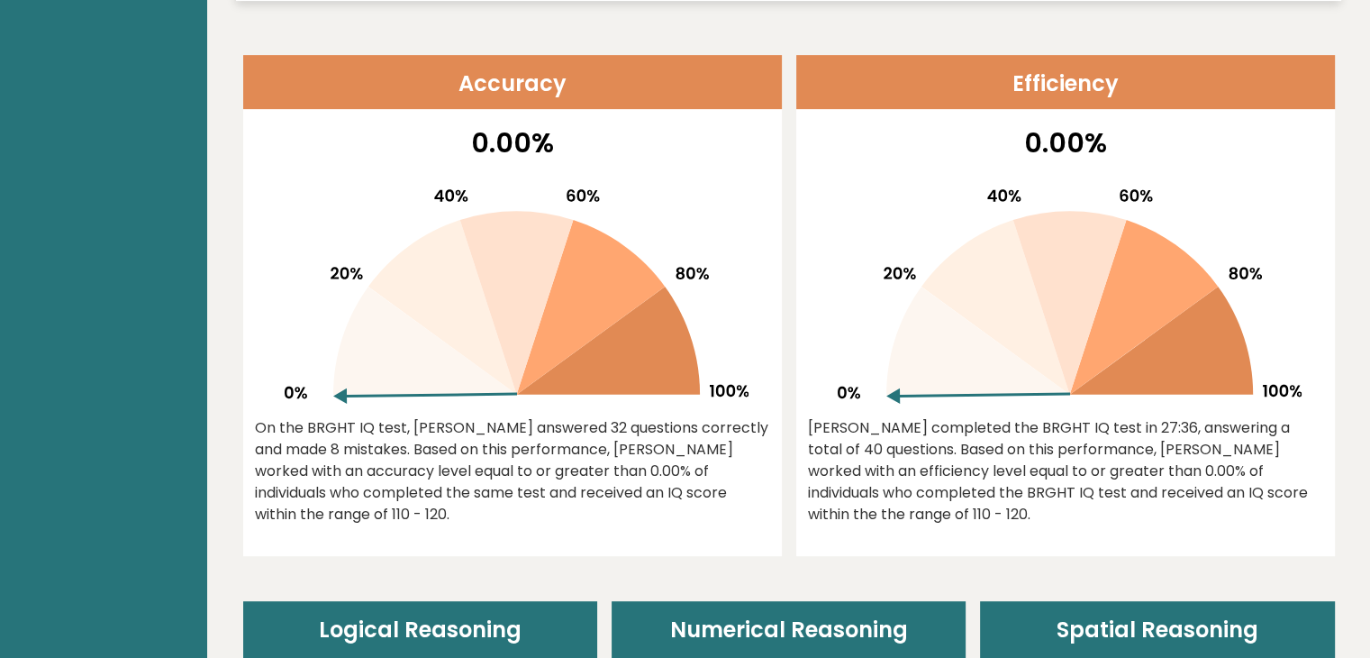
scroll to position [746, 0]
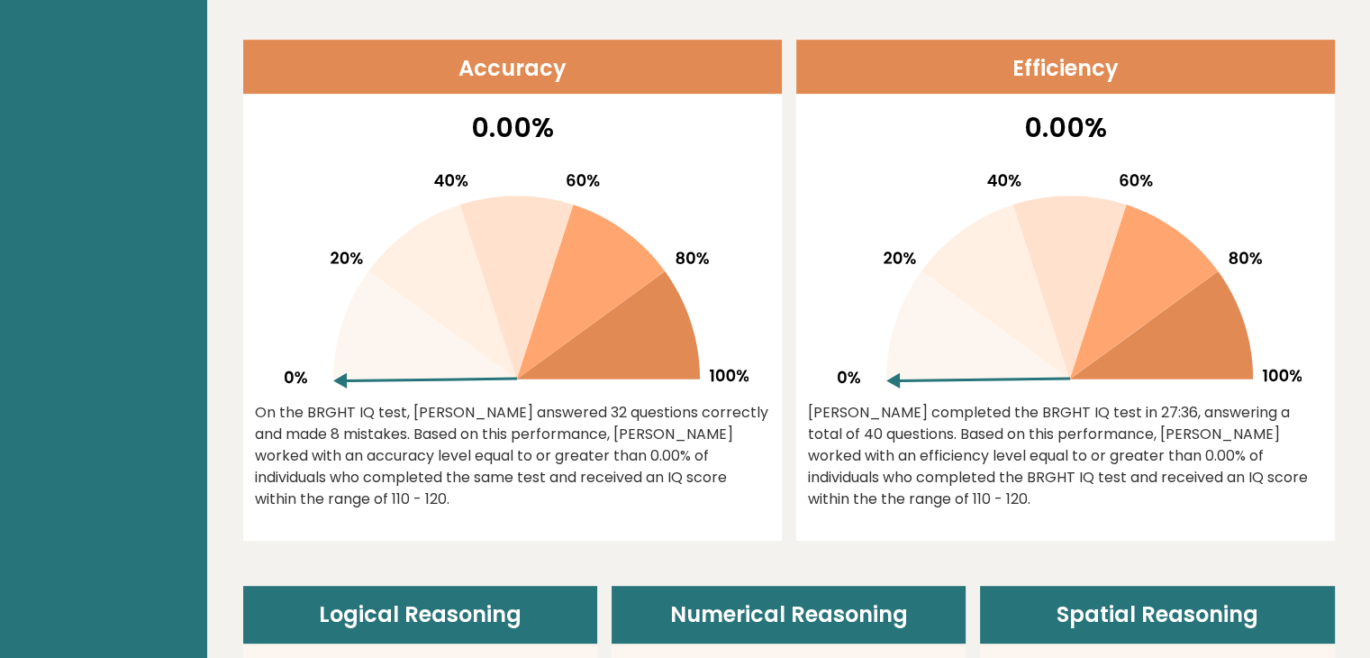
click at [527, 322] on icon at bounding box center [517, 288] width 114 height 184
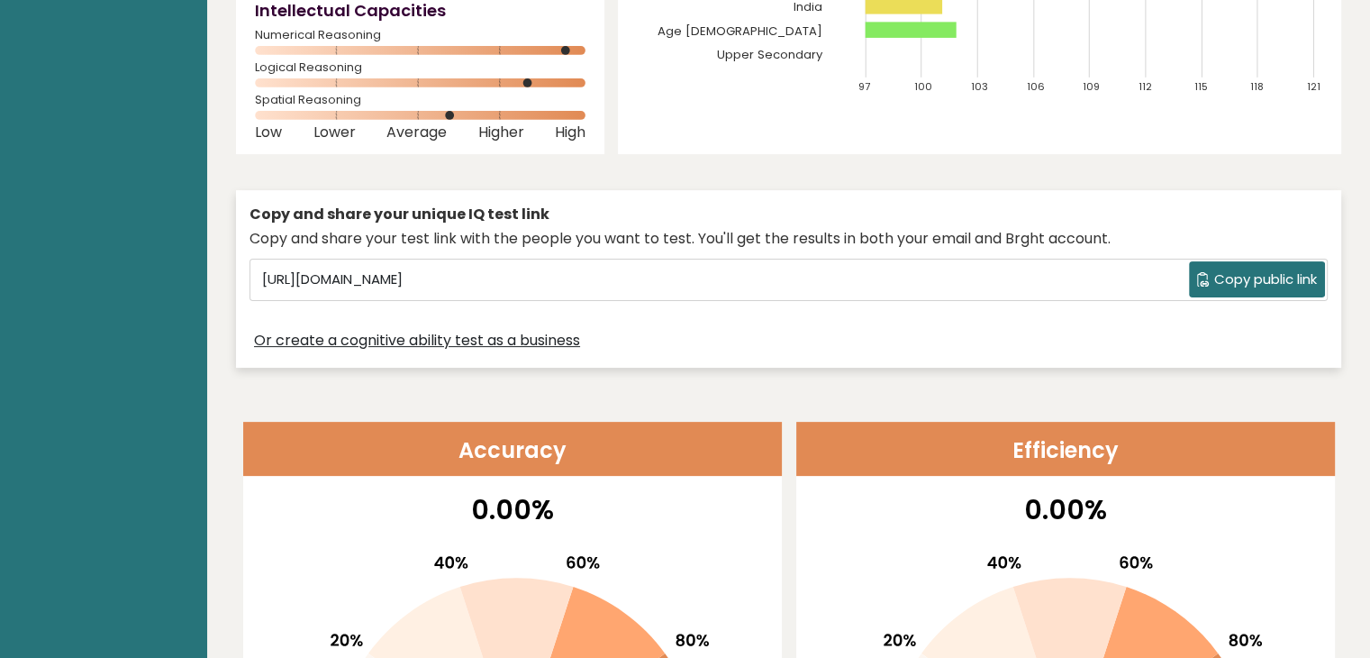
scroll to position [0, 0]
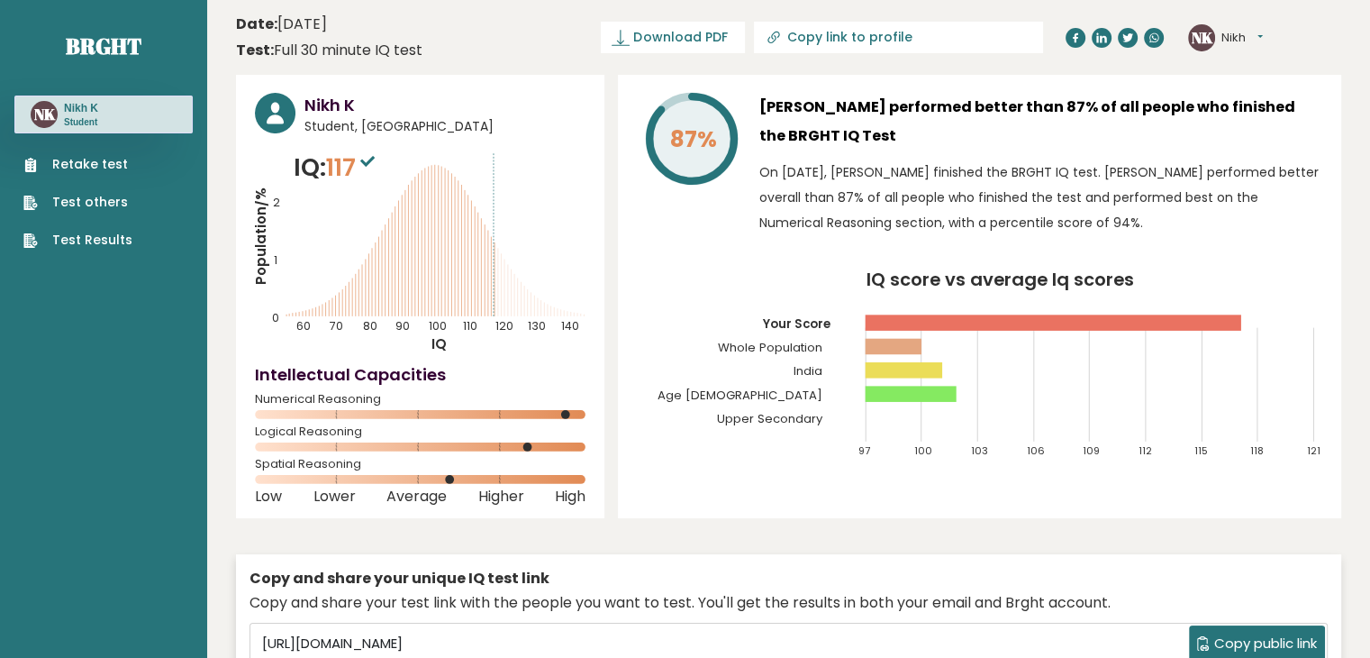
click at [370, 168] on sup at bounding box center [367, 160] width 23 height 25
click at [508, 286] on icon "Population/% IQ 0 1 2 60 70 80 90 100 110 120 130 140" at bounding box center [420, 252] width 331 height 204
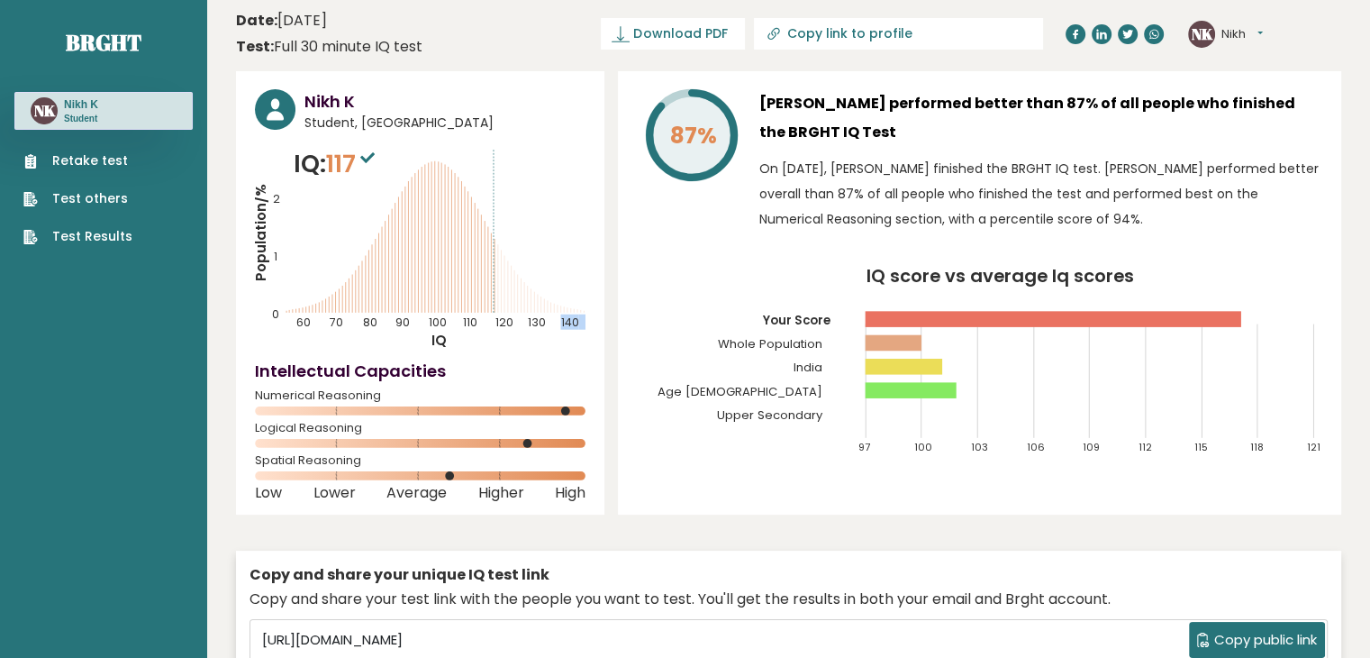
scroll to position [3, 0]
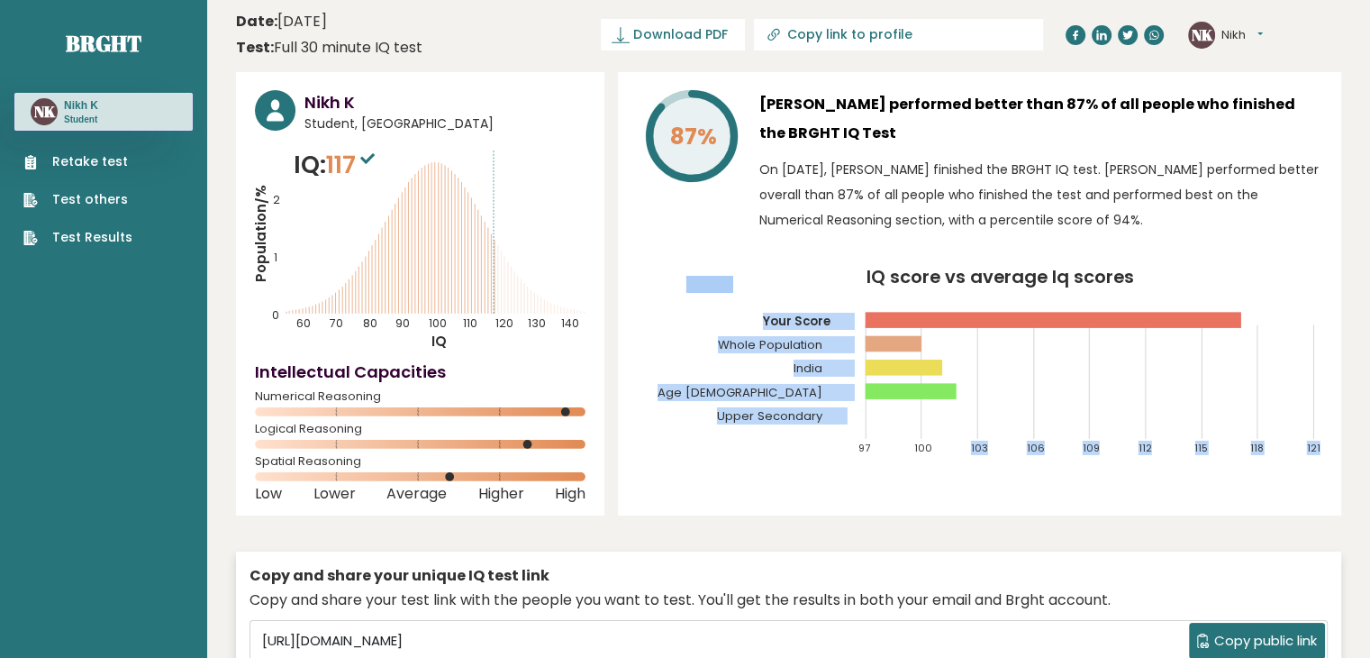
drag, startPoint x: 848, startPoint y: 354, endPoint x: 942, endPoint y: 369, distance: 95.8
click at [942, 369] on icon "IQ score vs average Iq scores 97 100 103 106 109 112 115 118 121 Your Score Who…" at bounding box center [980, 370] width 686 height 203
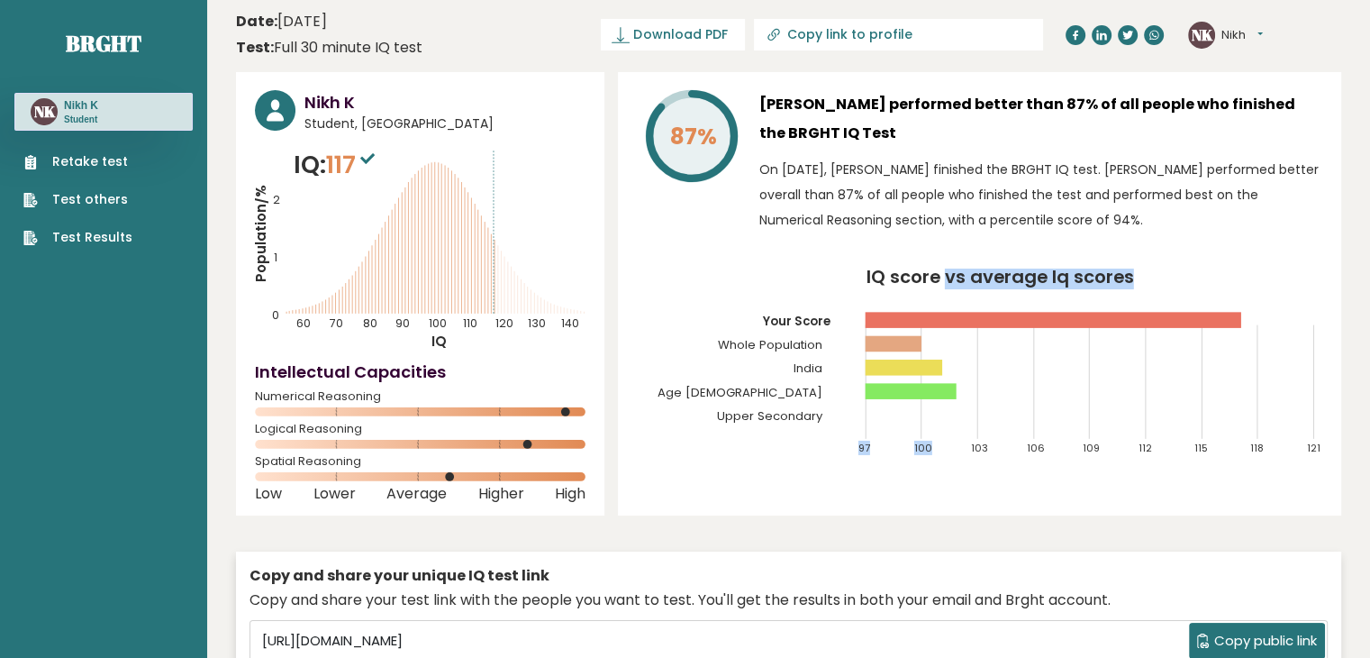
drag, startPoint x: 942, startPoint y: 369, endPoint x: 946, endPoint y: 303, distance: 66.8
click at [946, 303] on icon "IQ score vs average Iq scores 97 100 103 106 109 112 115 118 121 Your Score Who…" at bounding box center [980, 370] width 686 height 203
click at [958, 351] on icon "IQ score vs average Iq scores 97 100 103 106 109 112 115 118 121 Your Score Who…" at bounding box center [980, 370] width 686 height 203
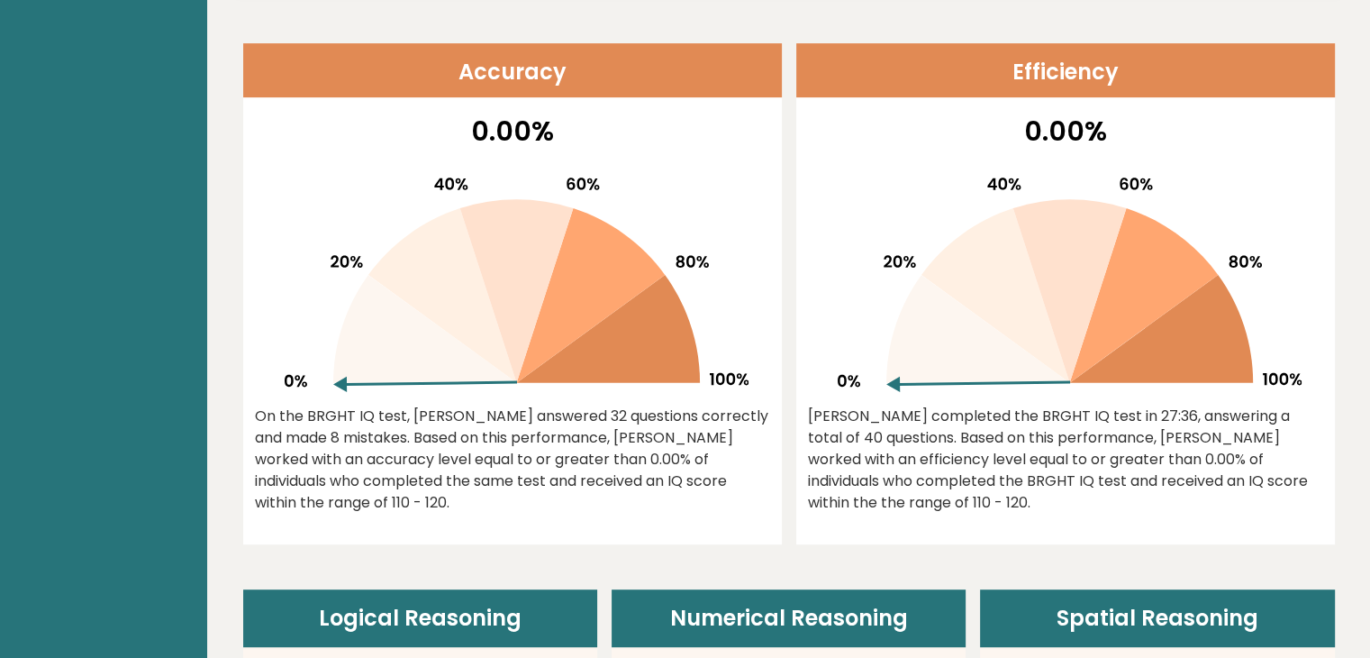
scroll to position [744, 0]
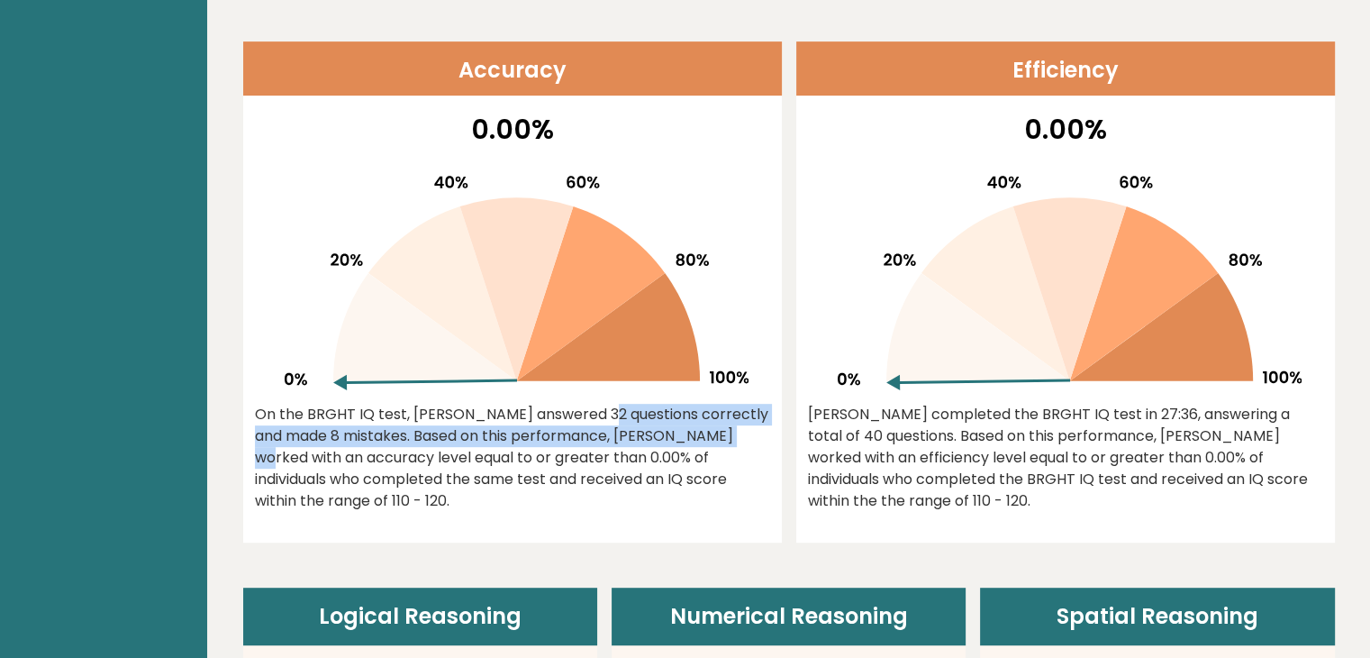
drag, startPoint x: 458, startPoint y: 402, endPoint x: 587, endPoint y: 446, distance: 136.2
click at [587, 446] on div "On the BRGHT IQ test, Nikh K answered 32 questions correctly and made 8 mistake…" at bounding box center [512, 458] width 515 height 108
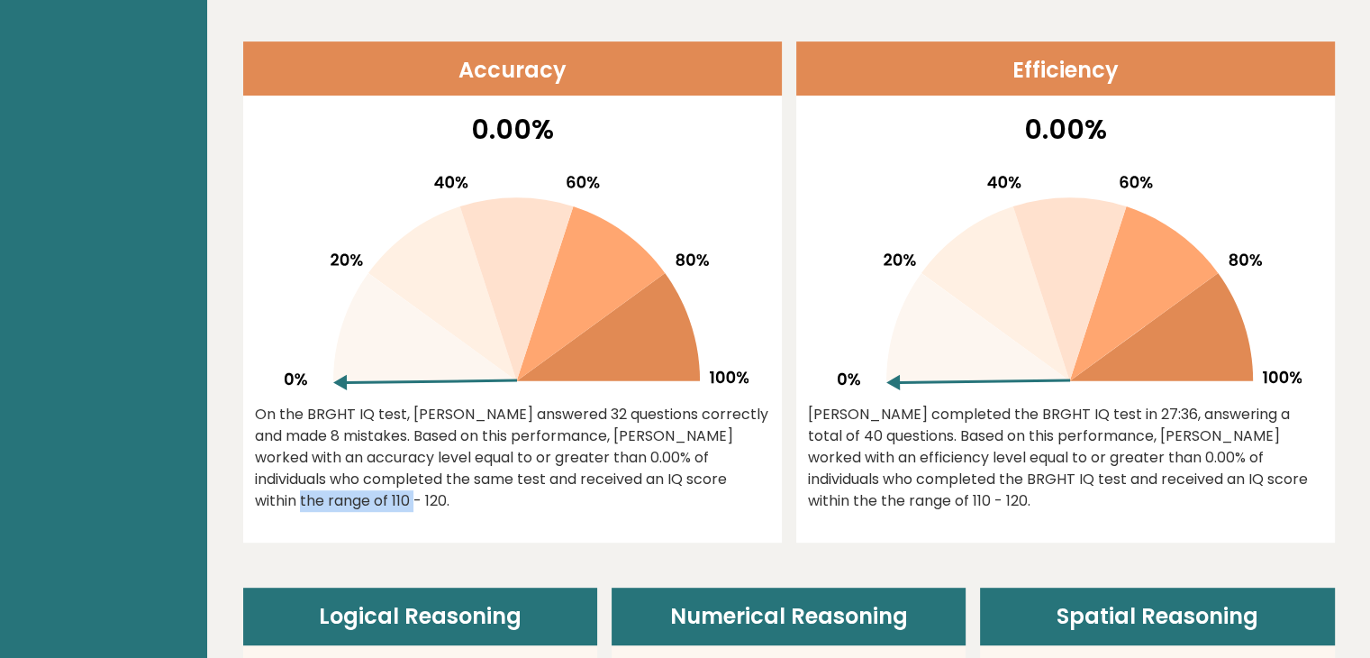
drag, startPoint x: 669, startPoint y: 484, endPoint x: 557, endPoint y: 478, distance: 112.8
click at [557, 478] on div "On the BRGHT IQ test, Nikh K answered 32 questions correctly and made 8 mistake…" at bounding box center [512, 458] width 515 height 108
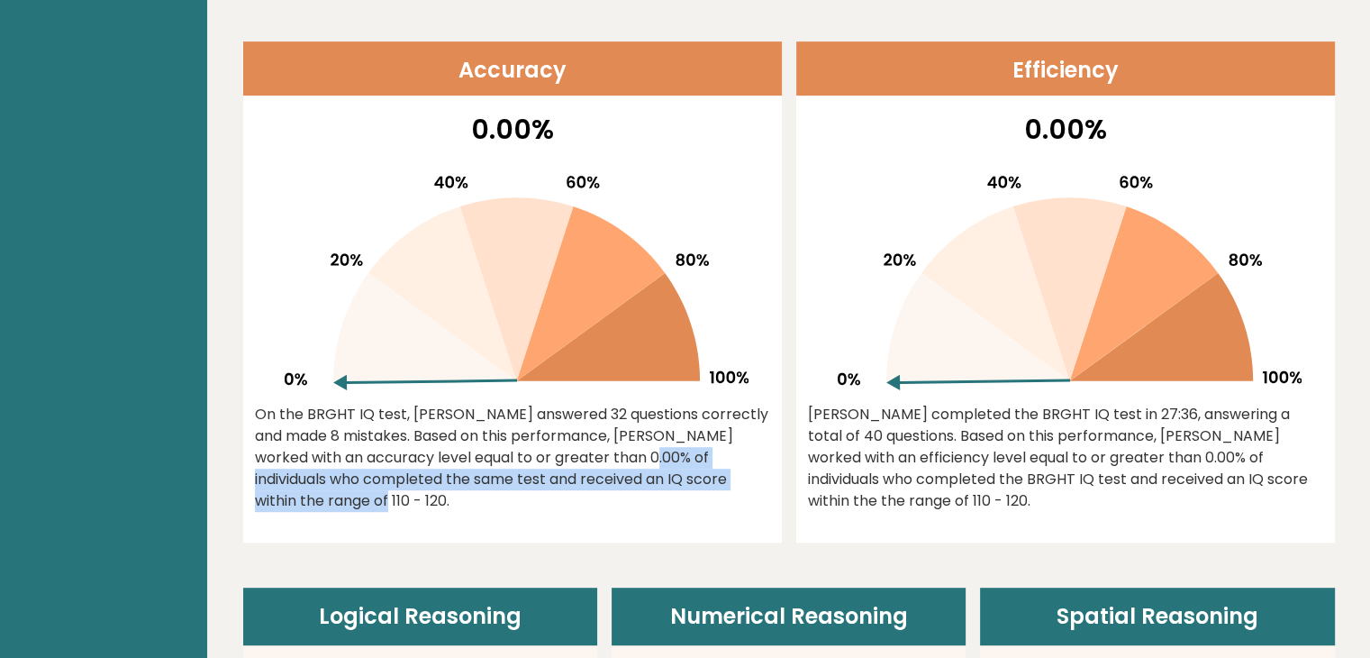
drag, startPoint x: 472, startPoint y: 457, endPoint x: 644, endPoint y: 487, distance: 174.8
click at [644, 487] on div "On the BRGHT IQ test, Nikh K answered 32 questions correctly and made 8 mistake…" at bounding box center [512, 458] width 515 height 108
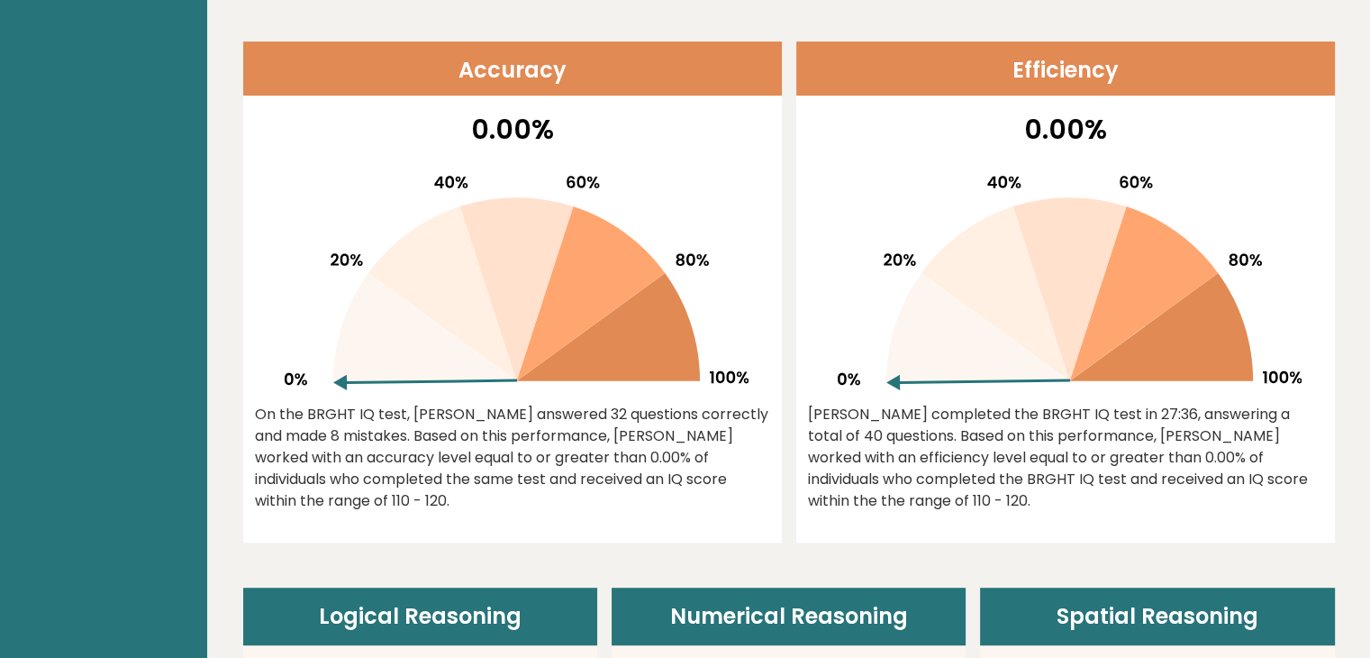
click at [760, 500] on div "0.00% On the BRGHT IQ test, Nikh K answered 32 questions correctly and made 8 m…" at bounding box center [512, 325] width 539 height 433
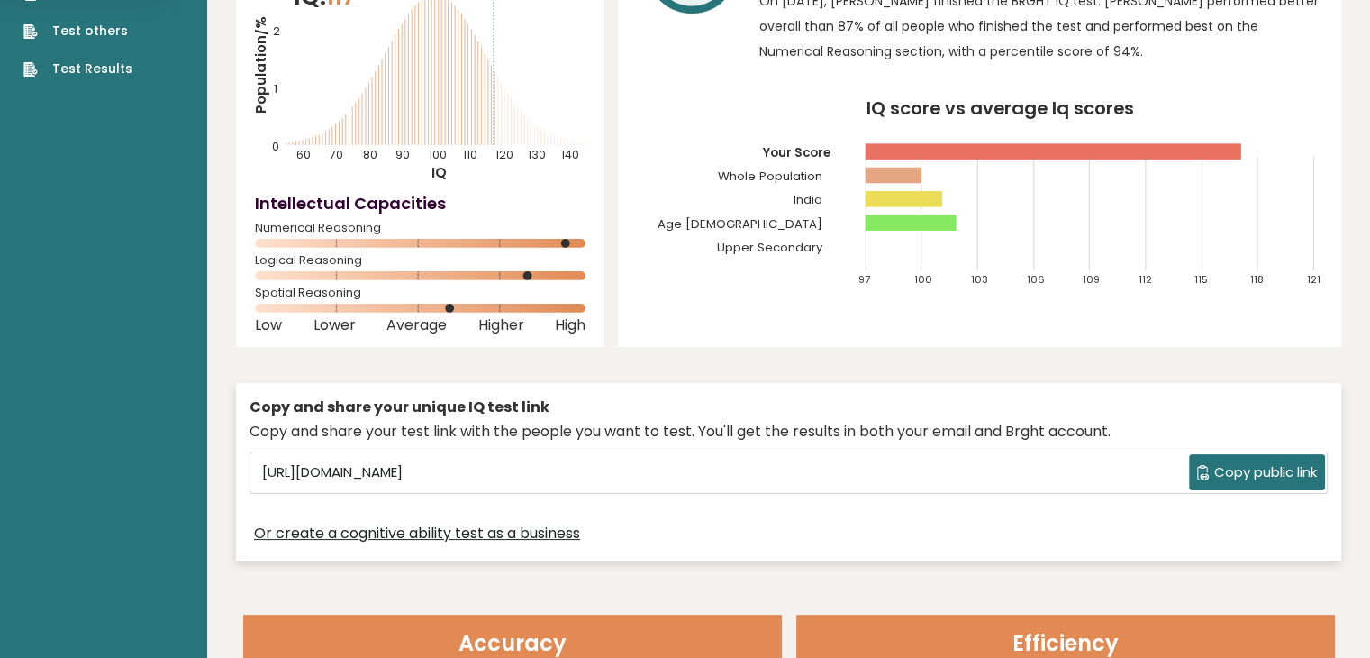
scroll to position [0, 0]
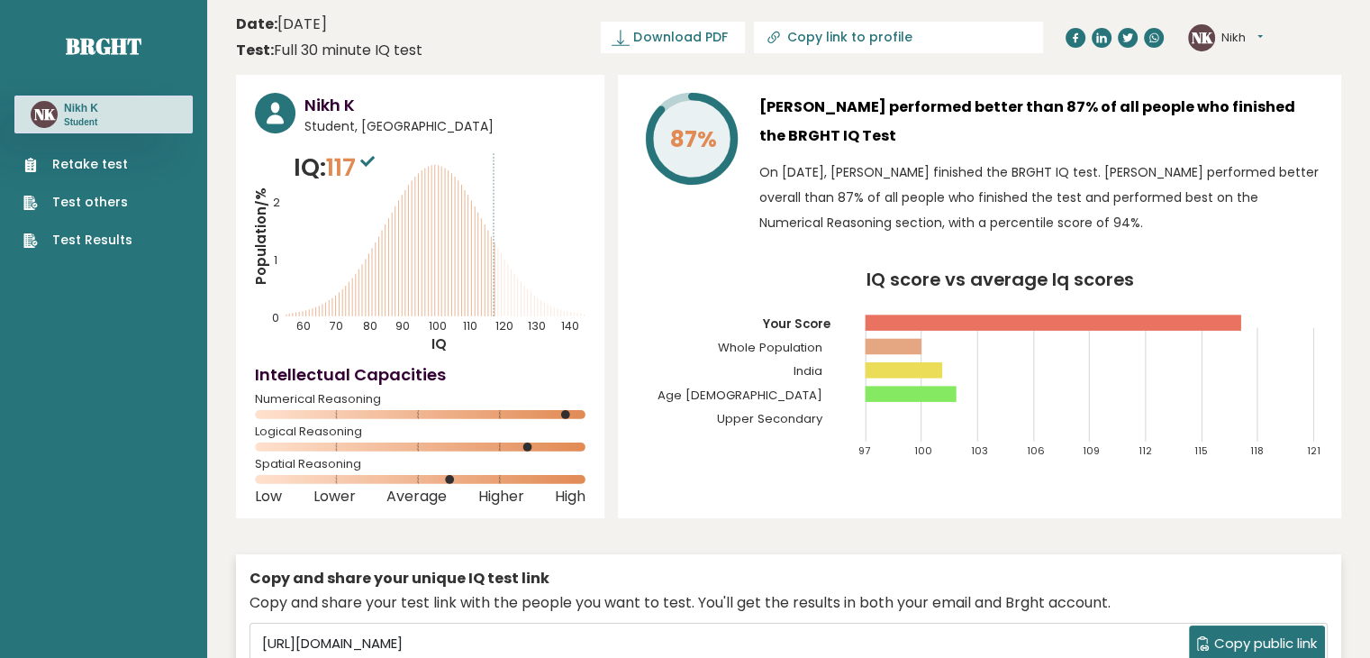
click at [114, 203] on link "Test others" at bounding box center [77, 202] width 109 height 19
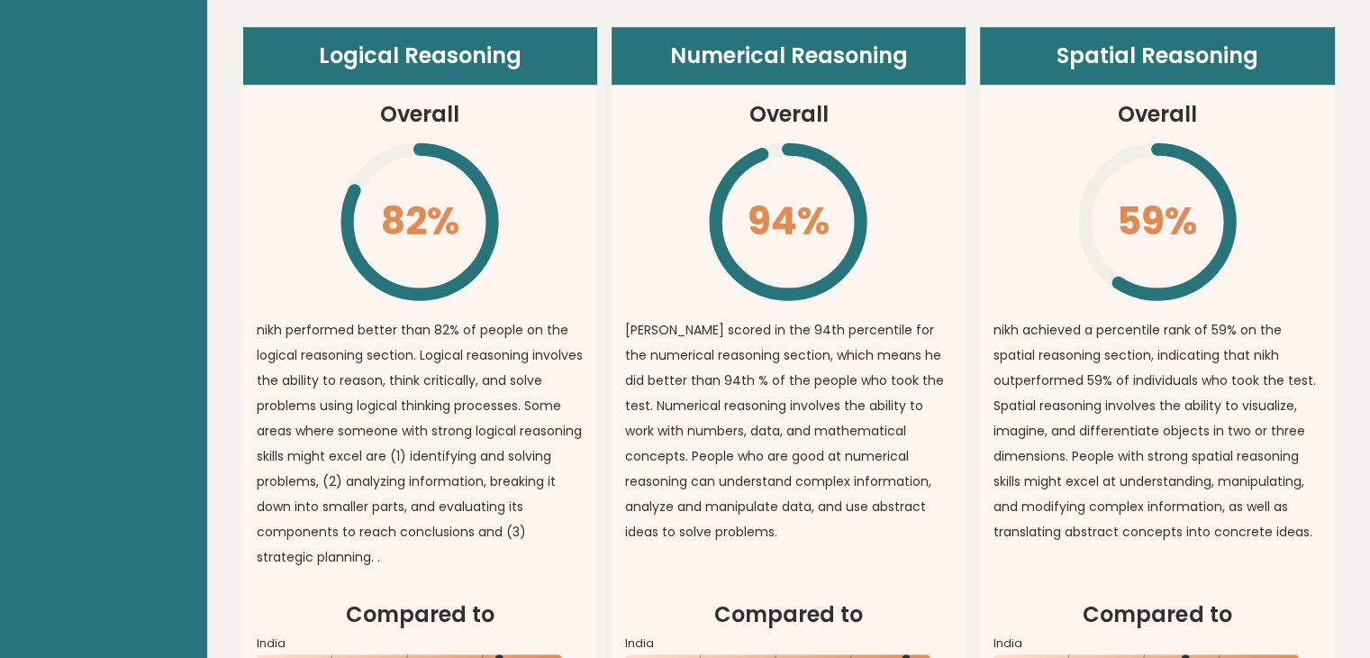
scroll to position [1301, 0]
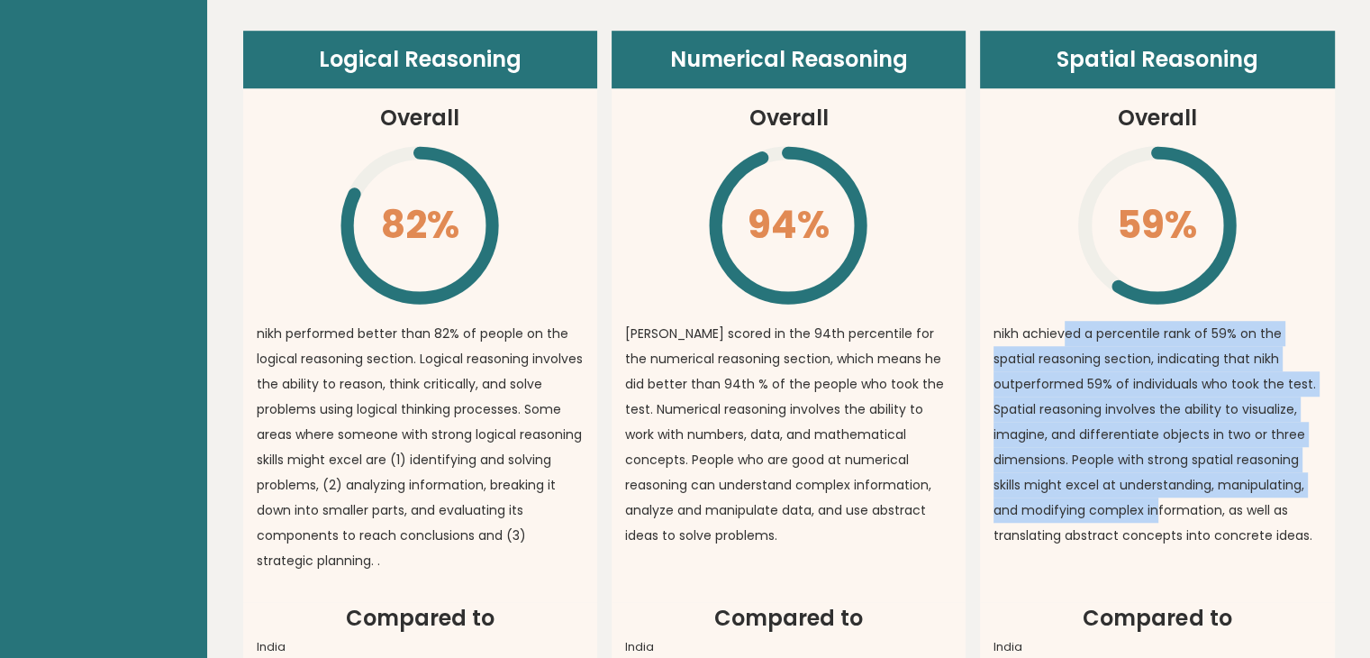
drag, startPoint x: 1067, startPoint y: 313, endPoint x: 1159, endPoint y: 480, distance: 191.1
click at [1159, 480] on p "nikh achieved a percentile rank of 59% on the spatial reasoning section, indica…" at bounding box center [1157, 434] width 327 height 227
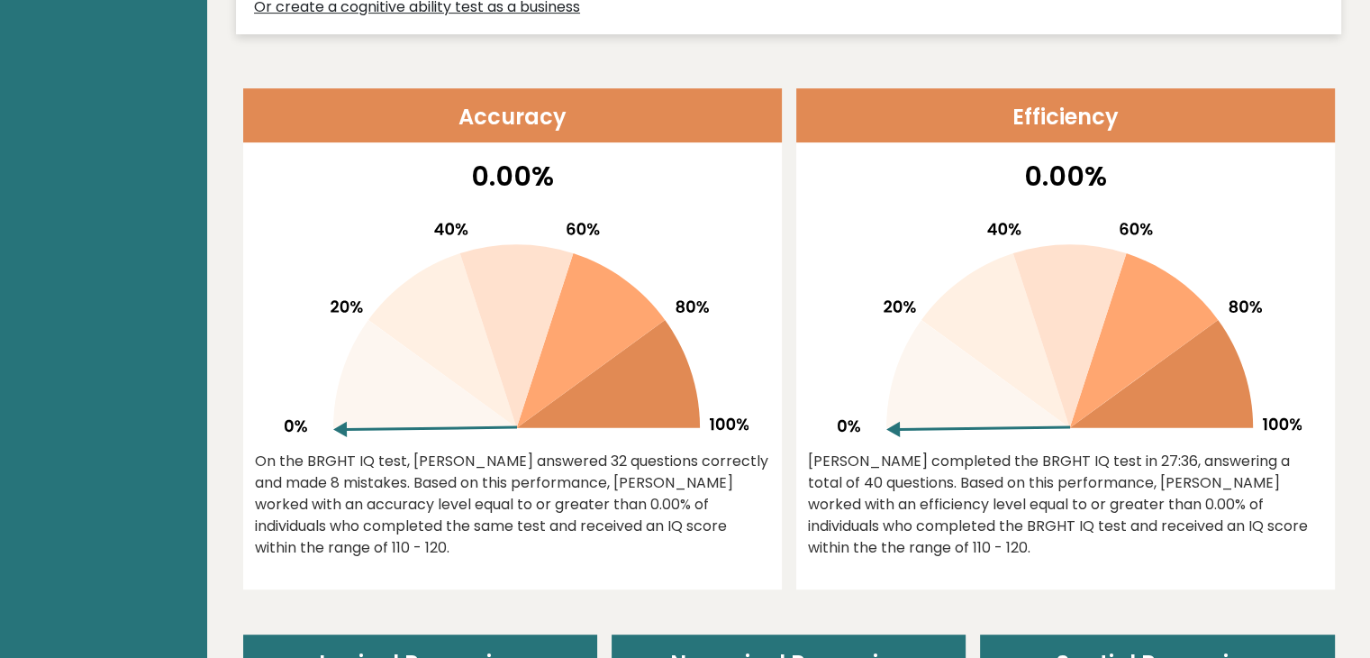
click at [1159, 480] on div "Nikh completed the BRGHT IQ test in 27:36, answering a total of 40 questions. B…" at bounding box center [1065, 505] width 515 height 108
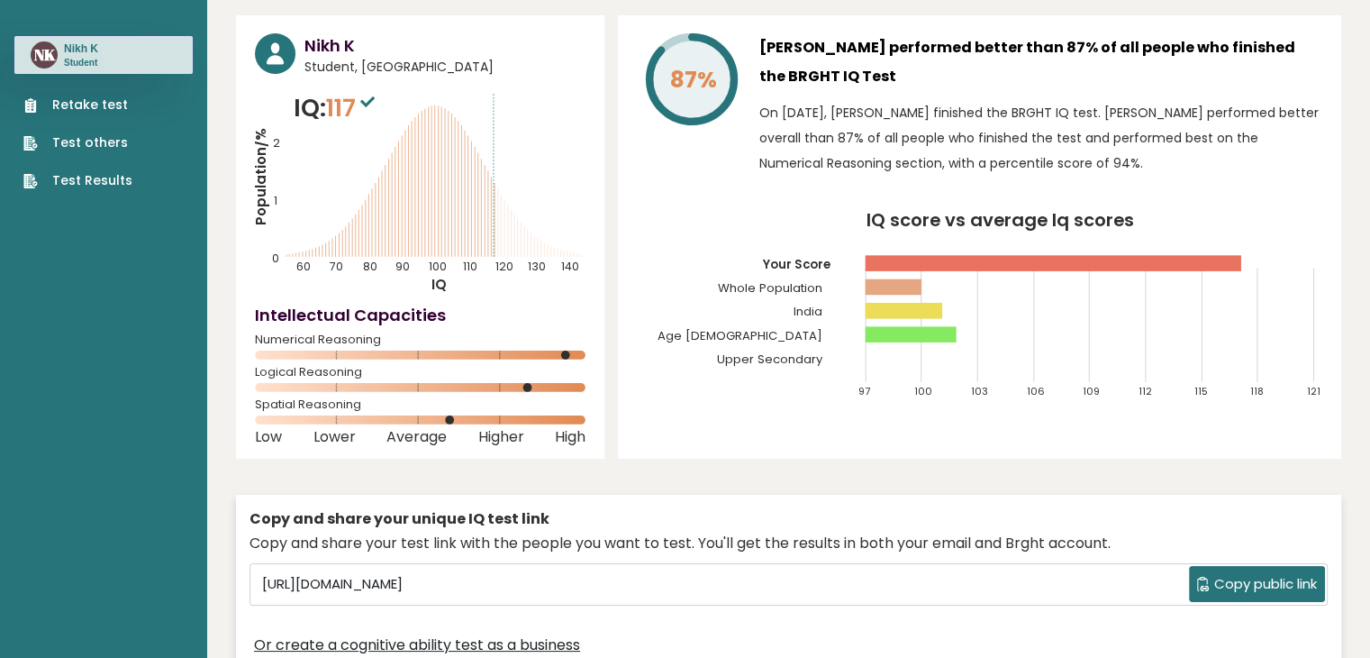
scroll to position [0, 0]
